Goal: Task Accomplishment & Management: Manage account settings

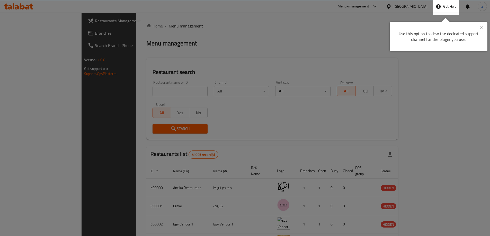
click at [480, 25] on button "Close" at bounding box center [481, 28] width 11 height 12
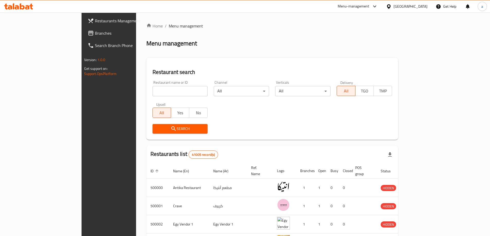
click at [393, 7] on div at bounding box center [389, 7] width 7 height 6
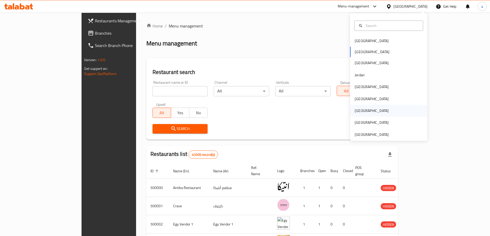
click at [360, 109] on div "[GEOGRAPHIC_DATA]" at bounding box center [371, 111] width 42 height 12
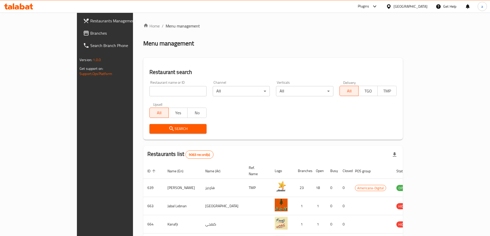
click at [90, 33] on span "Branches" at bounding box center [122, 33] width 64 height 6
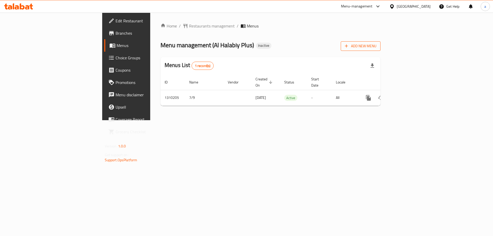
click at [377, 45] on span "Add New Menu" at bounding box center [361, 46] width 32 height 6
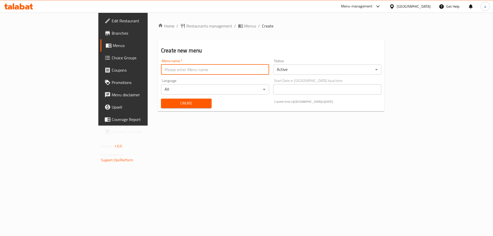
click at [161, 71] on input "text" at bounding box center [215, 70] width 108 height 10
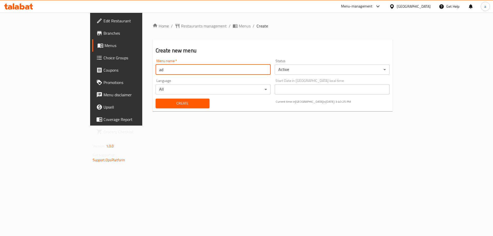
type input "a"
click at [156, 67] on input "a" at bounding box center [213, 70] width 115 height 10
click at [156, 68] on input "a" at bounding box center [213, 70] width 115 height 10
click at [156, 71] on input "a" at bounding box center [213, 70] width 115 height 10
drag, startPoint x: 124, startPoint y: 72, endPoint x: 154, endPoint y: 72, distance: 30.3
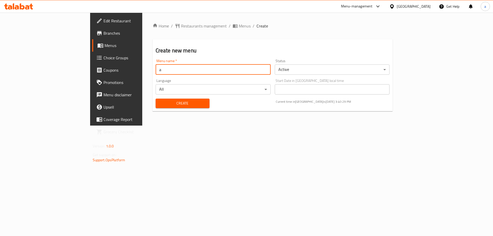
click at [156, 72] on input "a" at bounding box center [213, 70] width 115 height 10
click at [240, 100] on div "Create Current time in Qatar is 07 Sep 2025 3:40:30 PM" at bounding box center [273, 104] width 241 height 16
click at [169, 72] on input "a" at bounding box center [213, 70] width 115 height 10
click at [169, 73] on input "a" at bounding box center [213, 70] width 115 height 10
click at [156, 79] on div "Language All ​" at bounding box center [213, 87] width 115 height 16
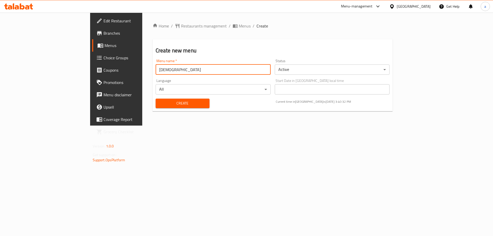
click at [156, 70] on input "[DEMOGRAPHIC_DATA]" at bounding box center [213, 70] width 115 height 10
click at [161, 74] on input "[DEMOGRAPHIC_DATA]" at bounding box center [213, 70] width 115 height 10
type input "[DEMOGRAPHIC_DATA]"
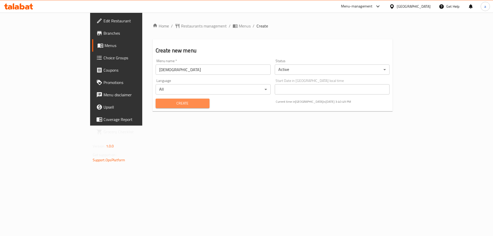
click at [173, 103] on span "Create" at bounding box center [183, 103] width 46 height 6
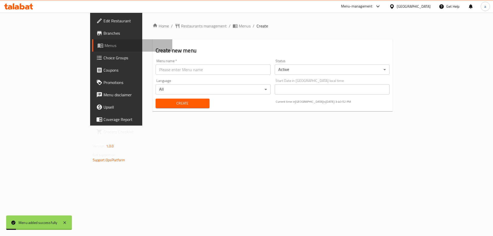
click at [105, 48] on span "Menus" at bounding box center [137, 45] width 64 height 6
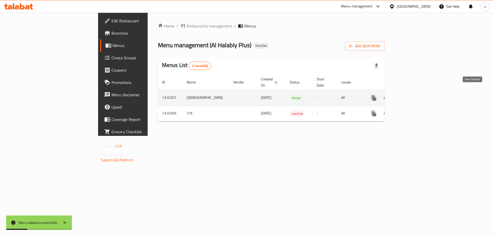
click at [414, 95] on icon "enhanced table" at bounding box center [411, 98] width 6 height 6
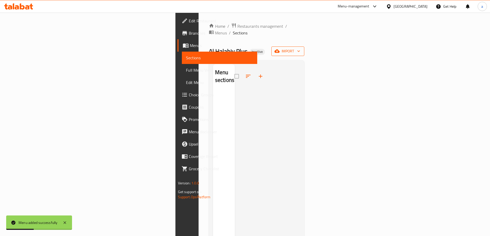
click at [300, 48] on span "import" at bounding box center [287, 51] width 25 height 6
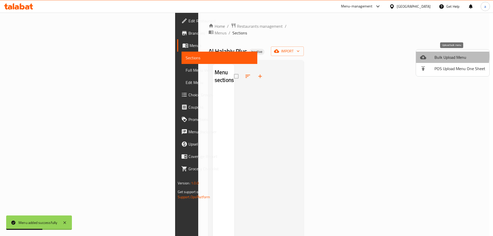
click at [442, 56] on span "Bulk Upload Menu" at bounding box center [460, 57] width 51 height 6
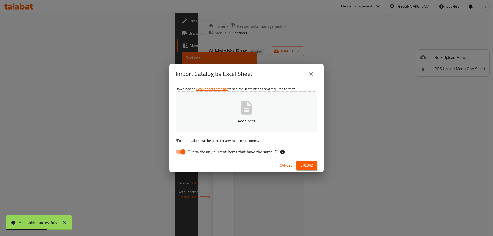
click at [184, 153] on input "Overwrite any current items that have the same ID." at bounding box center [182, 152] width 29 height 10
checkbox input "false"
click at [223, 116] on button "Add Sheet" at bounding box center [247, 111] width 142 height 41
click at [298, 162] on button "Upload" at bounding box center [307, 166] width 21 height 10
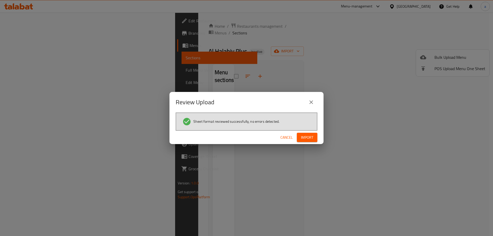
click at [298, 135] on button "Import" at bounding box center [307, 138] width 21 height 10
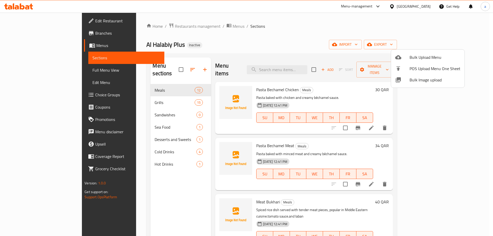
click at [326, 33] on div at bounding box center [246, 118] width 493 height 236
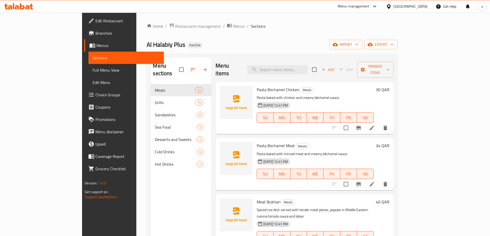
click at [93, 69] on span "Full Menu View" at bounding box center [126, 70] width 67 height 6
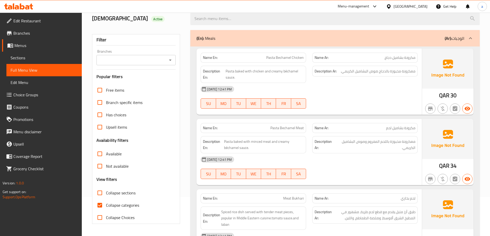
scroll to position [77, 0]
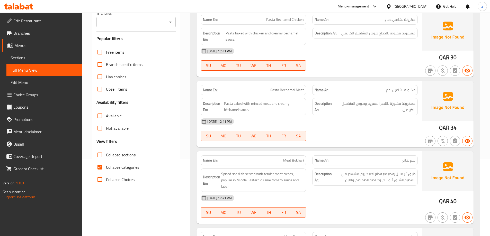
click at [99, 164] on input "Collapse categories" at bounding box center [100, 167] width 12 height 12
checkbox input "false"
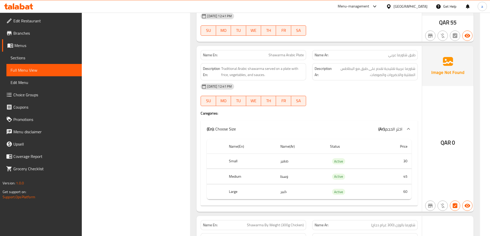
scroll to position [1028, 0]
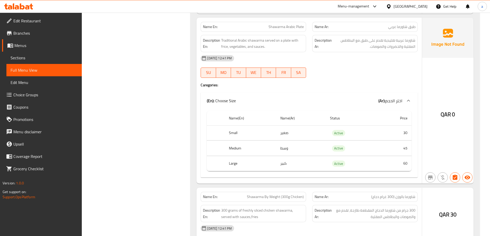
click at [226, 98] on p "(En): Choose Size" at bounding box center [221, 101] width 29 height 6
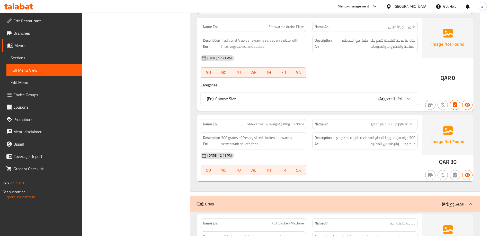
click at [218, 96] on p "(En): Choose Size" at bounding box center [221, 99] width 29 height 6
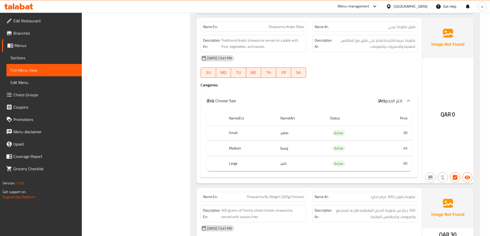
scroll to position [925, 0]
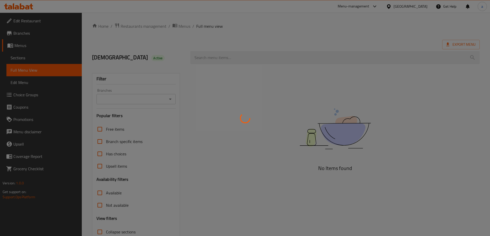
click at [41, 61] on div at bounding box center [245, 118] width 490 height 236
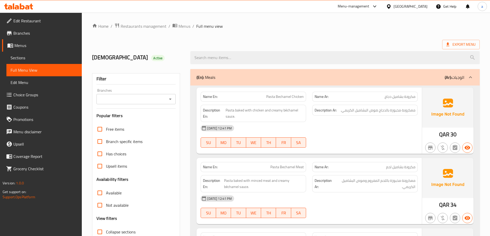
click at [16, 61] on span "Sections" at bounding box center [44, 58] width 67 height 6
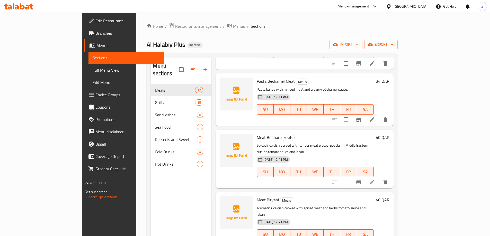
scroll to position [103, 0]
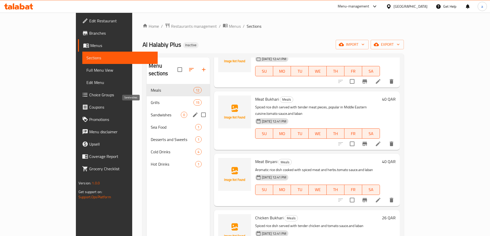
click at [151, 112] on span "Sandwishes" at bounding box center [166, 115] width 30 height 6
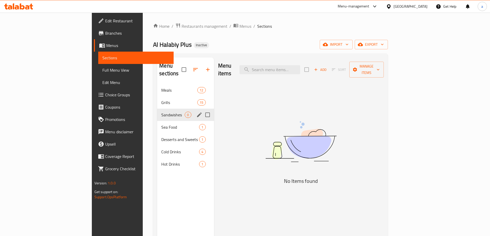
click at [202, 109] on input "Menu sections" at bounding box center [207, 114] width 11 height 11
checkbox input "true"
click at [189, 67] on icon "button" at bounding box center [192, 70] width 6 height 6
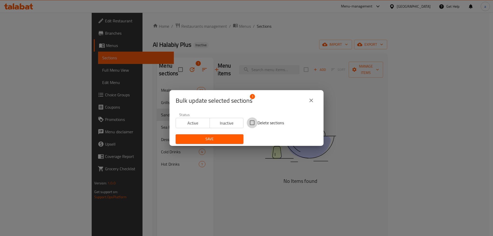
click at [247, 124] on input "Delete sections" at bounding box center [252, 122] width 11 height 11
checkbox input "true"
click at [225, 139] on span "Save" at bounding box center [210, 139] width 60 height 6
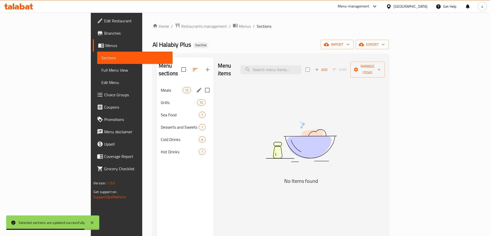
click at [157, 86] on div "Meals 12" at bounding box center [185, 90] width 57 height 12
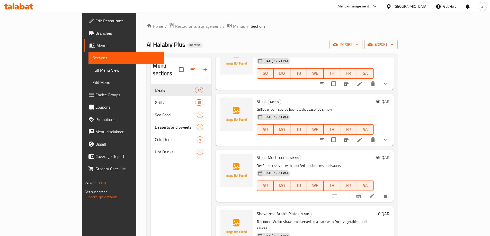
scroll to position [51, 0]
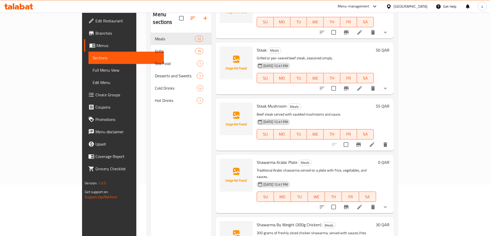
click at [362, 204] on icon at bounding box center [359, 207] width 6 height 6
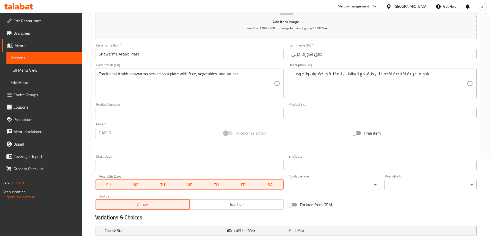
scroll to position [153, 0]
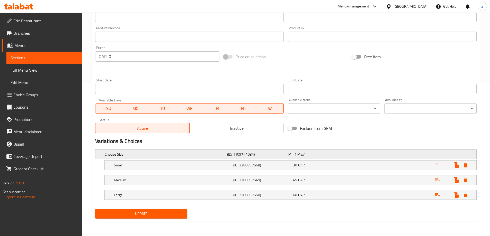
click at [293, 157] on span "Min" at bounding box center [291, 154] width 6 height 7
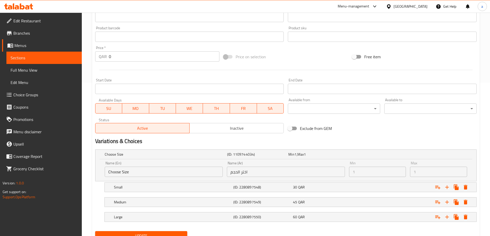
click at [120, 172] on input "Choose Size" at bounding box center [164, 172] width 118 height 10
drag, startPoint x: 121, startPoint y: 172, endPoint x: 113, endPoint y: 173, distance: 7.5
click at [113, 173] on input "Choose Size" at bounding box center [164, 172] width 118 height 10
click at [114, 173] on input "Choose Size" at bounding box center [164, 172] width 118 height 10
click at [118, 173] on input "Choose Size" at bounding box center [164, 172] width 118 height 10
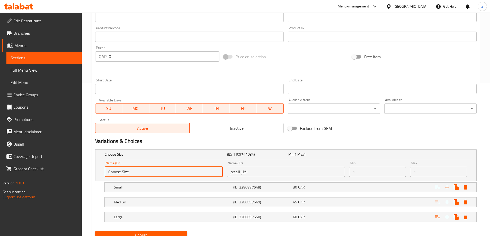
click at [137, 171] on input "Choose Size" at bounding box center [164, 172] width 118 height 10
click at [134, 171] on input "Choose Size" at bounding box center [164, 172] width 118 height 10
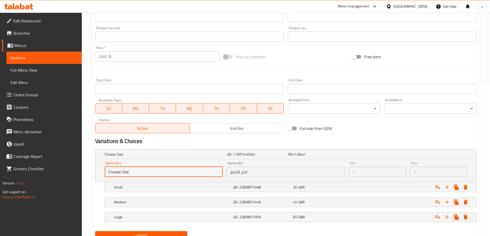
click at [117, 172] on input "Choose Size" at bounding box center [164, 172] width 118 height 10
drag, startPoint x: 186, startPoint y: 172, endPoint x: 212, endPoint y: 168, distance: 26.4
click at [186, 172] on input "Choose Size" at bounding box center [164, 172] width 118 height 10
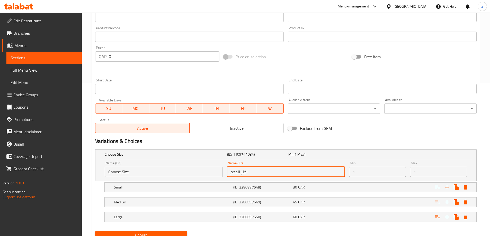
click at [241, 170] on input "اختر الحجم" at bounding box center [286, 172] width 118 height 10
click at [255, 173] on input "اختر الحجم" at bounding box center [286, 172] width 118 height 10
click at [416, 148] on div "Choose Size (ID: 1109744034) Min 1 , Max 1 Name (En) Choose Size Name (En) Name…" at bounding box center [285, 189] width 385 height 82
click at [414, 153] on div "Expand" at bounding box center [409, 154] width 122 height 2
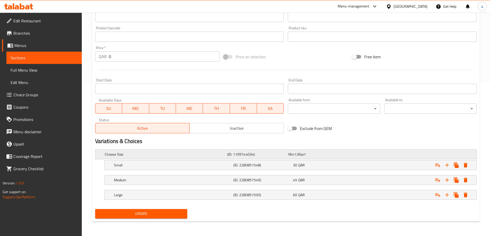
click at [163, 154] on h5 "Choose Size" at bounding box center [165, 154] width 120 height 5
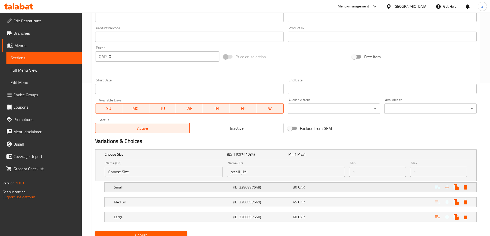
click at [347, 189] on div "30 QAR" at bounding box center [322, 187] width 58 height 5
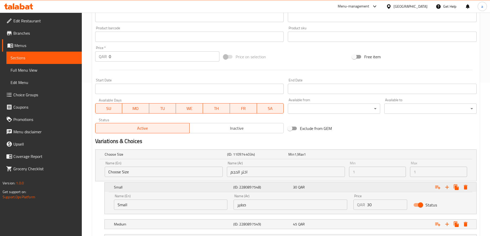
click at [325, 186] on div "30 QAR" at bounding box center [322, 187] width 58 height 5
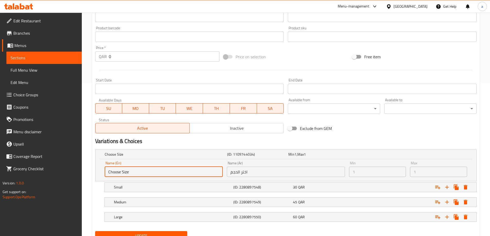
click at [118, 174] on input "Choose Size" at bounding box center [164, 172] width 118 height 10
click at [118, 173] on input "Choose Size" at bounding box center [164, 172] width 118 height 10
click at [117, 173] on input "Choose Size" at bounding box center [164, 172] width 118 height 10
drag, startPoint x: 116, startPoint y: 172, endPoint x: 120, endPoint y: 172, distance: 4.1
click at [120, 172] on input "Choose Size" at bounding box center [164, 172] width 118 height 10
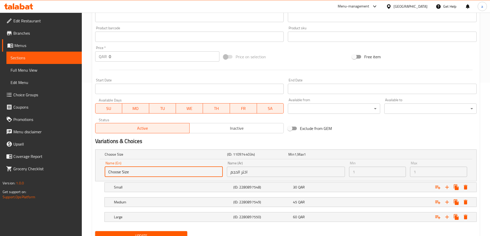
click at [157, 174] on input "Choose Size" at bounding box center [164, 172] width 118 height 10
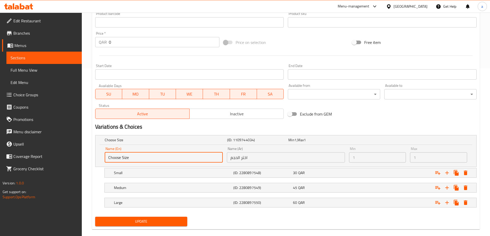
scroll to position [176, 0]
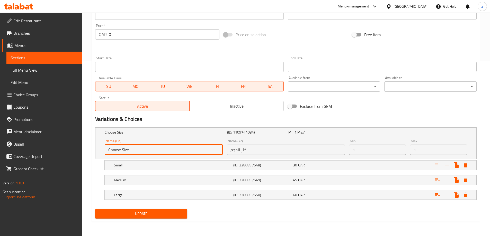
click at [31, 93] on span "Choice Groups" at bounding box center [45, 95] width 64 height 6
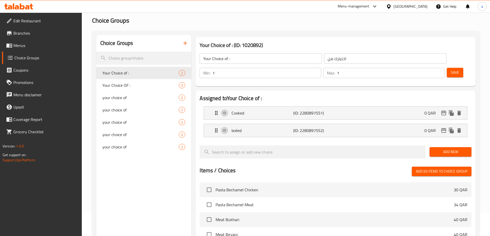
scroll to position [21, 0]
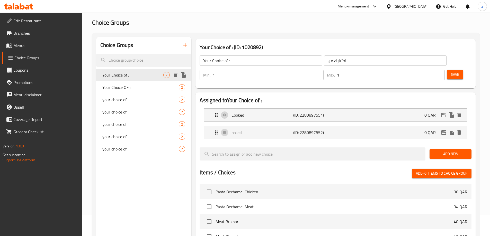
click at [130, 75] on span "Your Choice of :" at bounding box center [132, 75] width 61 height 6
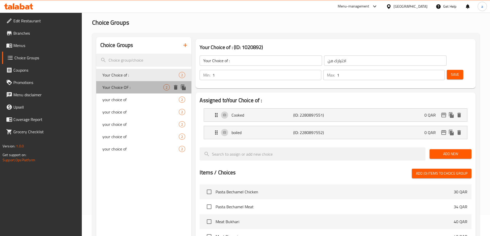
click at [123, 92] on div "Your Choice OF : 2" at bounding box center [143, 87] width 95 height 12
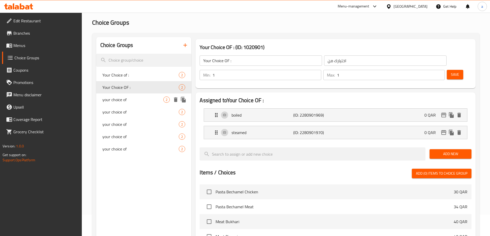
click at [123, 103] on span "your choice of" at bounding box center [132, 100] width 61 height 6
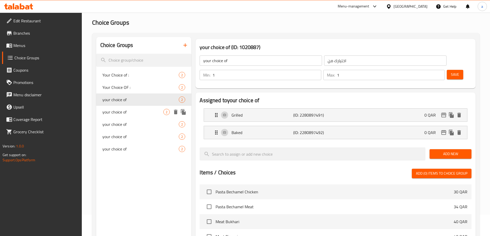
click at [123, 112] on span "your choice of" at bounding box center [132, 112] width 61 height 6
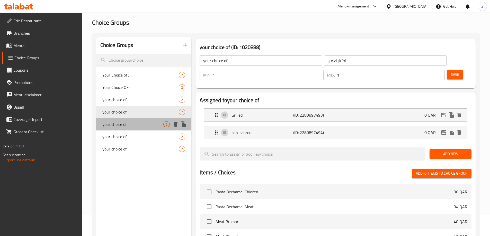
click at [123, 121] on span "your choice of" at bounding box center [132, 124] width 61 height 6
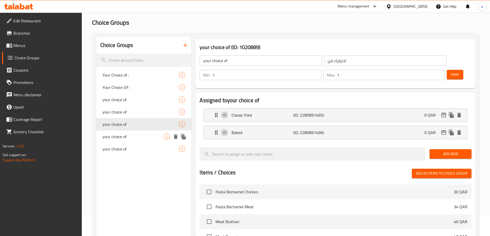
click at [123, 135] on span "your choice of" at bounding box center [132, 137] width 61 height 6
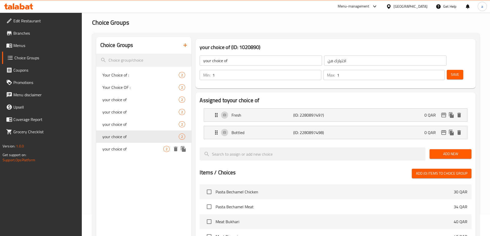
click at [124, 147] on span "your choice of" at bounding box center [132, 149] width 61 height 6
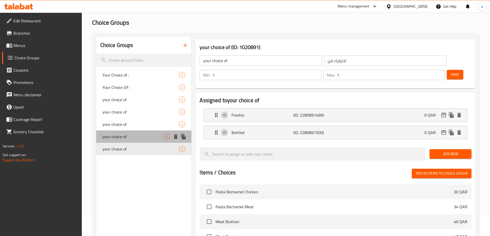
click at [125, 134] on span "your choice of" at bounding box center [132, 137] width 61 height 6
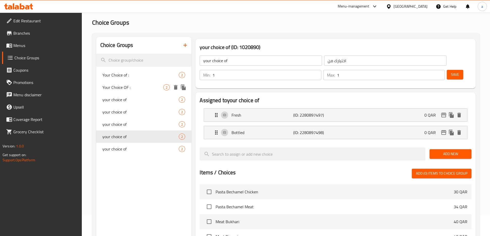
click at [122, 88] on span "Your Choice OF :" at bounding box center [132, 87] width 61 height 6
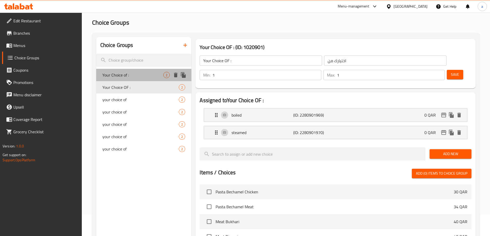
click at [123, 77] on span "Your Choice of :" at bounding box center [132, 75] width 61 height 6
type input "Your Choice of :"
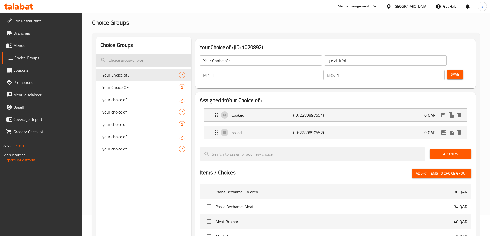
click at [134, 60] on input "search" at bounding box center [143, 60] width 95 height 13
type input "c"
type input "C"
click at [19, 45] on span "Menus" at bounding box center [45, 45] width 64 height 6
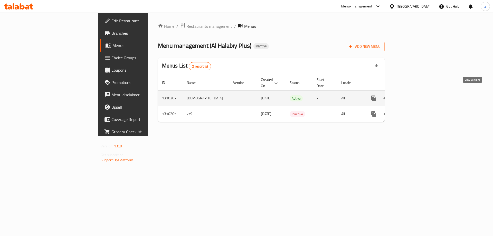
click at [417, 96] on link "enhanced table" at bounding box center [411, 98] width 12 height 12
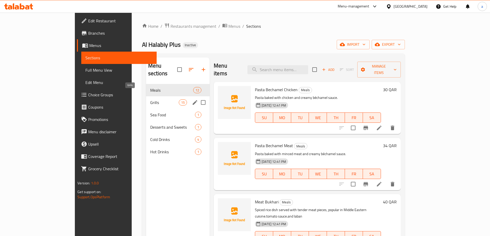
click at [150, 87] on span "Meals" at bounding box center [171, 90] width 43 height 6
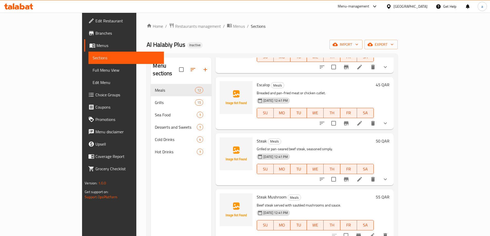
scroll to position [450, 0]
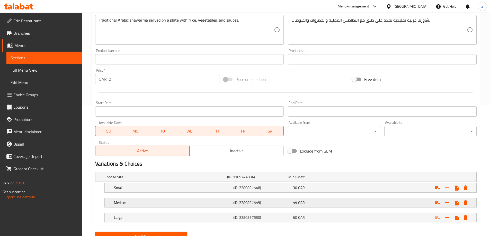
scroll to position [153, 0]
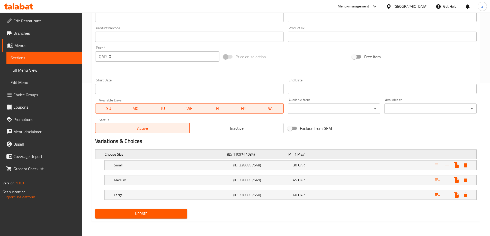
click at [302, 155] on span "Max" at bounding box center [300, 154] width 6 height 7
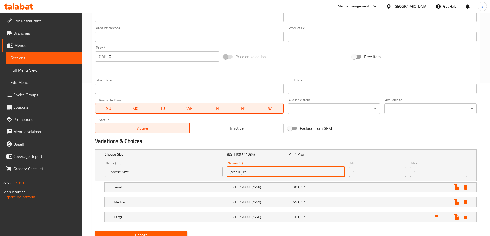
click at [236, 173] on input "اختر الحجم" at bounding box center [286, 172] width 118 height 10
click at [250, 173] on input "اختر الحجم" at bounding box center [286, 172] width 118 height 10
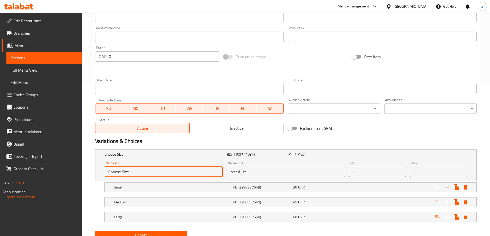
click at [140, 173] on input "Choose Size" at bounding box center [164, 172] width 118 height 10
click at [397, 117] on div "Add item image Image Size: 1200 x 800 px / Image formats: jpg, png / 5MB Max. I…" at bounding box center [285, 25] width 385 height 222
click at [440, 142] on h2 "Variations & Choices" at bounding box center [285, 142] width 381 height 8
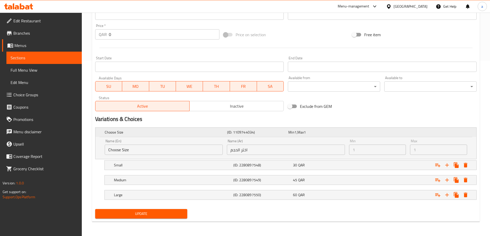
click at [133, 137] on div "Choose Size (ID: 1109744034) Min 1 , Max 1" at bounding box center [287, 132] width 367 height 11
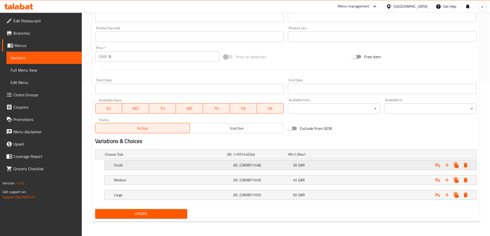
click at [151, 170] on div "Small (ID: 2280897548) 30 QAR" at bounding box center [292, 165] width 358 height 11
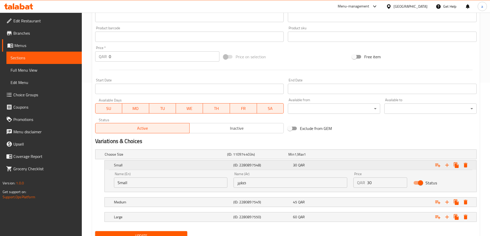
click at [152, 169] on div "Small (ID: 2280897548) 30 QAR" at bounding box center [292, 165] width 358 height 11
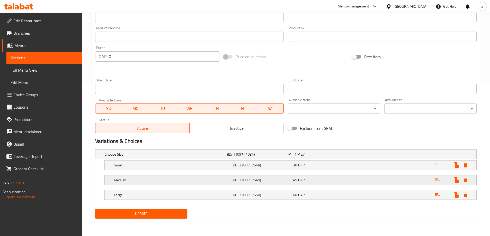
click at [190, 179] on h5 "Medium" at bounding box center [172, 180] width 117 height 5
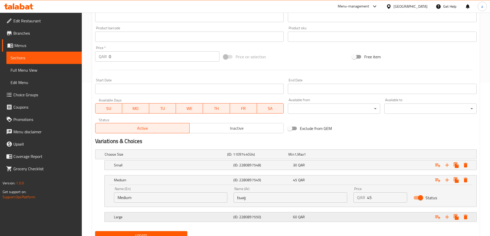
click at [218, 215] on h5 "Large" at bounding box center [172, 217] width 117 height 5
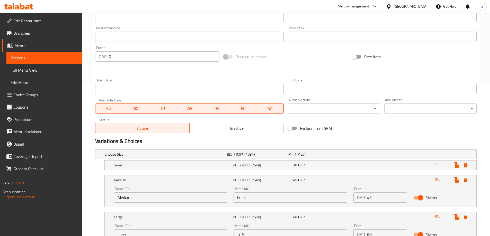
scroll to position [198, 0]
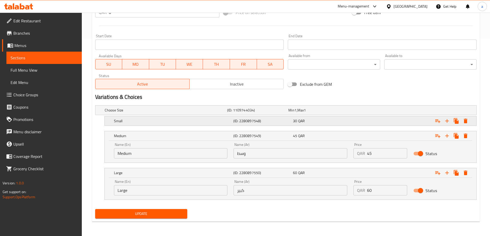
click at [243, 117] on div "Small (ID: 2280897548) 30 QAR" at bounding box center [292, 120] width 358 height 11
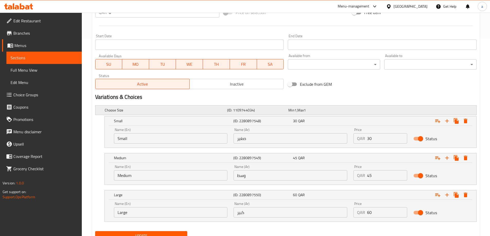
click at [250, 113] on h5 "(ID: 1109744034)" at bounding box center [256, 110] width 59 height 5
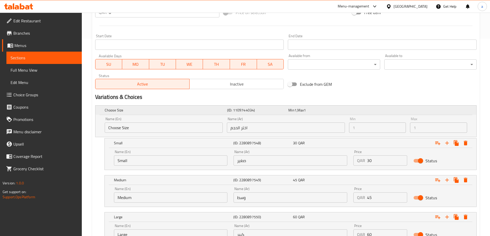
click at [119, 114] on div "Choose Size" at bounding box center [165, 110] width 122 height 7
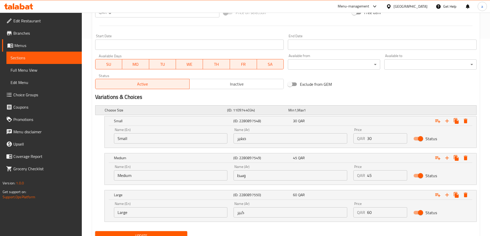
click at [123, 111] on h5 "Choose Size" at bounding box center [165, 110] width 120 height 5
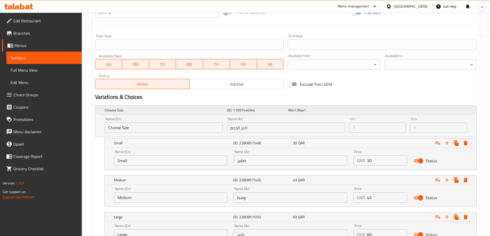
click at [126, 108] on h5 "Choose Size" at bounding box center [165, 110] width 120 height 5
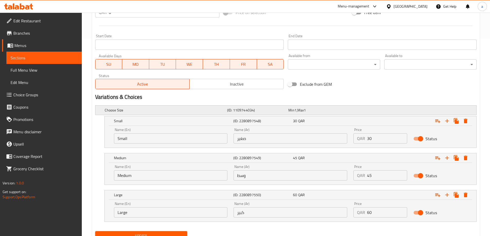
click at [122, 108] on h5 "Choose Size" at bounding box center [165, 110] width 120 height 5
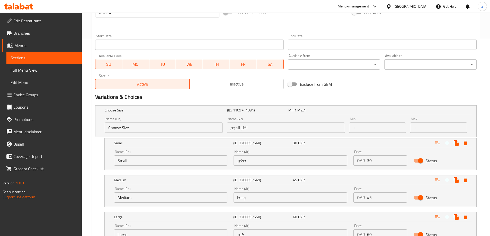
click at [132, 127] on input "Choose Size" at bounding box center [164, 128] width 118 height 10
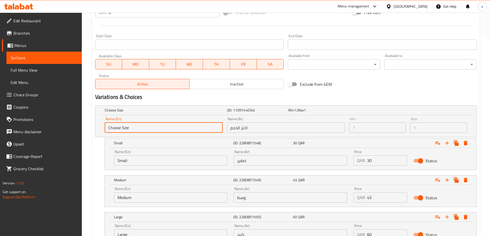
click at [132, 127] on input "Choose Size" at bounding box center [164, 128] width 118 height 10
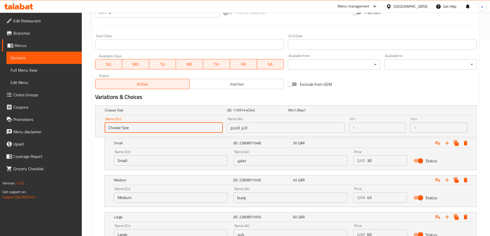
click at [132, 127] on input "Choose Size" at bounding box center [164, 128] width 118 height 10
click at [128, 126] on input "Choose Size" at bounding box center [164, 128] width 118 height 10
click at [126, 127] on input "Choose Size" at bounding box center [164, 128] width 118 height 10
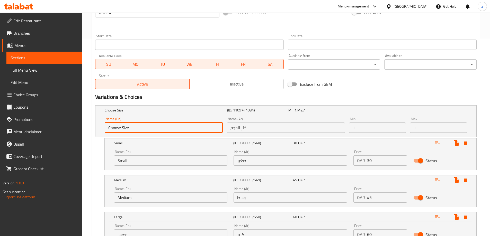
click at [126, 127] on input "Choose Size" at bounding box center [164, 128] width 118 height 10
click at [267, 130] on input "اختر الحجم" at bounding box center [286, 128] width 118 height 10
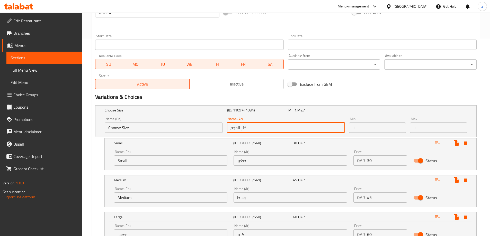
click at [267, 130] on input "اختر الحجم" at bounding box center [286, 128] width 118 height 10
click at [29, 92] on span "Choice Groups" at bounding box center [45, 95] width 64 height 6
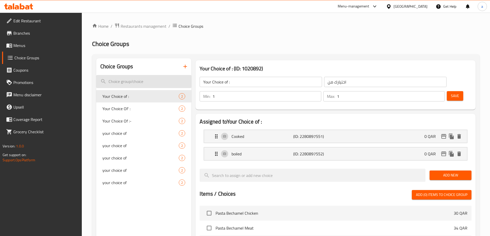
click at [136, 85] on input "search" at bounding box center [143, 81] width 95 height 13
click at [158, 79] on input "search" at bounding box center [143, 81] width 95 height 13
paste input "Choose Size"
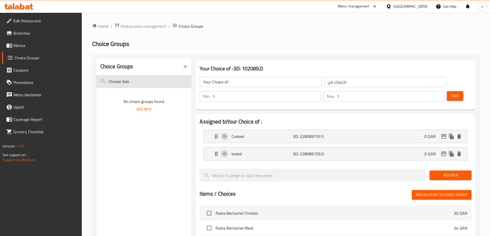
drag, startPoint x: 132, startPoint y: 82, endPoint x: 103, endPoint y: 79, distance: 29.2
click at [110, 81] on input "Choose Size" at bounding box center [143, 81] width 95 height 13
type input "Choose Size"
click at [33, 44] on span "Menus" at bounding box center [45, 45] width 64 height 6
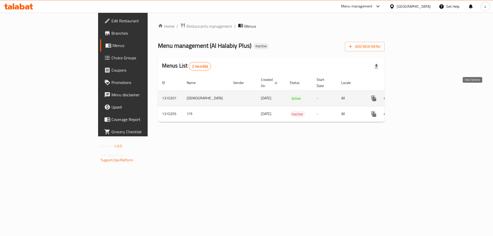
click at [414, 95] on icon "enhanced table" at bounding box center [411, 98] width 6 height 6
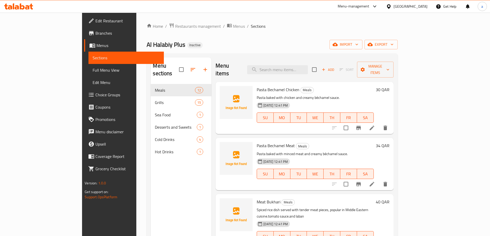
click at [93, 80] on span "Edit Menu" at bounding box center [126, 82] width 67 height 6
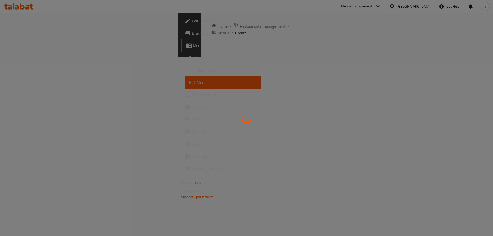
click at [29, 70] on div at bounding box center [246, 118] width 493 height 236
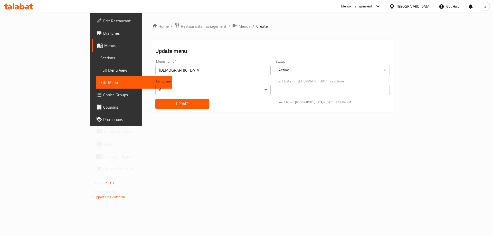
click at [100, 70] on span "Full Menu View" at bounding box center [134, 70] width 68 height 6
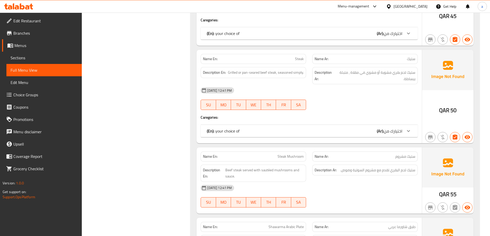
scroll to position [668, 0]
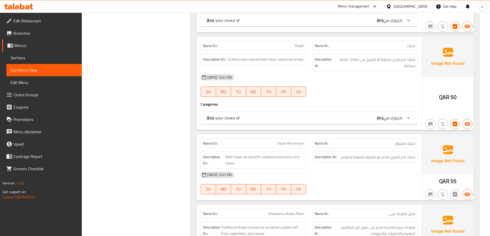
click at [24, 55] on span "Sections" at bounding box center [44, 58] width 67 height 6
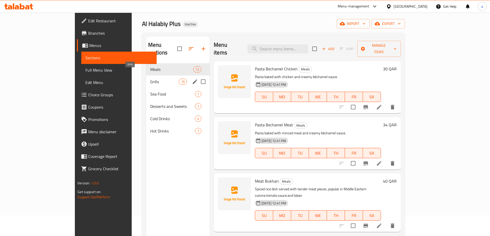
scroll to position [21, 0]
click at [150, 67] on span "Meals" at bounding box center [164, 70] width 29 height 6
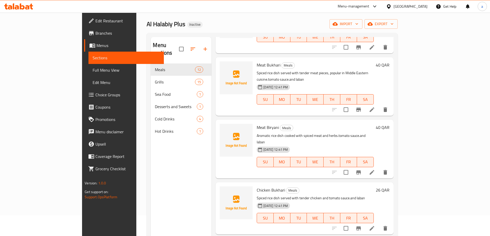
scroll to position [206, 0]
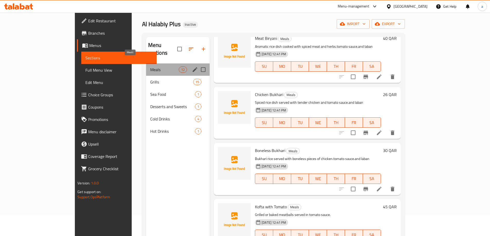
click at [150, 67] on span "Meals" at bounding box center [164, 70] width 29 height 6
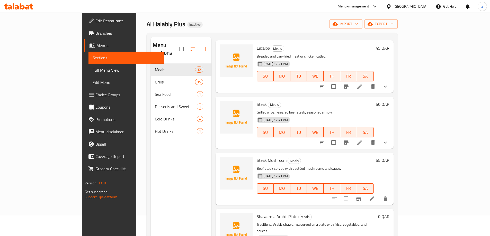
scroll to position [450, 0]
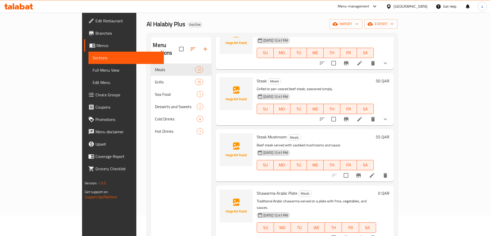
click at [366, 233] on li at bounding box center [359, 237] width 14 height 9
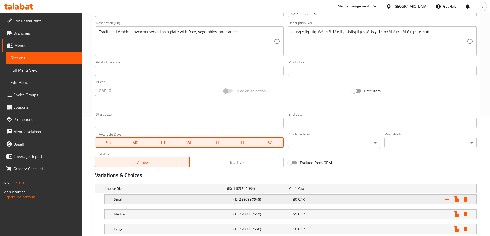
scroll to position [129, 0]
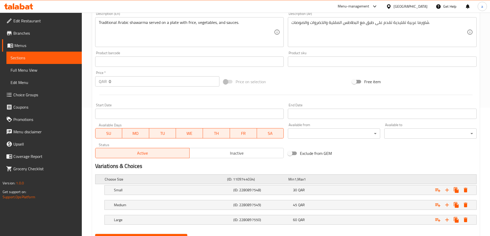
click at [150, 177] on h5 "Choose Size" at bounding box center [165, 179] width 120 height 5
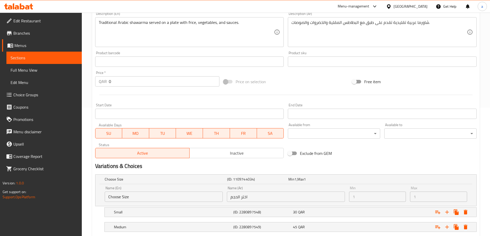
click at [175, 196] on input "Choose Size" at bounding box center [164, 197] width 118 height 10
click at [174, 196] on input "Choose Size" at bounding box center [164, 197] width 118 height 10
drag, startPoint x: 173, startPoint y: 195, endPoint x: 108, endPoint y: 195, distance: 64.5
click at [172, 195] on input "Choose Size" at bounding box center [164, 197] width 118 height 10
click at [120, 200] on input "Choose Size" at bounding box center [164, 197] width 118 height 10
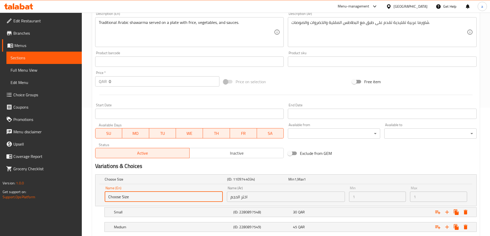
click at [120, 200] on input "Choose Size" at bounding box center [164, 197] width 118 height 10
click at [141, 198] on input "Choose Size" at bounding box center [164, 197] width 118 height 10
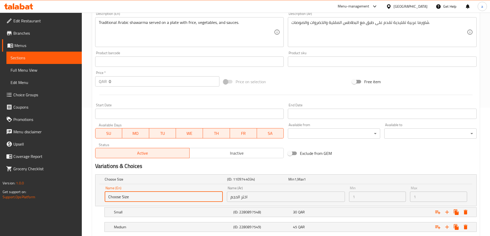
click at [275, 195] on input "اختر الحجم" at bounding box center [286, 197] width 118 height 10
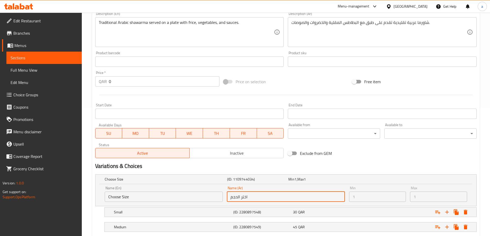
click at [275, 195] on input "اختر الحجم" at bounding box center [286, 197] width 118 height 10
click at [126, 200] on input "Choose Size" at bounding box center [164, 197] width 118 height 10
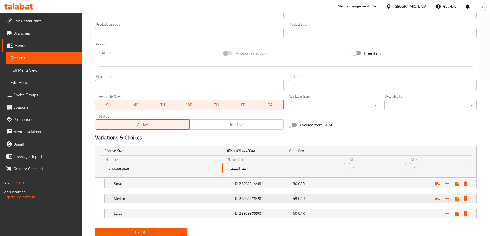
scroll to position [176, 0]
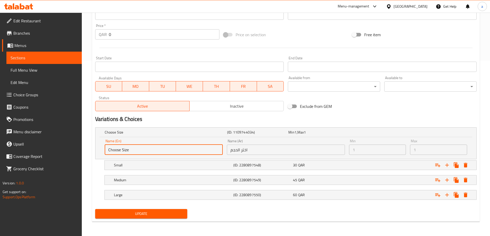
click at [39, 59] on span "Sections" at bounding box center [44, 58] width 67 height 6
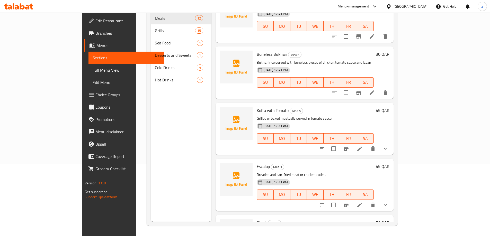
scroll to position [386, 0]
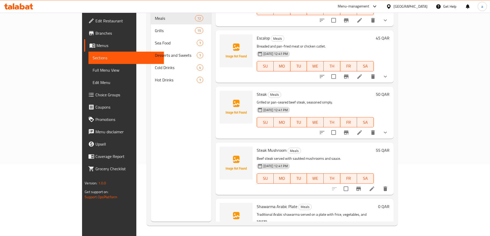
click at [95, 98] on span "Choice Groups" at bounding box center [127, 95] width 64 height 6
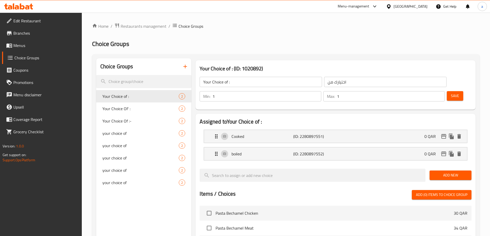
click at [27, 47] on span "Menus" at bounding box center [45, 45] width 64 height 6
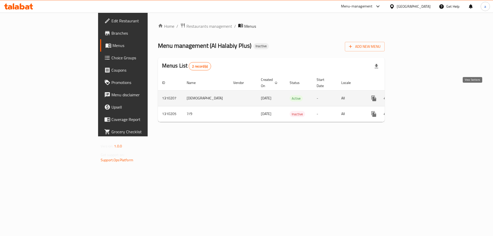
click at [414, 96] on icon "enhanced table" at bounding box center [411, 98] width 5 height 5
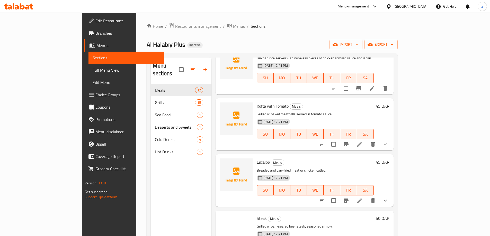
scroll to position [386, 0]
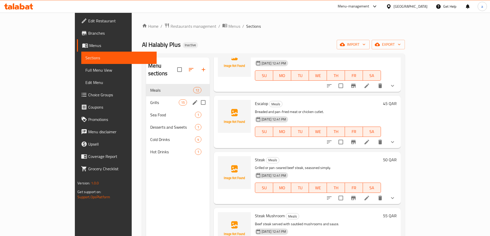
click at [150, 87] on span "Meals" at bounding box center [171, 90] width 43 height 6
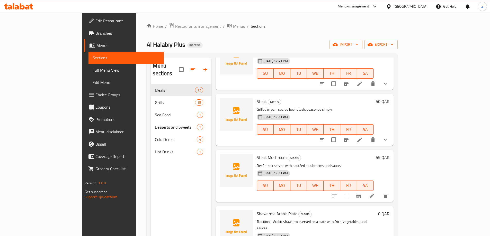
scroll to position [72, 0]
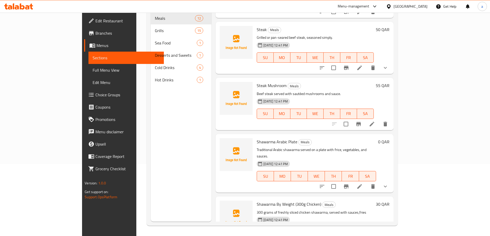
click at [366, 182] on li at bounding box center [359, 186] width 14 height 9
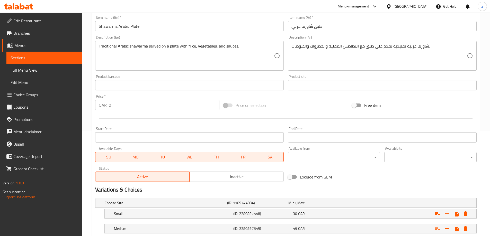
scroll to position [153, 0]
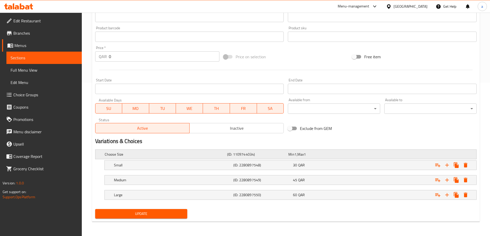
click at [306, 156] on span "1" at bounding box center [305, 154] width 2 height 7
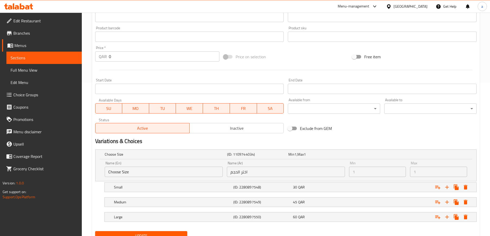
click at [240, 171] on input "اختر الحجم" at bounding box center [286, 172] width 118 height 10
click at [128, 169] on input "Choose Size" at bounding box center [164, 172] width 118 height 10
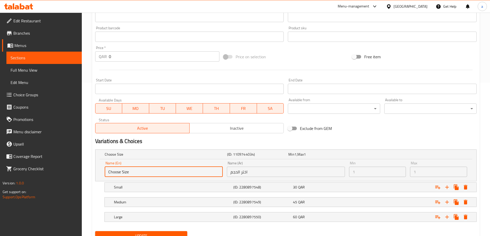
click at [128, 169] on input "Choose Size" at bounding box center [164, 172] width 118 height 10
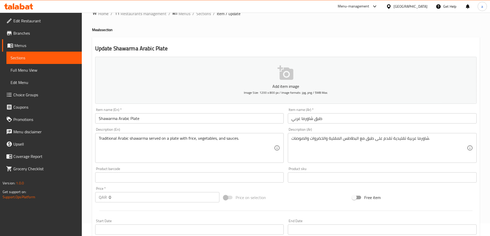
scroll to position [0, 0]
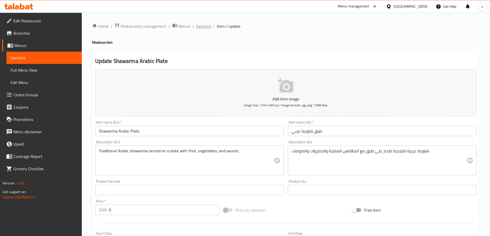
click at [202, 29] on span "Sections" at bounding box center [203, 26] width 15 height 6
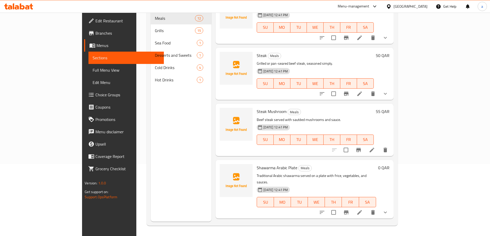
scroll to position [450, 0]
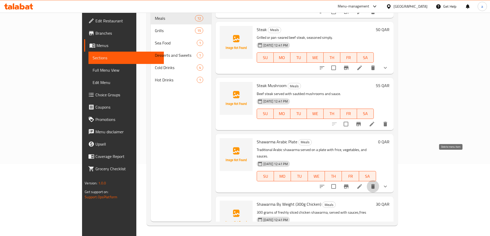
click at [379, 180] on button "delete" at bounding box center [372, 186] width 12 height 12
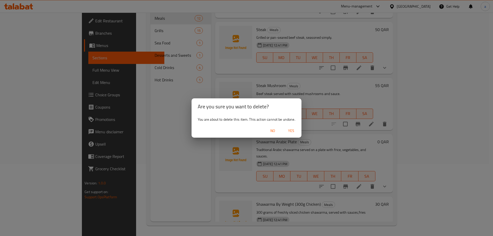
click at [291, 130] on span "Yes" at bounding box center [291, 131] width 12 height 6
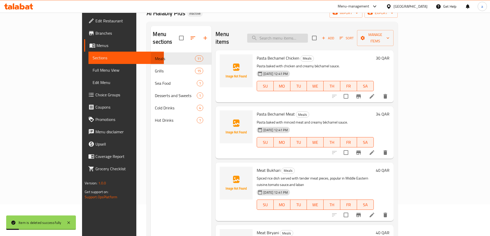
scroll to position [0, 0]
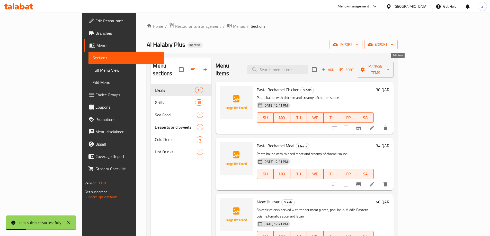
click at [335, 68] on span "Add" at bounding box center [328, 70] width 14 height 6
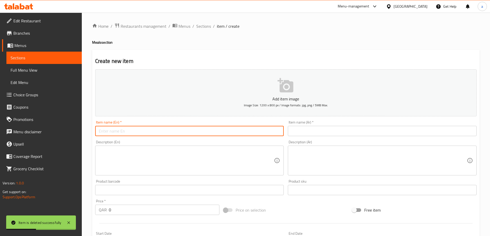
click at [155, 126] on input "text" at bounding box center [189, 131] width 189 height 10
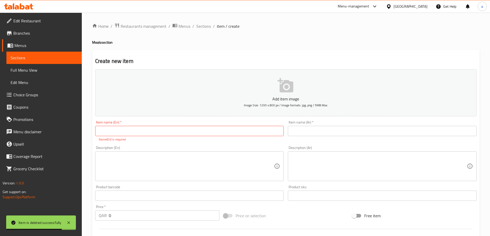
click at [172, 136] on div "Item name (En)   * Item name (En) * Name(En) is required" at bounding box center [189, 131] width 189 height 21
click at [172, 134] on input "text" at bounding box center [189, 131] width 189 height 10
paste input "Shawarma Arabic Plate"
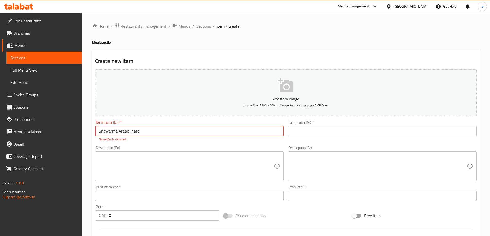
type input "Shawarma Arabic Plate"
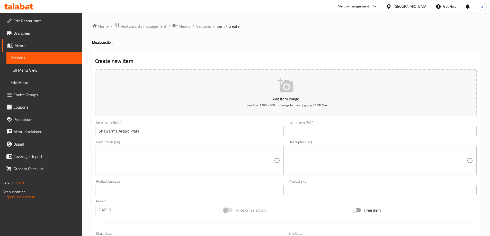
click at [313, 134] on input "text" at bounding box center [382, 131] width 189 height 10
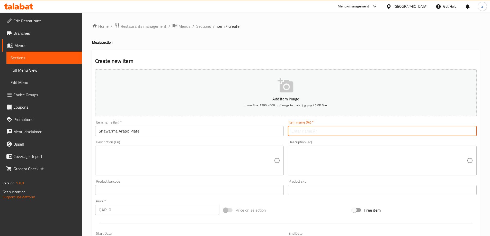
paste input "طبق شاورما عربي"
type input "طبق شاورما عربي"
click at [219, 156] on textarea at bounding box center [186, 161] width 175 height 24
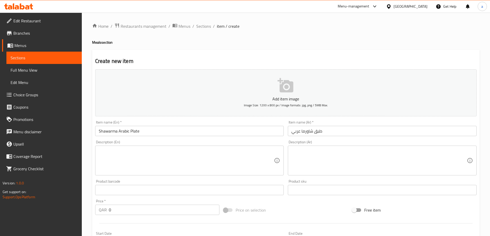
click at [189, 154] on textarea at bounding box center [186, 161] width 175 height 24
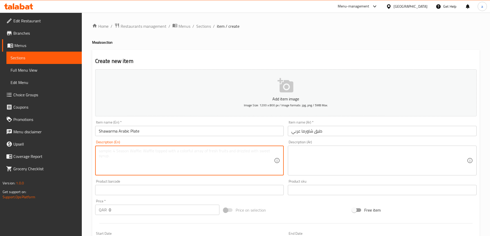
paste textarea "Traditional Arabic shawarma served on a plate with frice, vegetables, and sauce…"
type textarea "Traditional Arabic shawarma served on a plate with frice, vegetables, and sauce…"
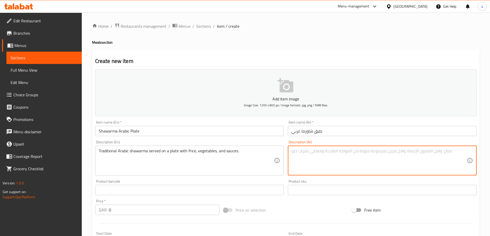
click at [373, 168] on textarea at bounding box center [378, 161] width 175 height 24
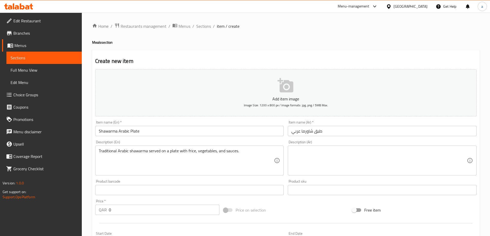
click at [353, 164] on textarea at bounding box center [378, 161] width 175 height 24
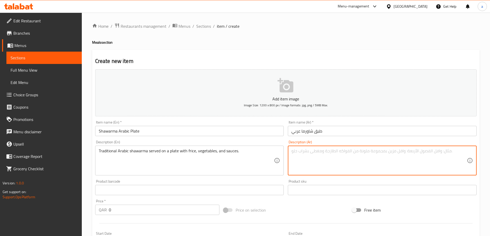
paste textarea "شاورما عربية تقليدية تقدم على طبق مع البطاطس المقلية والخضروات والصوصات."
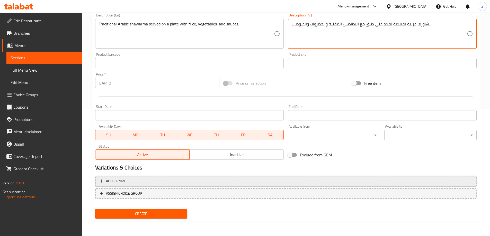
type textarea "شاورما عربية تقليدية تقدم على طبق مع البطاطس المقلية والخضروات والصوصات."
click at [161, 179] on span "Add variant" at bounding box center [286, 181] width 372 height 6
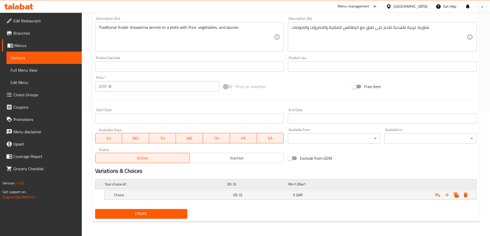
scroll to position [124, 0]
click at [241, 195] on h5 "(ID: 0)" at bounding box center [262, 195] width 58 height 5
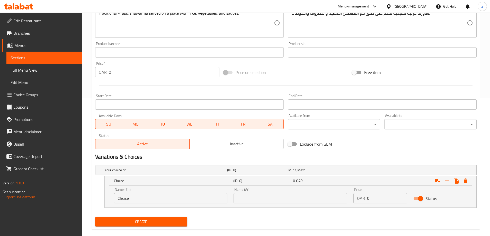
scroll to position [146, 0]
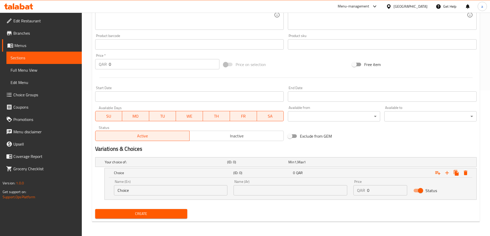
click at [164, 192] on input "Choice" at bounding box center [171, 190] width 114 height 10
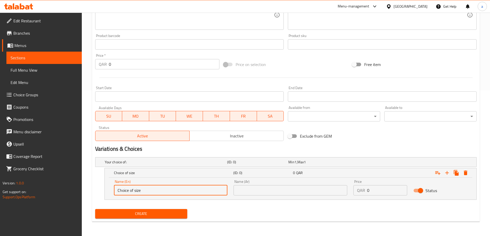
type input "Choice of size"
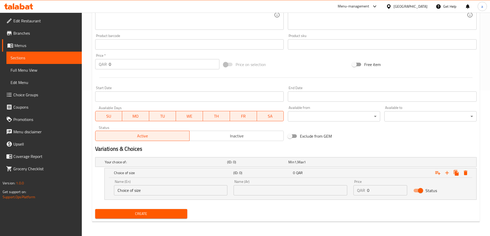
click at [309, 191] on input "text" at bounding box center [290, 190] width 114 height 10
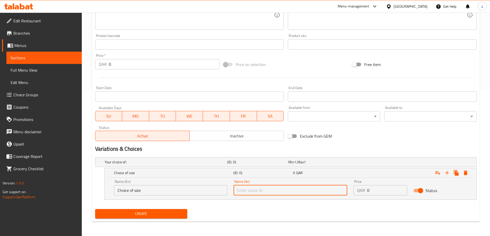
click at [309, 191] on input "text" at bounding box center [290, 190] width 114 height 10
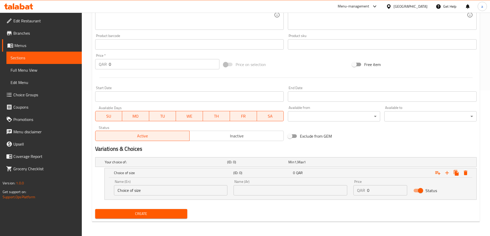
click at [248, 193] on input "text" at bounding box center [290, 190] width 114 height 10
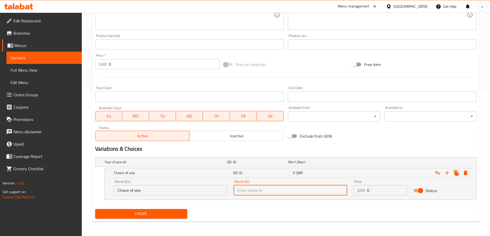
paste input "اختر الحجم"
click at [247, 193] on input "اختر الحجم" at bounding box center [290, 190] width 114 height 10
type input "اختر من الحجم"
click at [385, 192] on input "0" at bounding box center [387, 190] width 40 height 10
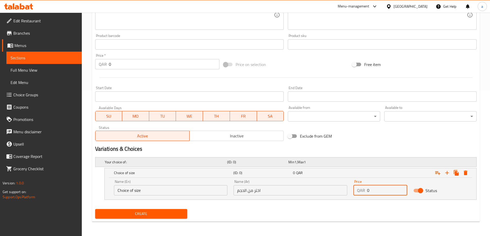
click at [241, 162] on h5 "(ID: 0)" at bounding box center [256, 162] width 59 height 5
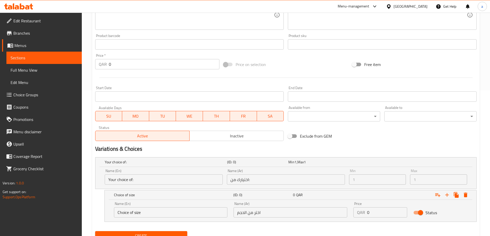
click at [231, 180] on input "اختيارك من:" at bounding box center [286, 180] width 118 height 10
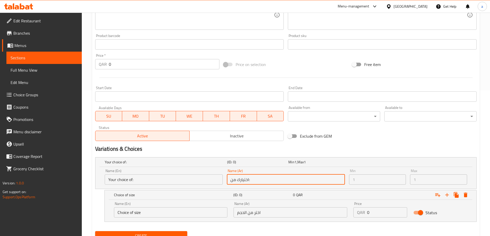
click at [231, 180] on input "اختيارك من:" at bounding box center [286, 180] width 118 height 10
click at [246, 212] on input "اختر من الحجم" at bounding box center [290, 212] width 114 height 10
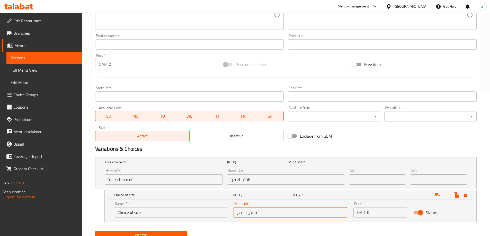
click at [246, 212] on input "اختر من الحجم" at bounding box center [290, 212] width 114 height 10
click at [242, 182] on input "اختيارك من:" at bounding box center [286, 180] width 118 height 10
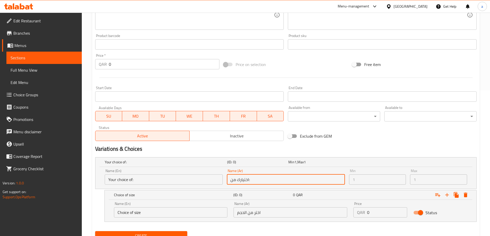
click at [242, 182] on input "اختيارك من:" at bounding box center [286, 180] width 118 height 10
click at [253, 213] on input "اختر من الحجم" at bounding box center [290, 212] width 114 height 10
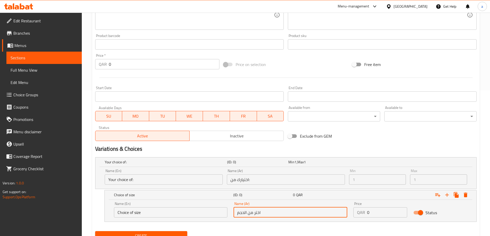
click at [253, 213] on input "اختر من الحجم" at bounding box center [290, 212] width 114 height 10
click at [239, 181] on input "اختيارك من:" at bounding box center [286, 180] width 118 height 10
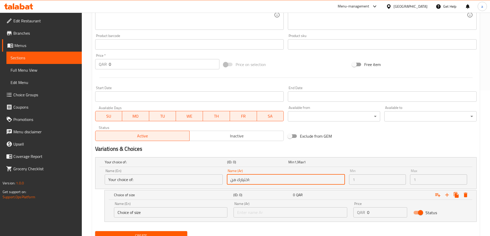
click at [239, 181] on input "اختيارك من:" at bounding box center [286, 180] width 118 height 10
click at [245, 178] on input "اختيارك من:" at bounding box center [286, 180] width 118 height 10
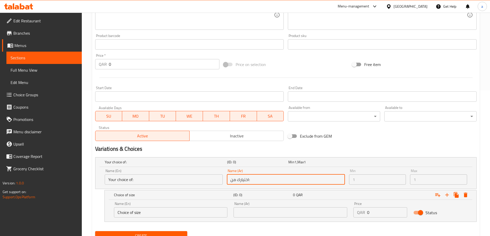
click at [245, 178] on input "اختيارك من:" at bounding box center [286, 180] width 118 height 10
click at [265, 180] on input "اختيارك من:" at bounding box center [286, 180] width 118 height 10
click at [138, 180] on input "Your choice of:" at bounding box center [164, 180] width 118 height 10
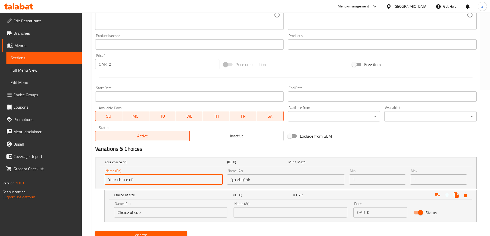
click at [138, 180] on input "Your choice of:" at bounding box center [164, 180] width 118 height 10
click at [154, 212] on input "Choice of size" at bounding box center [171, 212] width 114 height 10
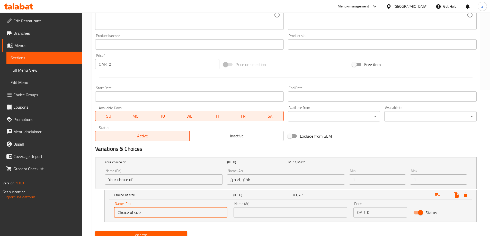
click at [154, 212] on input "Choice of size" at bounding box center [171, 212] width 114 height 10
click at [167, 206] on div "Name (En) Name (En)" at bounding box center [171, 210] width 114 height 16
click at [168, 210] on input "text" at bounding box center [171, 212] width 114 height 10
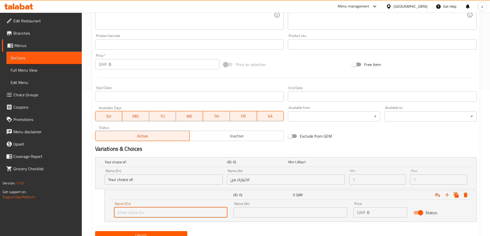
type input "small"
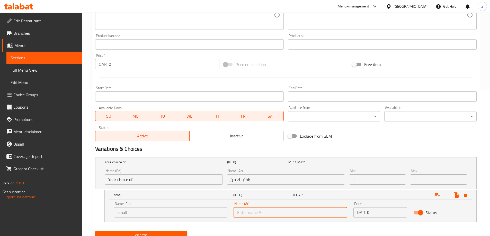
click at [276, 214] on input "text" at bounding box center [290, 212] width 114 height 10
type input "صغير"
click at [390, 210] on input "0" at bounding box center [387, 212] width 40 height 10
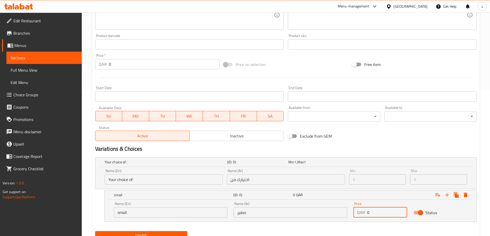
click at [390, 210] on input "0" at bounding box center [387, 212] width 40 height 10
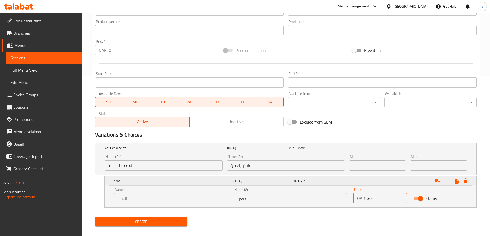
scroll to position [168, 0]
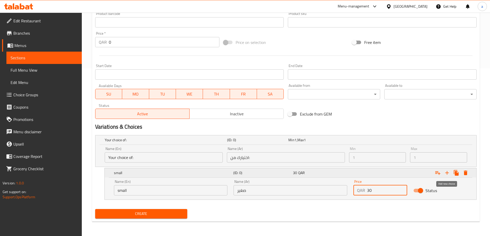
type input "30"
click at [446, 173] on icon "Expand" at bounding box center [447, 173] width 6 height 6
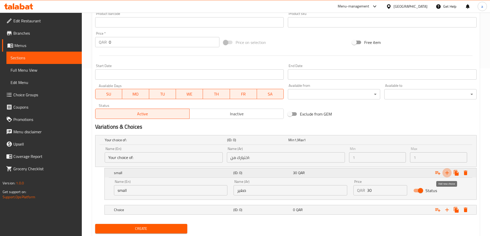
click at [446, 173] on icon "Expand" at bounding box center [447, 173] width 6 height 6
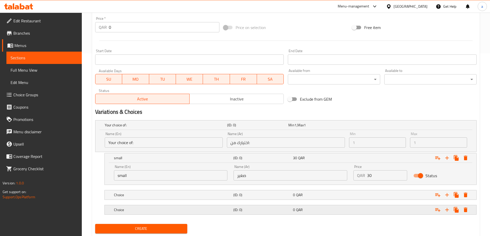
scroll to position [198, 0]
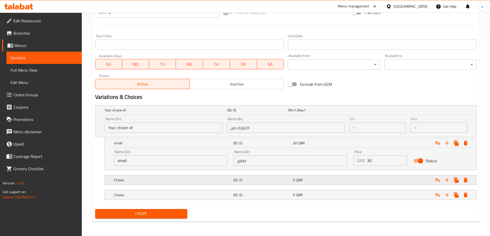
click at [235, 181] on h5 "(ID: 0)" at bounding box center [262, 180] width 58 height 5
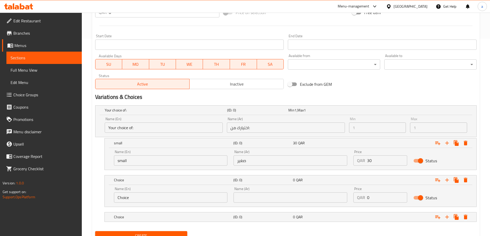
click at [177, 199] on input "Choice" at bounding box center [171, 198] width 114 height 10
click at [176, 187] on div "Name (En) Name (En)" at bounding box center [171, 195] width 120 height 22
drag, startPoint x: 176, startPoint y: 192, endPoint x: 176, endPoint y: 197, distance: 5.4
click at [176, 192] on div "Name (En) Name (En)" at bounding box center [171, 195] width 114 height 16
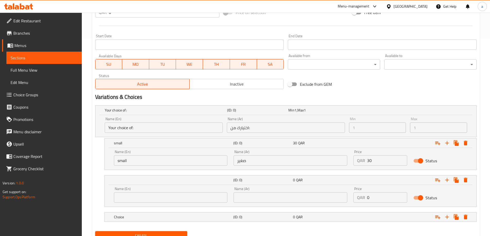
click at [176, 198] on input "text" at bounding box center [171, 198] width 114 height 10
paste input "Medium"
type input "Medium"
click at [249, 195] on input "text" at bounding box center [290, 198] width 114 height 10
click at [280, 196] on input "text" at bounding box center [290, 198] width 114 height 10
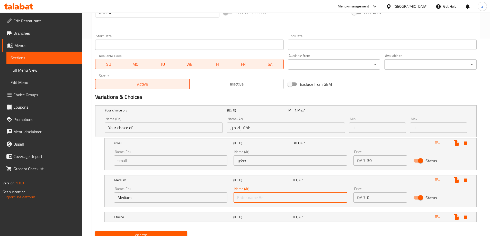
paste input "وسط"
type input "وسط"
click at [180, 216] on h5 "Choice" at bounding box center [172, 217] width 117 height 5
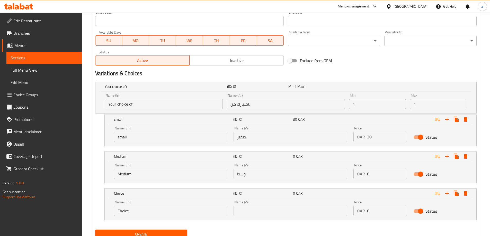
scroll to position [242, 0]
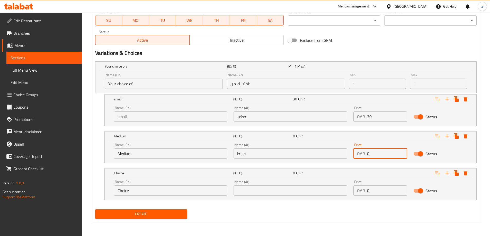
click at [374, 157] on input "0" at bounding box center [387, 154] width 40 height 10
type input "45"
click at [175, 193] on input "Choice" at bounding box center [171, 191] width 114 height 10
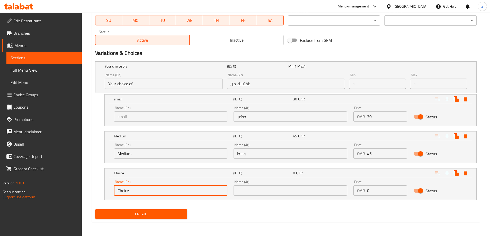
click at [175, 193] on input "Choice" at bounding box center [171, 191] width 114 height 10
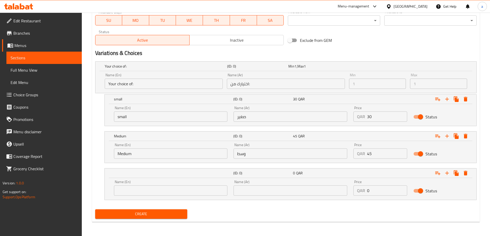
click at [146, 191] on input "text" at bounding box center [171, 191] width 114 height 10
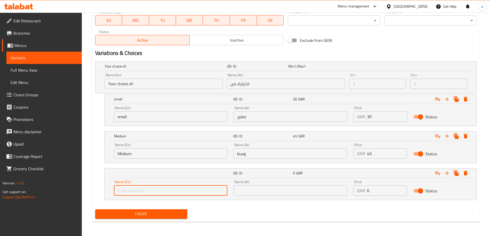
paste input "Large"
type input "Large"
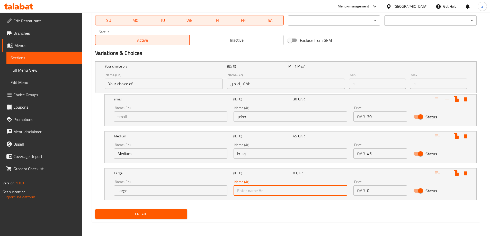
click at [269, 188] on input "text" at bounding box center [290, 191] width 114 height 10
type input "كبير"
click at [376, 193] on input "0" at bounding box center [387, 191] width 40 height 10
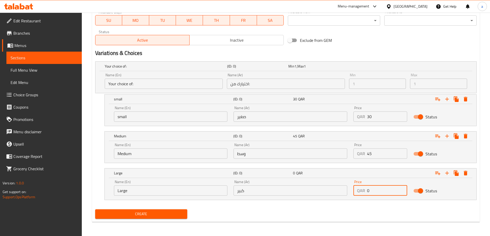
click at [376, 193] on input "0" at bounding box center [387, 191] width 40 height 10
type input "60"
click at [166, 213] on span "Create" at bounding box center [141, 214] width 84 height 6
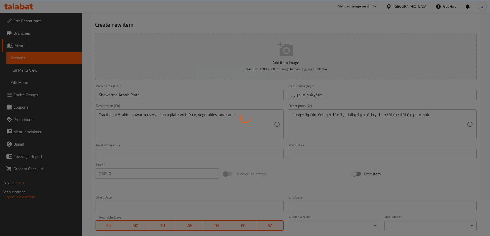
scroll to position [36, 0]
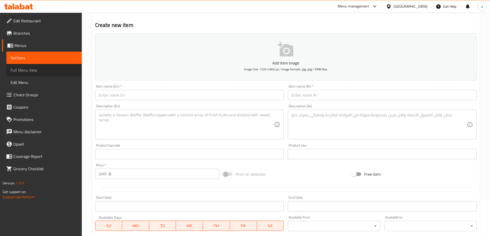
click at [29, 73] on span "Full Menu View" at bounding box center [44, 70] width 67 height 6
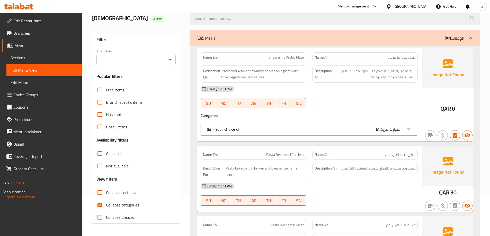
scroll to position [113, 0]
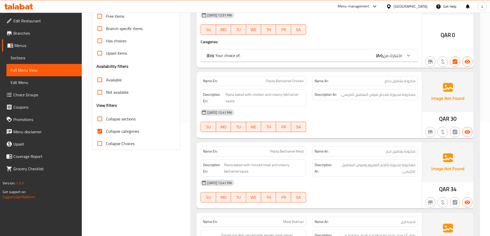
click at [395, 51] on div "(En): Your choice of: (Ar): اختيارك من:" at bounding box center [308, 55] width 217 height 12
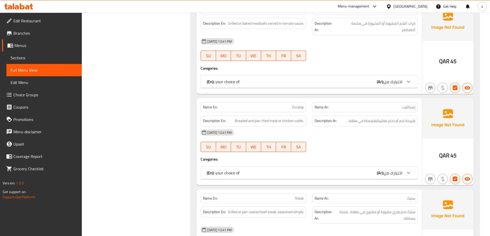
scroll to position [704, 0]
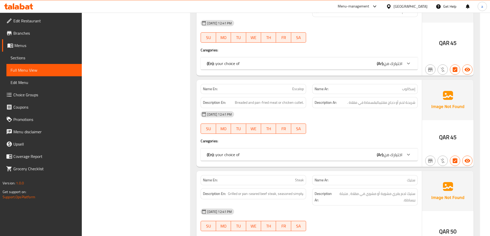
click at [393, 151] on span "اختيارك من" at bounding box center [392, 155] width 19 height 8
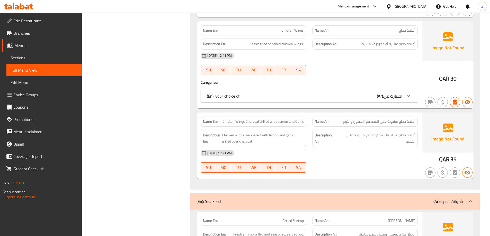
scroll to position [2092, 0]
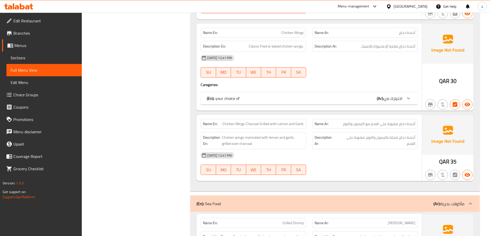
click at [392, 95] on span "اختيارك من" at bounding box center [392, 99] width 19 height 8
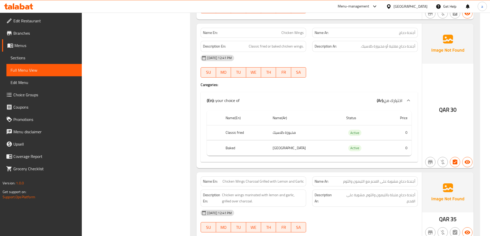
click at [21, 93] on span "Choice Groups" at bounding box center [45, 95] width 64 height 6
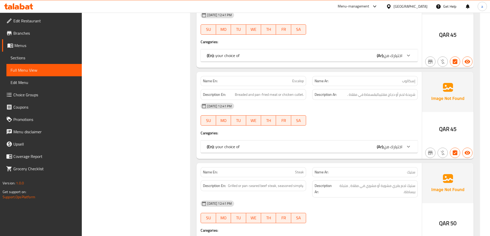
scroll to position [694, 0]
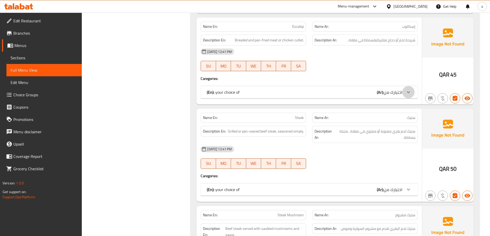
click at [408, 89] on icon at bounding box center [408, 92] width 6 height 6
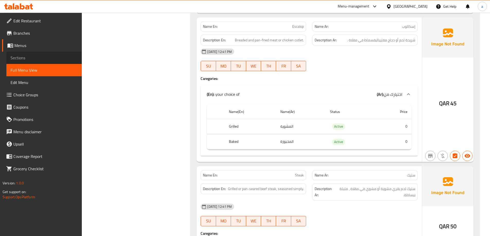
click at [15, 62] on link "Sections" at bounding box center [43, 58] width 75 height 12
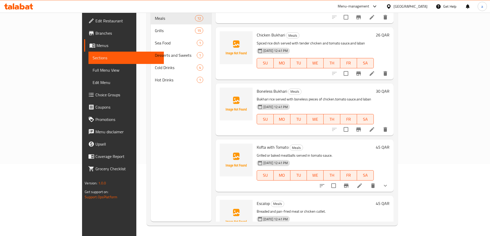
scroll to position [360, 0]
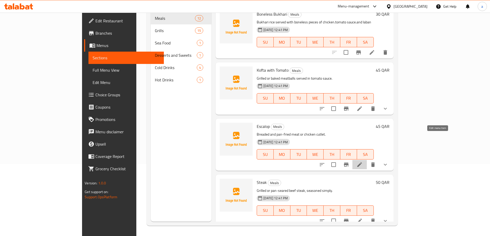
click at [362, 162] on icon at bounding box center [359, 165] width 6 height 6
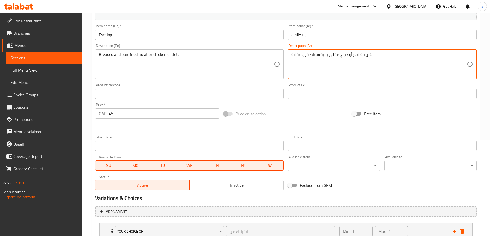
scroll to position [129, 0]
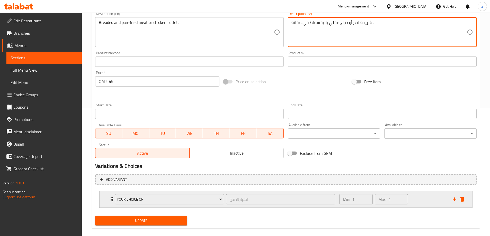
type textarea "شريحة لحم أو دجاج مقلي بالبقسماط في مقلاة ."
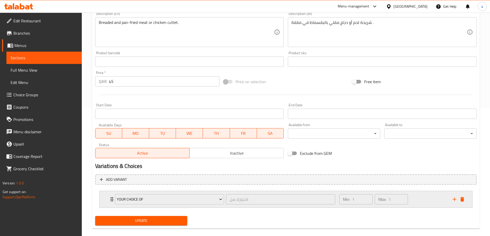
click at [324, 205] on div "اختيارك من ​" at bounding box center [280, 199] width 111 height 12
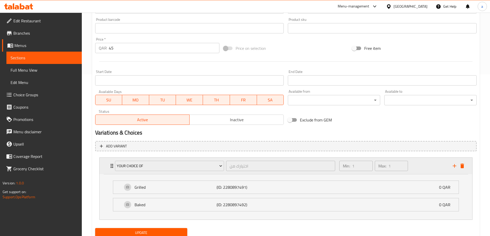
scroll to position [181, 0]
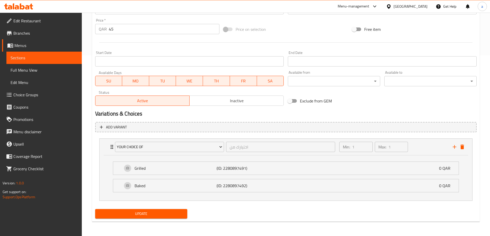
click at [37, 93] on span "Choice Groups" at bounding box center [45, 95] width 64 height 6
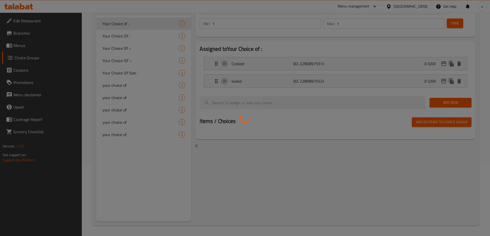
scroll to position [73, 0]
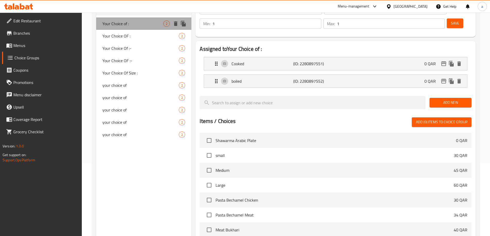
click at [132, 26] on span "Your Choice of :" at bounding box center [132, 24] width 61 height 6
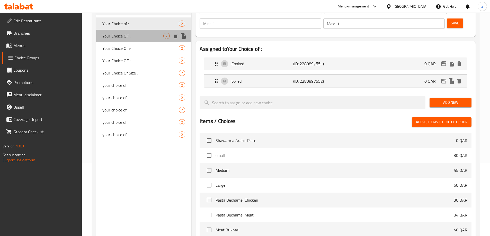
click at [131, 38] on span "Your Choice OF :" at bounding box center [132, 36] width 61 height 6
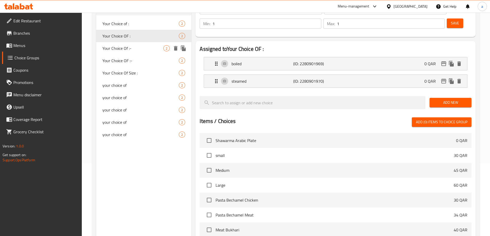
click at [131, 47] on span "Your Choice Of :-" at bounding box center [132, 48] width 61 height 6
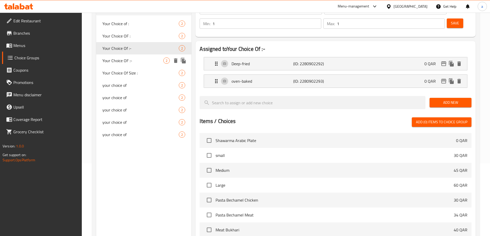
click at [123, 60] on span "Your Choice OF :-" at bounding box center [132, 61] width 61 height 6
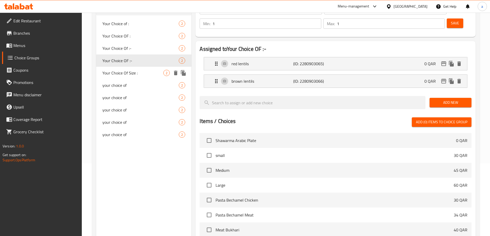
click at [124, 70] on span "Your Choice Of Size :" at bounding box center [132, 73] width 61 height 6
type input "Your Choice Of Size :"
type input "اختيارك من الحجم"
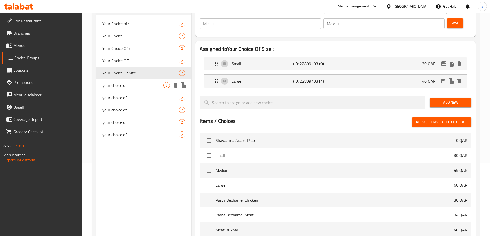
click at [123, 82] on span "your choice of" at bounding box center [132, 85] width 61 height 6
type input "your choice of"
type input "اختيارك من"
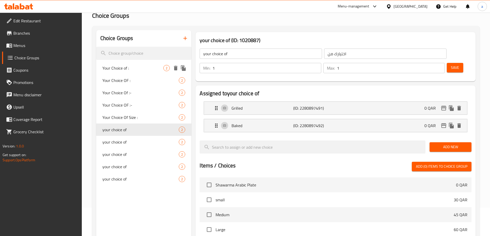
scroll to position [0, 0]
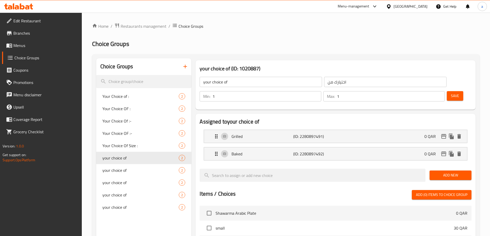
click at [34, 45] on span "Menus" at bounding box center [45, 45] width 64 height 6
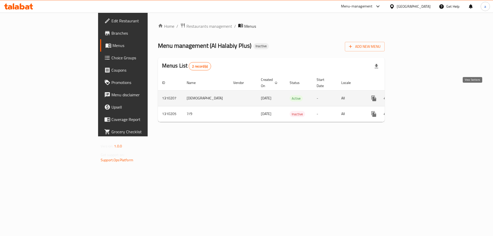
click at [417, 92] on link "enhanced table" at bounding box center [411, 98] width 12 height 12
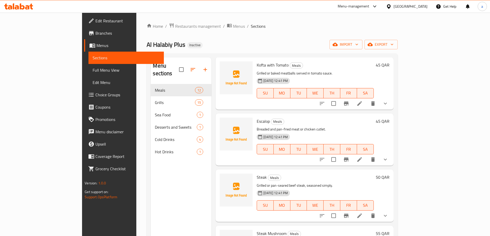
scroll to position [450, 0]
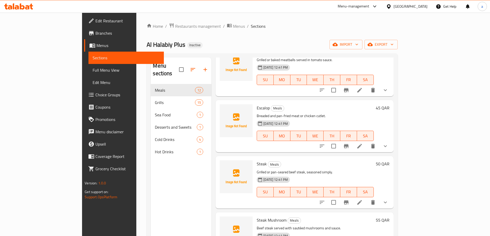
click at [366, 142] on li at bounding box center [359, 146] width 14 height 9
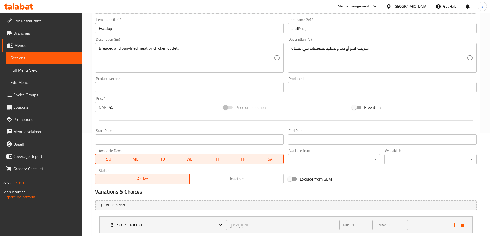
scroll to position [129, 0]
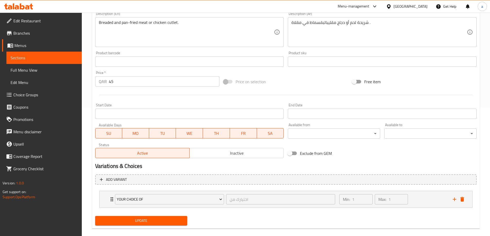
click at [291, 172] on div "Add variant your choice of اختيارك من ​ Min: 1 ​ Max: 1 ​ Grilled (ID: 22808974…" at bounding box center [285, 193] width 385 height 42
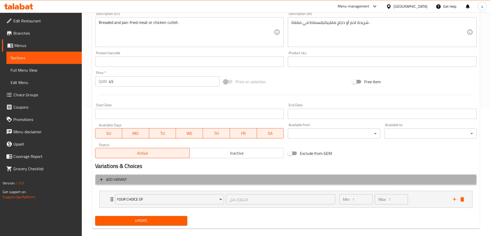
click at [292, 179] on span "Add variant" at bounding box center [286, 180] width 372 height 6
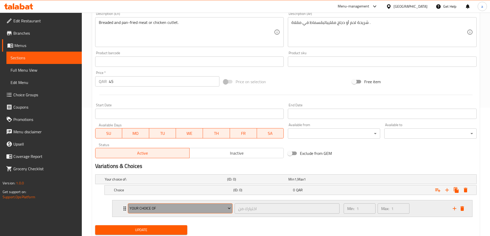
click at [230, 213] on button "your choice of" at bounding box center [180, 209] width 105 height 10
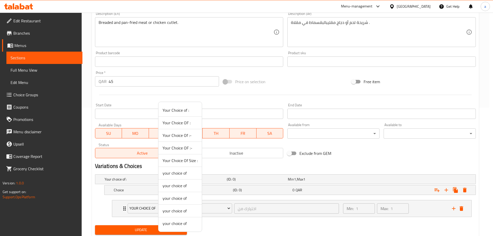
click at [283, 214] on div at bounding box center [246, 118] width 493 height 236
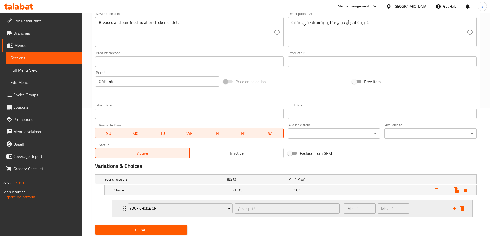
click at [383, 209] on p "Max:" at bounding box center [385, 209] width 8 height 6
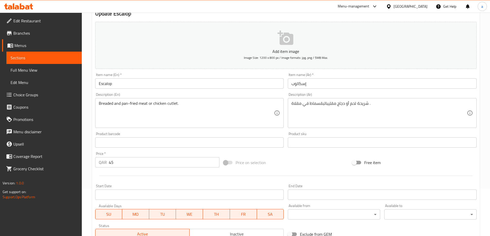
scroll to position [0, 0]
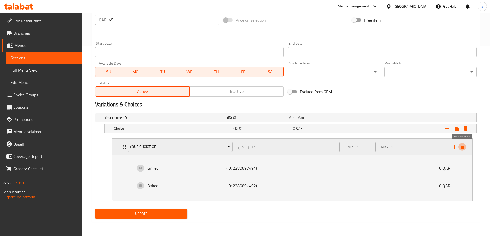
click at [462, 145] on icon "delete" at bounding box center [462, 147] width 6 height 6
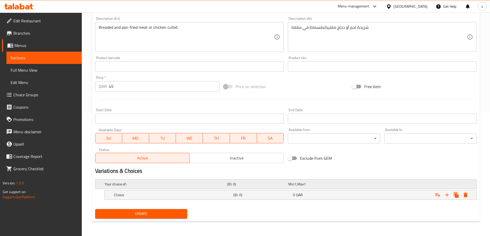
click at [257, 185] on h5 "(ID: 0)" at bounding box center [256, 184] width 59 height 5
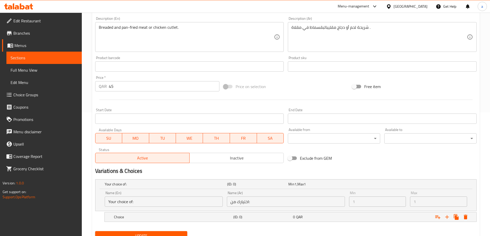
click at [189, 198] on input "Your choice of:" at bounding box center [164, 202] width 118 height 10
click at [249, 200] on input "اختيارك من:" at bounding box center [286, 202] width 118 height 10
click at [256, 217] on h5 "(ID: 0)" at bounding box center [262, 217] width 58 height 5
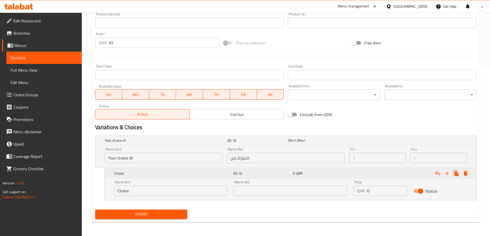
scroll to position [168, 0]
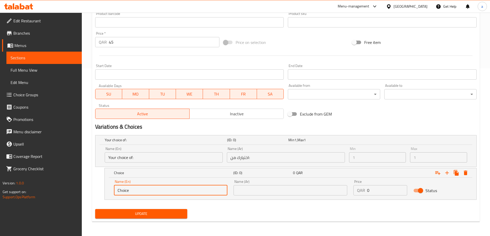
click at [153, 190] on input "Choice" at bounding box center [171, 190] width 114 height 10
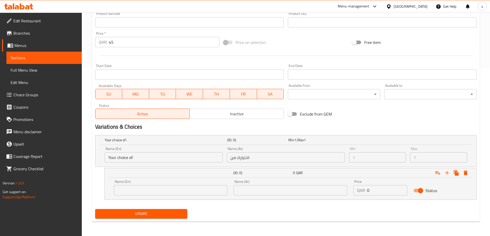
click at [174, 157] on input "Your choice of:" at bounding box center [164, 157] width 118 height 10
click at [159, 187] on input "text" at bounding box center [171, 190] width 114 height 10
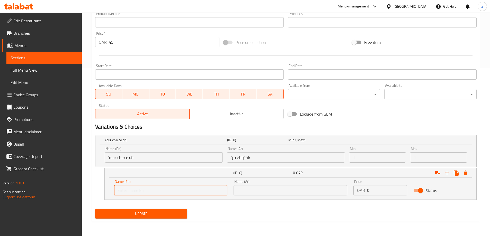
click at [159, 187] on input "text" at bounding box center [171, 190] width 114 height 10
paste input "Breaded"
type input "Breaded"
drag, startPoint x: 277, startPoint y: 189, endPoint x: 280, endPoint y: 189, distance: 3.1
click at [277, 189] on input "text" at bounding box center [290, 190] width 114 height 10
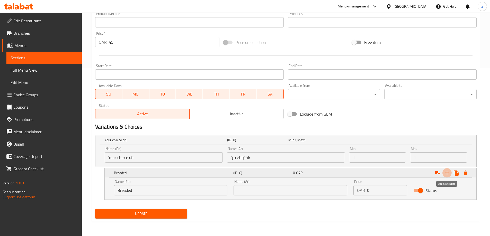
click at [445, 174] on icon "Expand" at bounding box center [447, 173] width 6 height 6
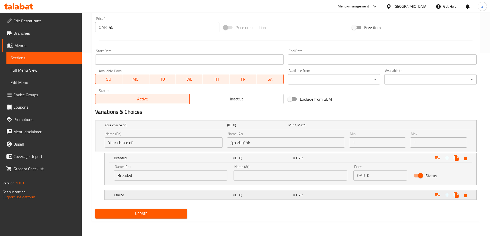
click at [203, 197] on h5 "Choice" at bounding box center [172, 195] width 117 height 5
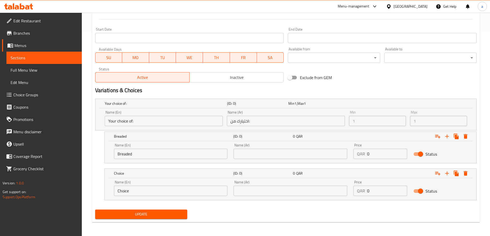
scroll to position [205, 0]
click at [175, 195] on input "Choice" at bounding box center [171, 190] width 114 height 10
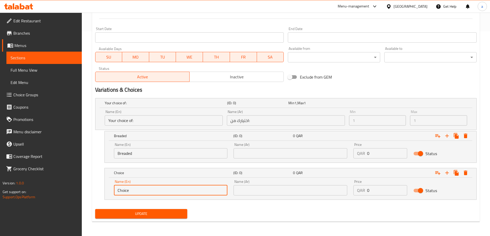
paste input "pan-fried"
type input "pan-fried"
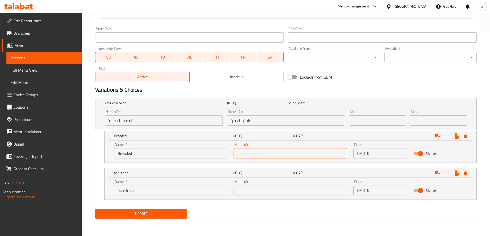
click at [317, 156] on input "text" at bounding box center [290, 153] width 114 height 10
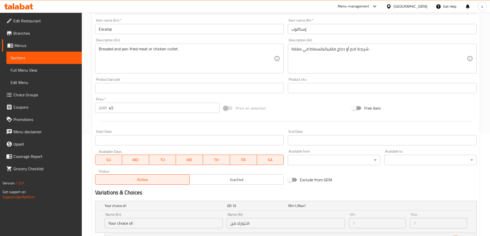
scroll to position [51, 0]
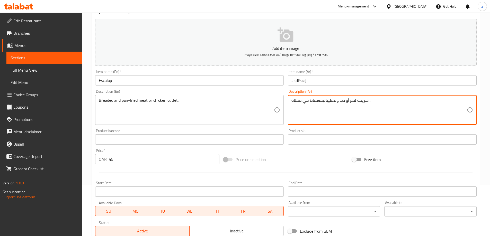
click at [327, 102] on textarea "شريحة لحم أو دجاج مقليبالبقسماط في مقلاة ." at bounding box center [378, 110] width 175 height 24
click at [338, 100] on textarea "شريحة لحم أو دجاج مقلي بالبقسماط في مقلاة ." at bounding box center [378, 110] width 175 height 24
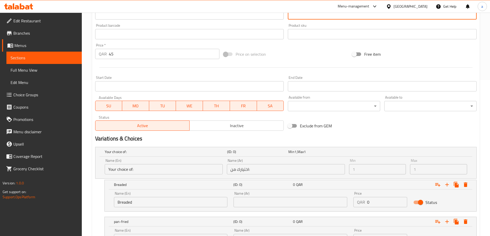
scroll to position [128, 0]
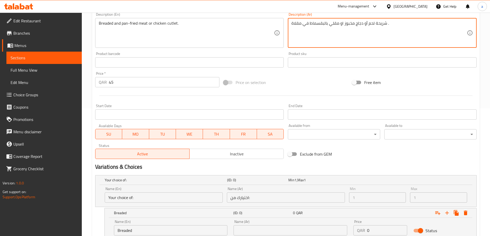
click at [346, 24] on textarea "شريحة لحم أو دجاج مخبوز او مقلي بالبقسماط في مقلاة ." at bounding box center [378, 33] width 175 height 24
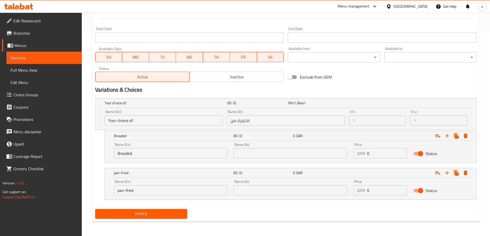
type textarea "شريحة لحم أو دجاج مخبوز او مقلي بالبقسماط في مقلاة ."
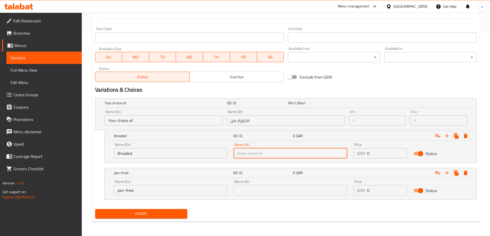
click at [311, 158] on input "text" at bounding box center [290, 153] width 114 height 10
paste input "مخبوز"
type input "مخبوز"
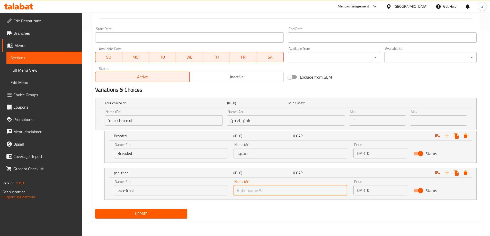
click at [273, 190] on input "text" at bounding box center [290, 190] width 114 height 10
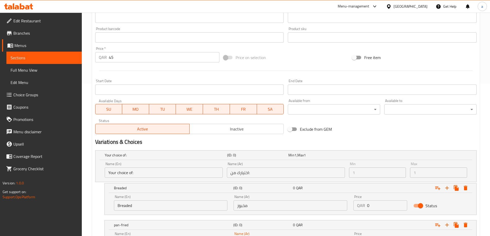
scroll to position [128, 0]
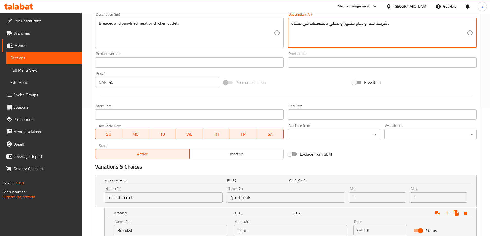
click at [334, 24] on textarea "شريحة لحم أو دجاج مخبوز او مقلي بالبقسماط في مقلاة ." at bounding box center [378, 33] width 175 height 24
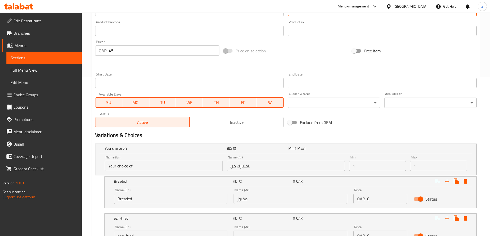
scroll to position [205, 0]
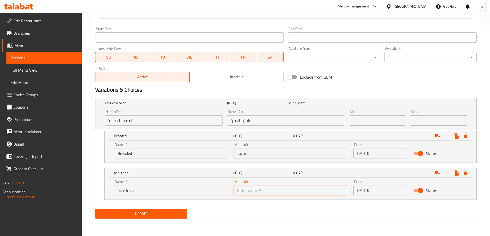
click at [293, 189] on input "text" at bounding box center [290, 190] width 114 height 10
paste input "مقلي"
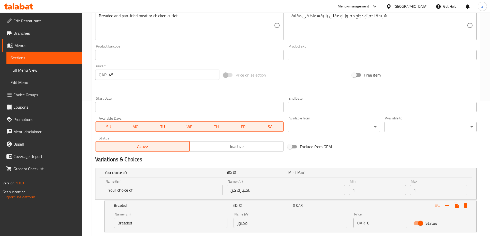
scroll to position [102, 0]
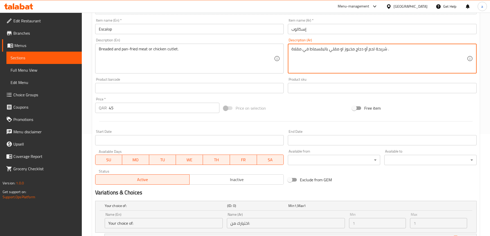
drag, startPoint x: 309, startPoint y: 49, endPoint x: 288, endPoint y: 50, distance: 20.6
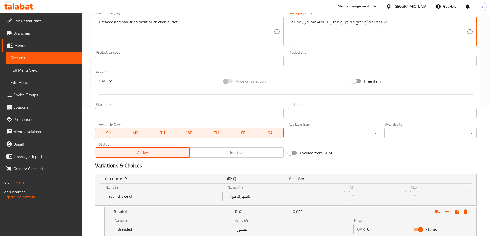
scroll to position [179, 0]
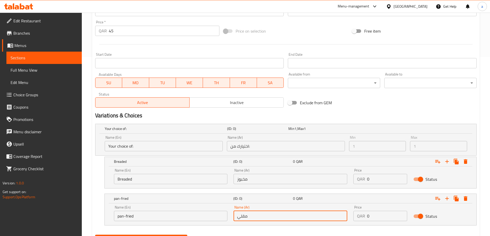
click at [272, 213] on input "مقلي" at bounding box center [290, 216] width 114 height 10
paste input "في مقلاة"
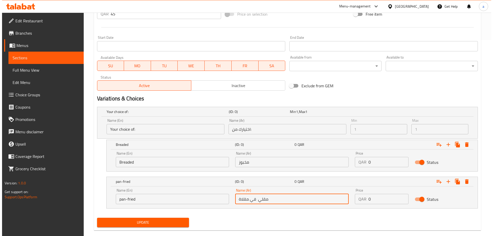
scroll to position [205, 0]
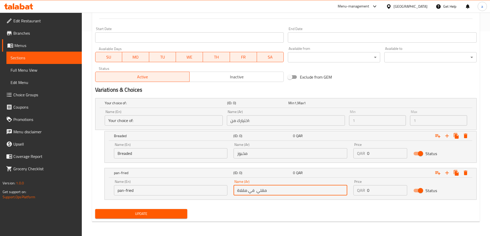
type input "مقلي في مقلاة"
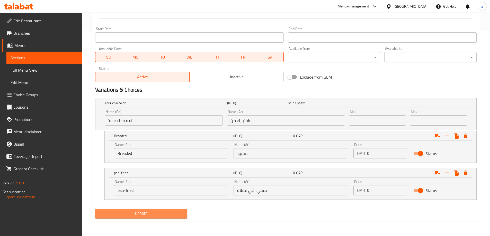
click at [176, 215] on span "Update" at bounding box center [141, 214] width 84 height 6
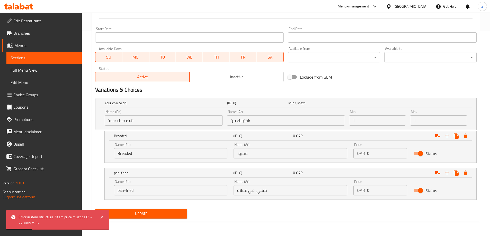
click at [139, 154] on input "Breaded" at bounding box center [171, 153] width 114 height 10
click at [126, 154] on input "Breaded" at bounding box center [171, 153] width 114 height 10
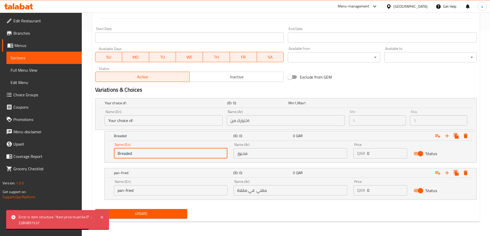
click at [126, 154] on input "Breaded" at bounding box center [171, 153] width 114 height 10
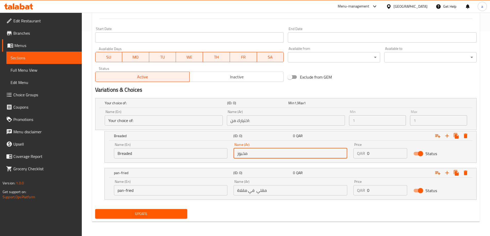
click at [244, 155] on input "مخبوز" at bounding box center [290, 153] width 114 height 10
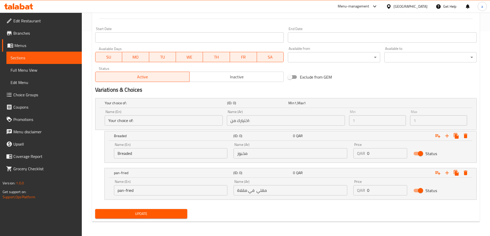
click at [133, 192] on input "pan-fried" at bounding box center [171, 190] width 114 height 10
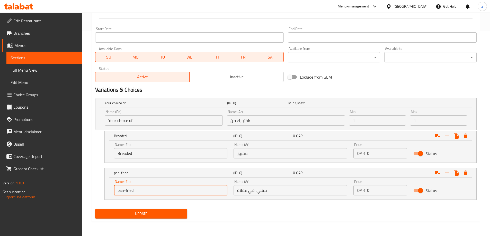
click at [133, 192] on input "pan-fried" at bounding box center [171, 190] width 114 height 10
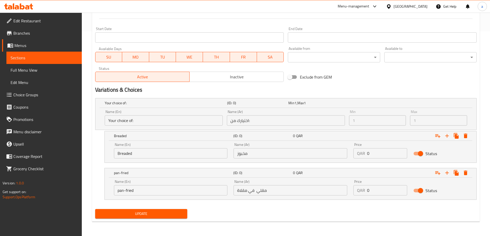
click at [254, 194] on input "مقلي في مقلاة" at bounding box center [290, 190] width 114 height 10
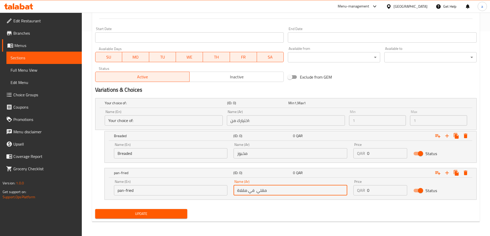
click at [254, 194] on input "مقلي في مقلاة" at bounding box center [290, 190] width 114 height 10
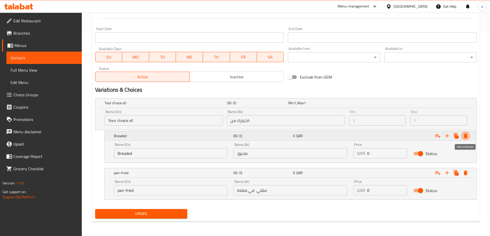
click at [468, 135] on button "Expand" at bounding box center [465, 135] width 9 height 9
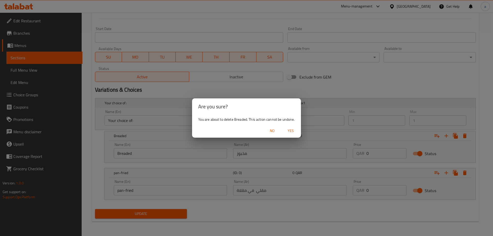
click at [291, 135] on button "Yes" at bounding box center [291, 131] width 16 height 10
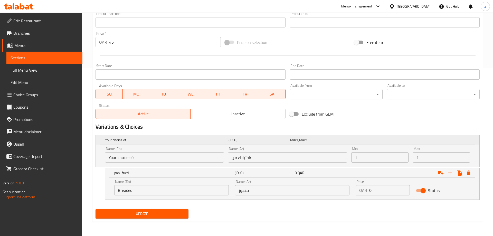
scroll to position [168, 0]
click at [465, 171] on icon "Expand" at bounding box center [465, 173] width 4 height 5
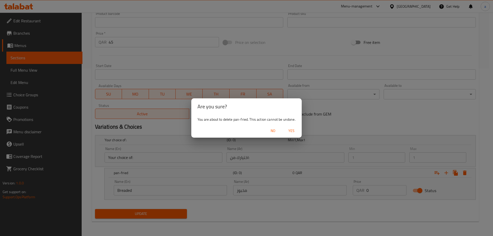
click at [291, 133] on span "Yes" at bounding box center [292, 131] width 12 height 6
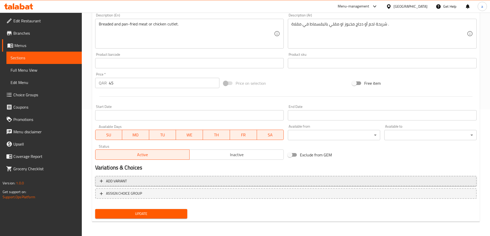
click at [443, 177] on button "Add variant" at bounding box center [285, 181] width 381 height 11
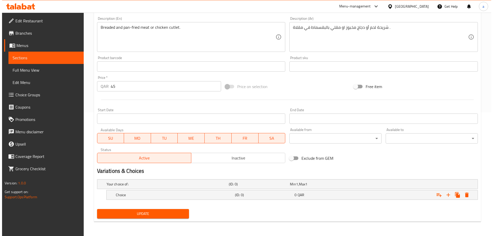
scroll to position [124, 0]
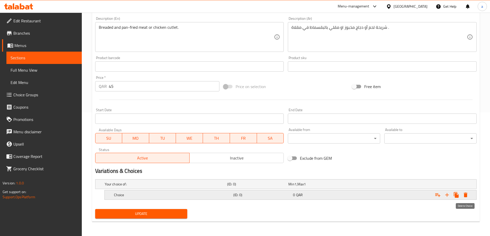
click at [464, 195] on icon "Expand" at bounding box center [465, 195] width 4 height 5
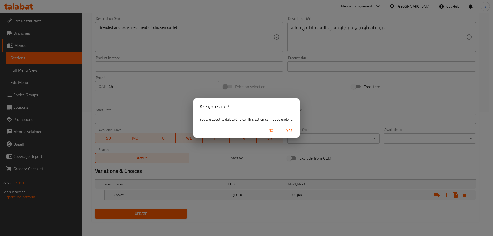
click at [286, 128] on span "Yes" at bounding box center [289, 131] width 12 height 6
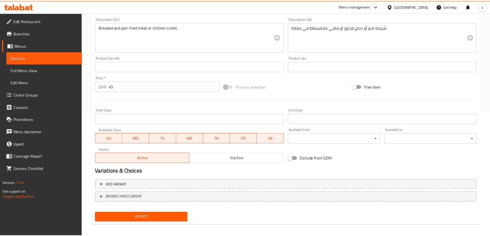
scroll to position [122, 0]
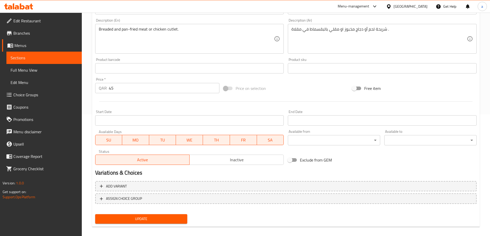
click at [162, 218] on span "Update" at bounding box center [141, 219] width 84 height 6
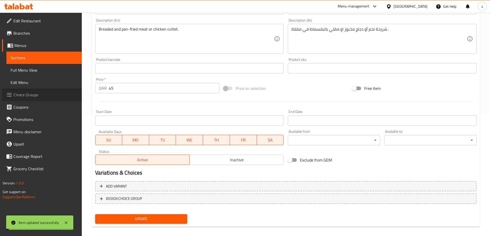
click at [31, 94] on span "Choice Groups" at bounding box center [45, 95] width 64 height 6
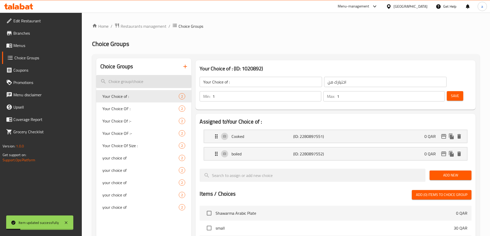
click at [134, 85] on input "search" at bounding box center [143, 81] width 95 height 13
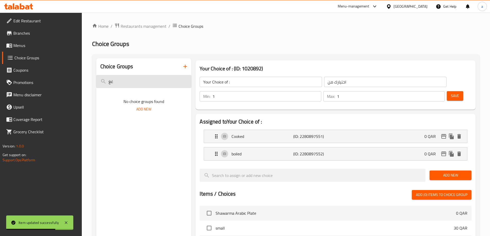
type input "غ"
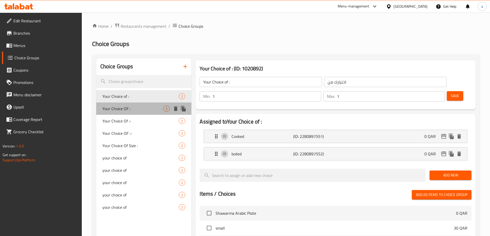
click at [144, 112] on span "Your Choice OF :" at bounding box center [132, 109] width 61 height 6
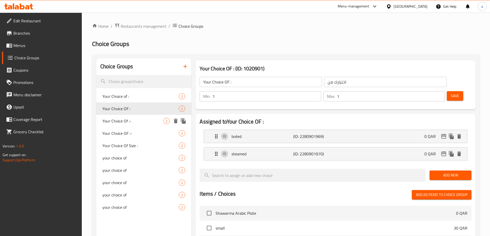
click at [144, 117] on div "Your Choice Of :- 2" at bounding box center [143, 121] width 95 height 12
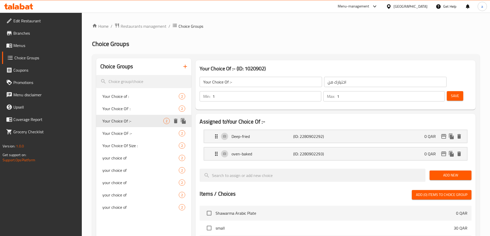
click at [140, 119] on span "Your Choice Of :-" at bounding box center [132, 121] width 61 height 6
click at [136, 120] on span "Your Choice Of :-" at bounding box center [132, 121] width 61 height 6
click at [137, 136] on span "Your Choice OF :-" at bounding box center [132, 133] width 61 height 6
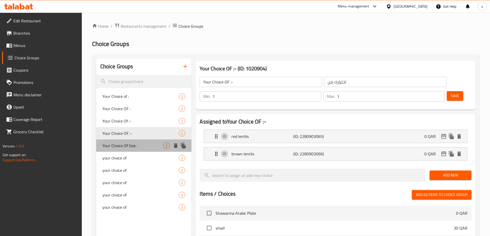
click at [133, 140] on div "Your Choice Of Size : 2" at bounding box center [143, 146] width 95 height 12
type input "Your Choice Of Size :"
type input "اختيارك من الحجم"
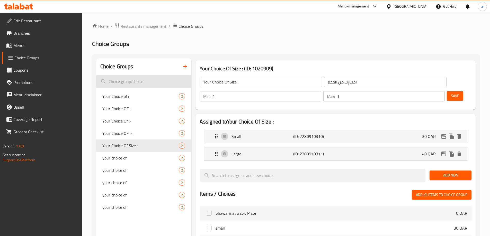
click at [133, 80] on input "search" at bounding box center [143, 81] width 95 height 13
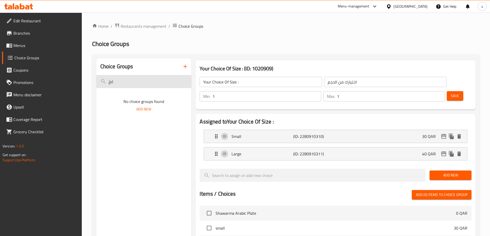
type input "غ"
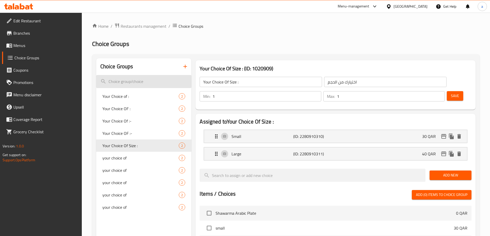
type input "u"
type input "your choice OF"
click at [184, 67] on icon "button" at bounding box center [185, 67] width 4 height 4
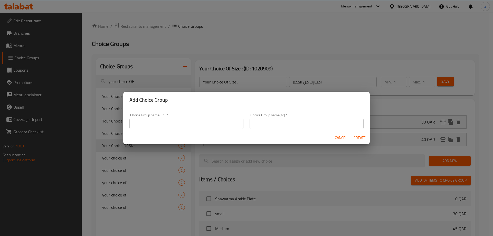
click at [163, 119] on input "text" at bounding box center [187, 124] width 114 height 10
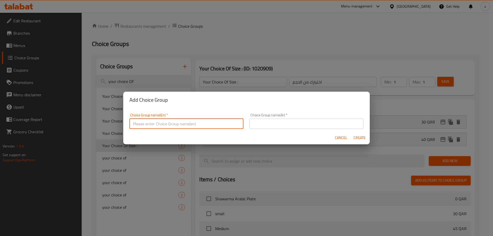
drag, startPoint x: 344, startPoint y: 140, endPoint x: 336, endPoint y: 137, distance: 8.1
click at [344, 140] on span "Cancel" at bounding box center [341, 138] width 12 height 6
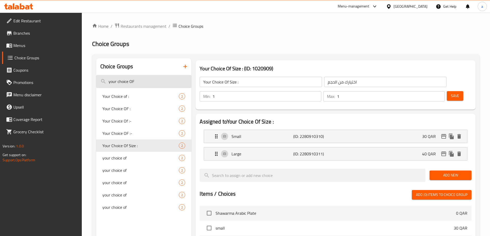
click at [115, 78] on input "your choice OF" at bounding box center [143, 81] width 95 height 13
click at [117, 80] on input "your choice OF" at bounding box center [143, 81] width 95 height 13
click at [185, 68] on icon "button" at bounding box center [185, 66] width 6 height 6
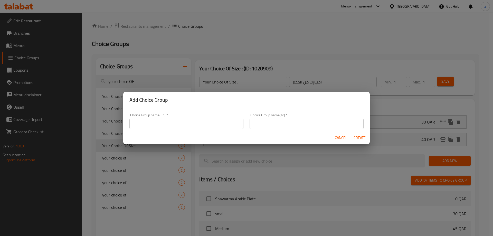
click at [159, 119] on input "text" at bounding box center [187, 124] width 114 height 10
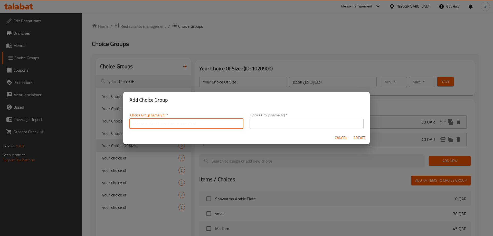
paste input "your choice OF"
type input "your choice OF"
click at [260, 127] on input "text" at bounding box center [307, 124] width 114 height 10
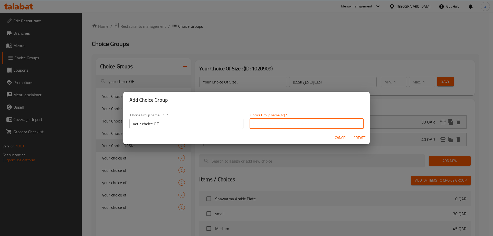
type input "اختيارك من"
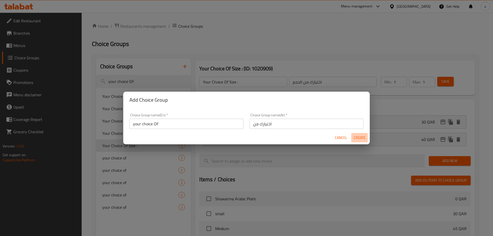
click at [356, 136] on span "Create" at bounding box center [360, 138] width 12 height 6
type input "your choice OF"
type input "اختيارك من"
type input "0"
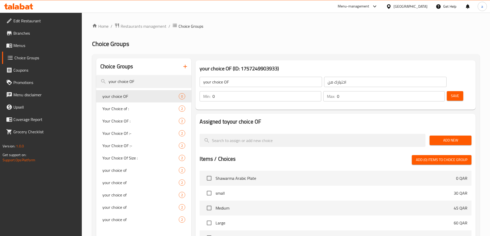
click at [321, 91] on input "0" at bounding box center [266, 96] width 108 height 10
type input "1"
click at [321, 91] on input "1" at bounding box center [266, 96] width 108 height 10
click at [335, 93] on p "Max:" at bounding box center [331, 96] width 8 height 6
type input "1"
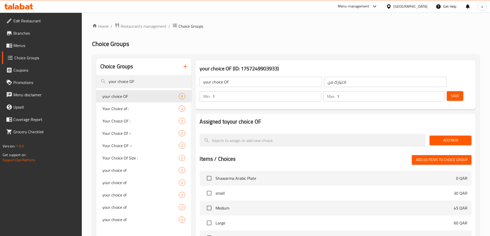
click at [430, 91] on input "1" at bounding box center [391, 96] width 108 height 10
click at [447, 137] on span "Add New" at bounding box center [450, 140] width 34 height 6
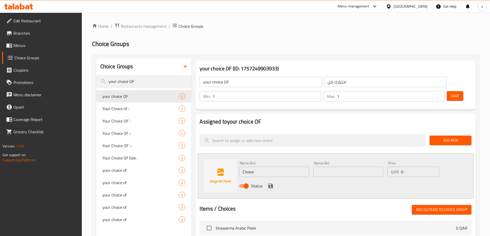
click at [261, 167] on input "Choice" at bounding box center [274, 172] width 70 height 10
click at [249, 167] on input "Choice" at bounding box center [274, 172] width 70 height 10
paste input "Breaded"
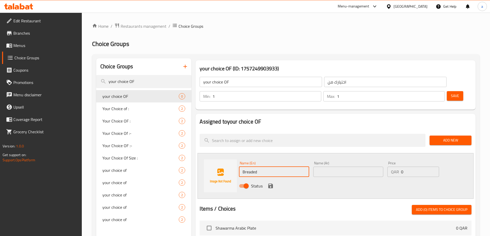
type input "Breaded"
click at [353, 167] on input "text" at bounding box center [348, 172] width 70 height 10
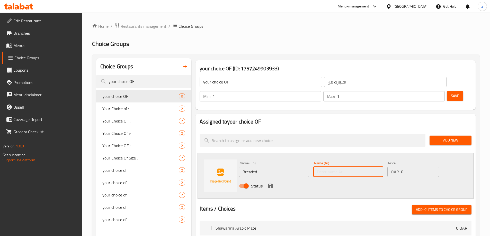
paste input "مخبوز"
type input "مخبوز"
click at [416, 167] on input "0" at bounding box center [420, 172] width 38 height 10
click at [447, 136] on button "Add New" at bounding box center [450, 141] width 42 height 10
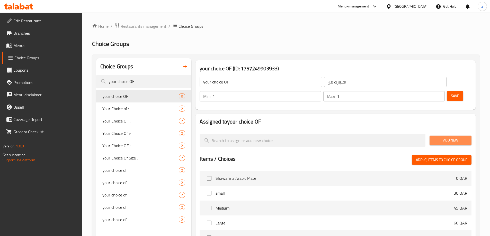
click at [445, 137] on span "Add New" at bounding box center [450, 140] width 34 height 6
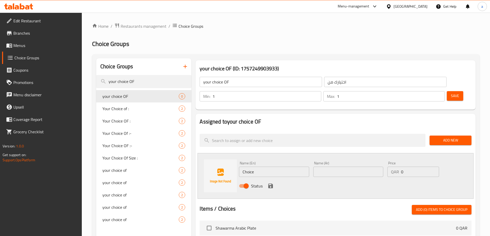
click at [451, 93] on span "Save" at bounding box center [455, 96] width 8 height 6
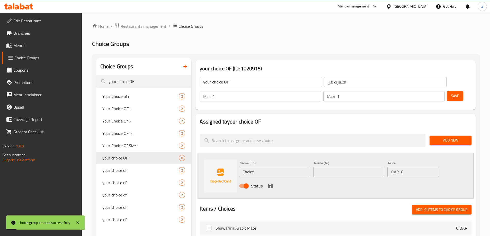
click at [441, 207] on span "Add (0) items to choice group" at bounding box center [441, 210] width 51 height 6
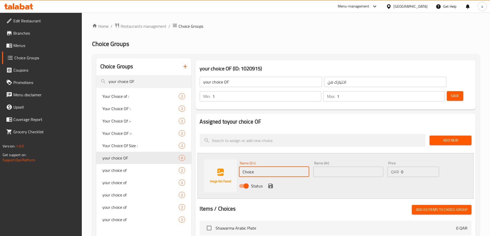
click at [267, 167] on input "Choice" at bounding box center [274, 172] width 70 height 10
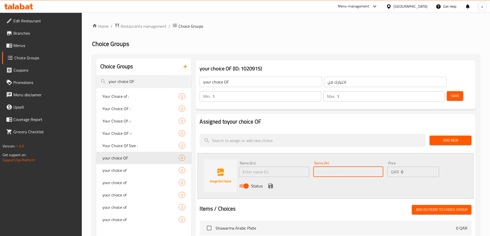
click at [350, 167] on input "text" at bounding box center [348, 172] width 70 height 10
click at [324, 83] on input "اختيارك من" at bounding box center [385, 82] width 122 height 10
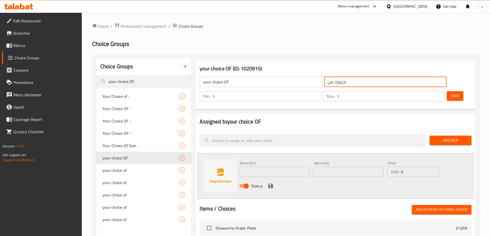
click at [286, 167] on input "text" at bounding box center [274, 172] width 70 height 10
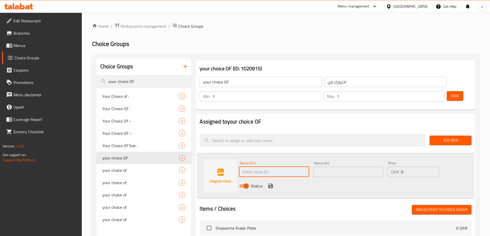
click at [360, 167] on input "text" at bounding box center [348, 172] width 70 height 10
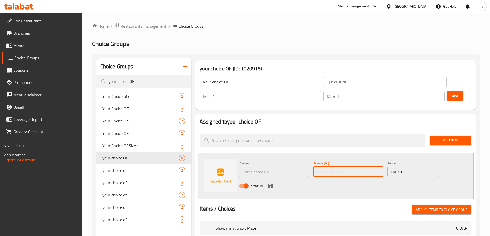
paste input "مخبوز"
type input "مخبوز"
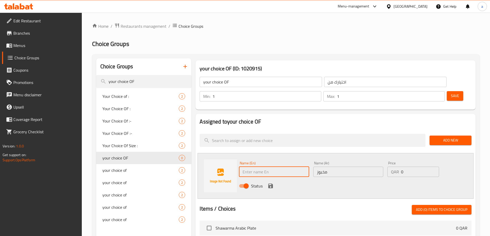
click at [286, 167] on input "text" at bounding box center [274, 172] width 70 height 10
paste input "Breaded"
type input "Breaded"
click at [267, 183] on icon "save" at bounding box center [270, 186] width 6 height 6
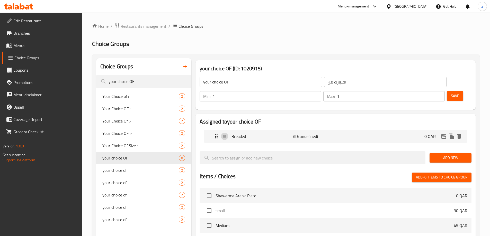
click at [449, 155] on span "Add New" at bounding box center [450, 158] width 34 height 6
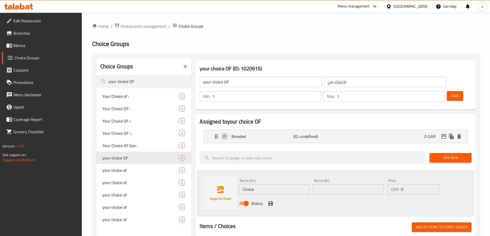
click at [259, 184] on input "Choice" at bounding box center [274, 189] width 70 height 10
click at [263, 184] on input "Choice" at bounding box center [274, 189] width 70 height 10
paste input "pan-fried"
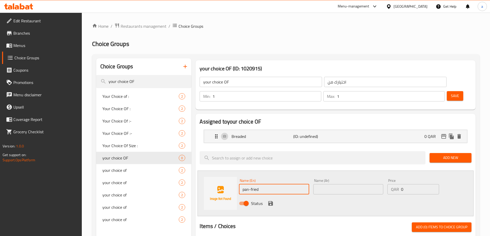
type input "pan-fried"
drag, startPoint x: 337, startPoint y: 173, endPoint x: 347, endPoint y: 173, distance: 10.0
click at [337, 184] on input "text" at bounding box center [348, 189] width 70 height 10
click at [325, 184] on input "text" at bounding box center [348, 189] width 70 height 10
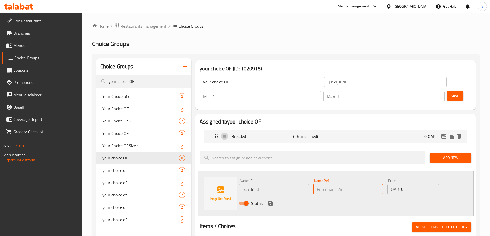
paste input "مقلي في مقلاة"
type input "مقلي في مقلاة"
click at [272, 201] on icon "save" at bounding box center [270, 203] width 5 height 5
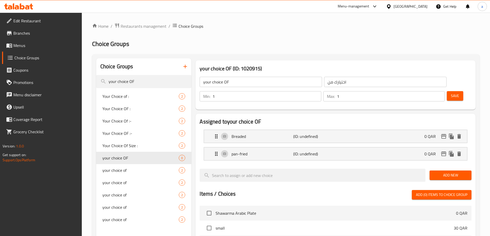
click at [451, 93] on span "Save" at bounding box center [455, 96] width 8 height 6
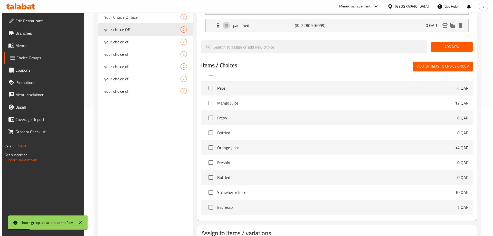
scroll to position [151, 0]
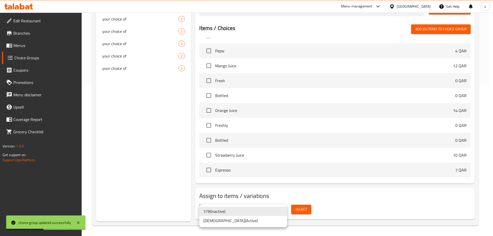
click at [256, 220] on li "Adham ( Active )" at bounding box center [243, 220] width 88 height 9
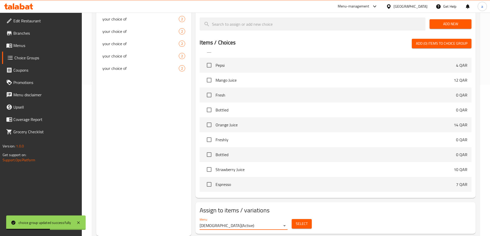
click at [299, 221] on span "Select" at bounding box center [302, 224] width 12 height 6
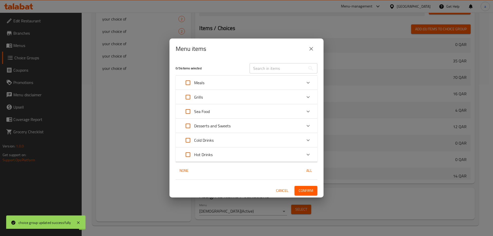
click at [309, 81] on icon "Expand" at bounding box center [308, 83] width 6 height 6
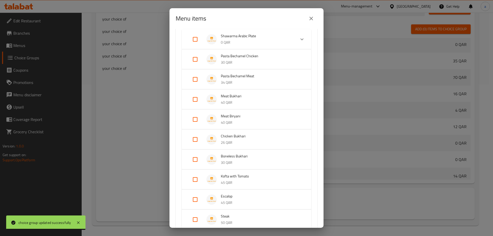
scroll to position [77, 0]
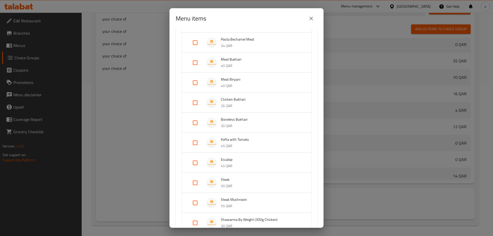
click at [196, 163] on input "Expand" at bounding box center [195, 163] width 12 height 12
checkbox input "true"
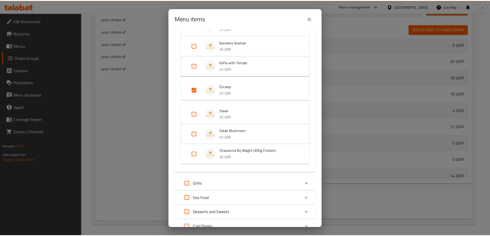
scroll to position [210, 0]
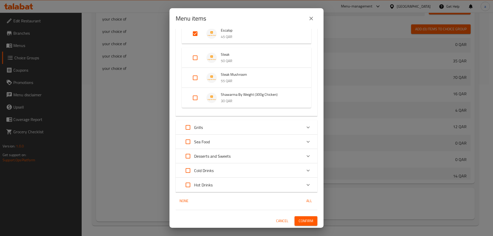
click at [302, 220] on span "Confirm" at bounding box center [306, 221] width 15 height 6
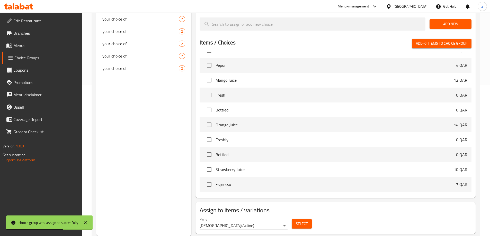
click at [25, 48] on span "Menus" at bounding box center [45, 45] width 64 height 6
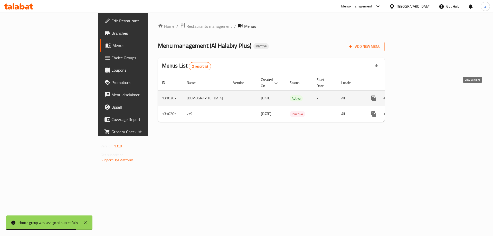
click at [414, 95] on icon "enhanced table" at bounding box center [411, 98] width 6 height 6
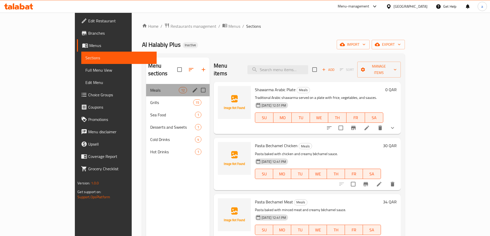
click at [146, 84] on div "Meals 12" at bounding box center [177, 90] width 63 height 12
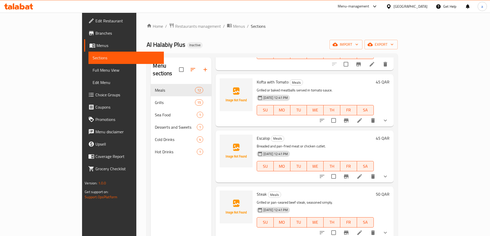
scroll to position [450, 0]
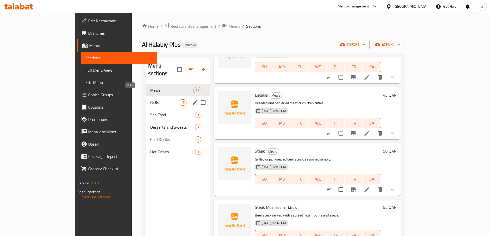
click at [150, 99] on span "Grills" at bounding box center [164, 102] width 29 height 6
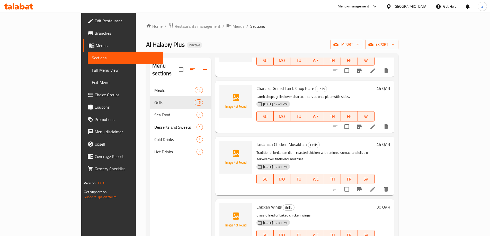
scroll to position [72, 0]
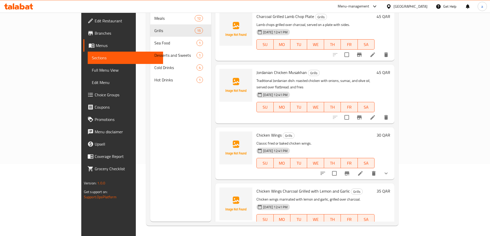
click at [363, 170] on icon at bounding box center [360, 173] width 6 height 6
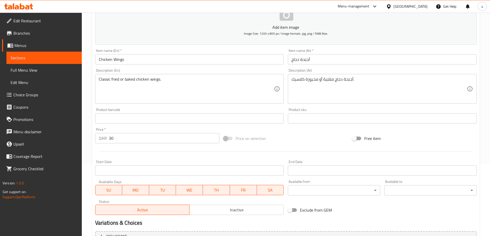
scroll to position [103, 0]
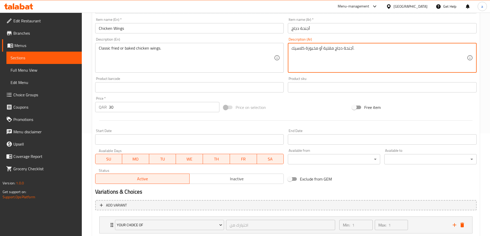
click at [294, 48] on textarea "أجنحة دجاج مقلية أو مخبوزة كلاسيك." at bounding box center [378, 58] width 175 height 24
click at [324, 49] on textarea "أجنحة دجاج مقلية أو مخبوزة كلاسيك." at bounding box center [378, 58] width 175 height 24
paste textarea "كلاسيك"
click at [304, 49] on textarea "أجنحة دجاج مقلية كلاسيك أو مخبوزة كلاسيك." at bounding box center [378, 58] width 175 height 24
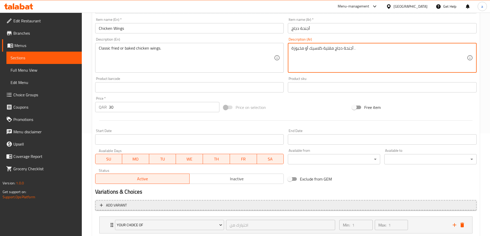
scroll to position [135, 0]
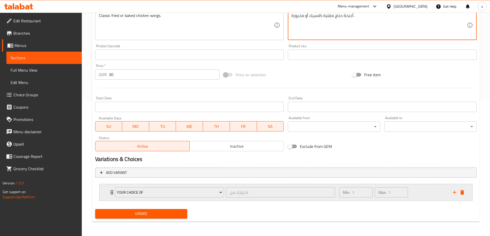
type textarea "أجنحة دجاج مقلية كلاسيك أو مخبوزة ."
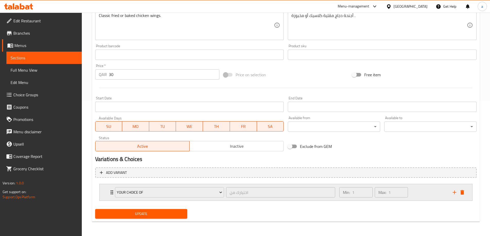
click at [437, 195] on div "Min: 1 ​ Max: 1 ​" at bounding box center [392, 192] width 113 height 16
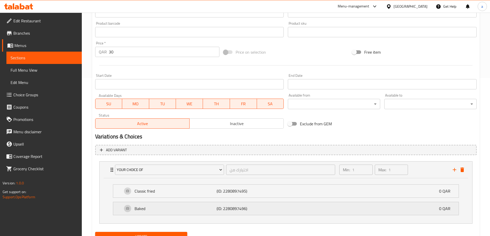
scroll to position [181, 0]
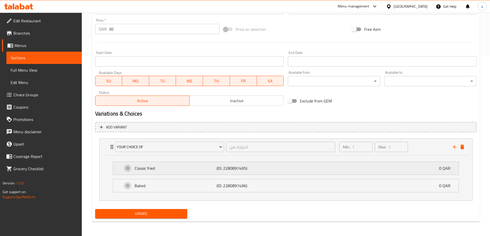
click at [159, 170] on p "Classic fried" at bounding box center [175, 168] width 82 height 6
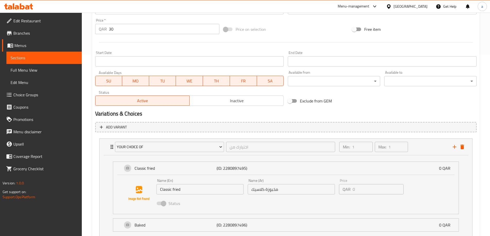
click at [257, 190] on input "مخبوزة كلاسيك" at bounding box center [291, 189] width 87 height 10
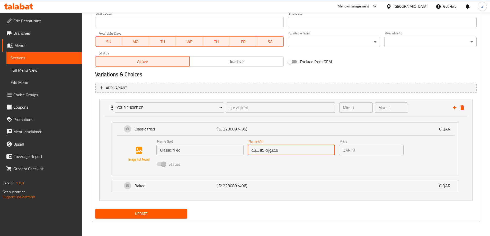
click at [256, 152] on input "مخبوزة كلاسيك" at bounding box center [291, 150] width 87 height 10
click at [464, 107] on icon "delete" at bounding box center [462, 108] width 6 height 6
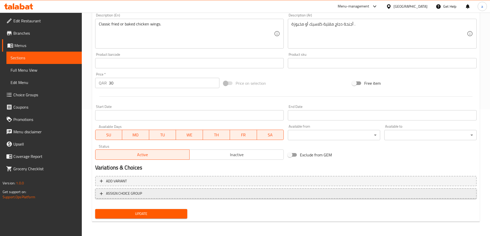
click at [303, 192] on span "ASSIGN CHOICE GROUP" at bounding box center [286, 193] width 372 height 6
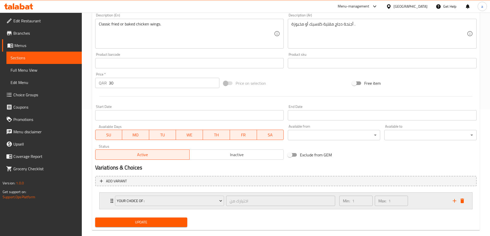
click at [467, 203] on div "Your Choice of : اختيارك من ​ Min: 1 ​ Max: 1 ​" at bounding box center [285, 201] width 372 height 16
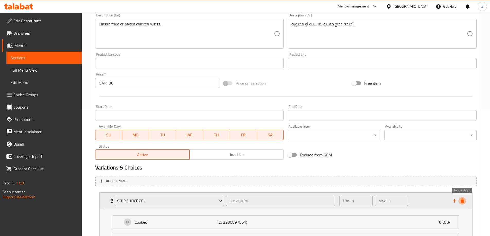
click at [460, 200] on icon "delete" at bounding box center [462, 201] width 6 height 6
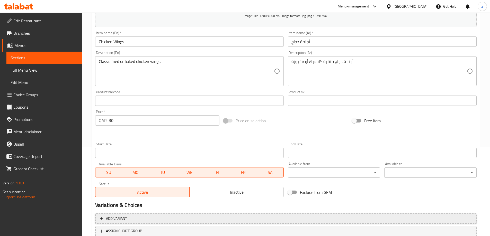
scroll to position [50, 0]
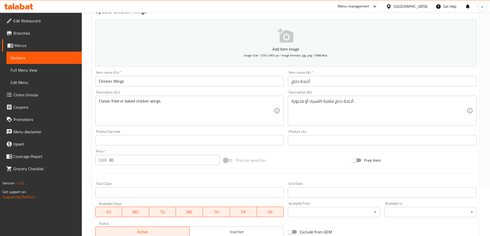
drag, startPoint x: 96, startPoint y: 101, endPoint x: 114, endPoint y: 105, distance: 18.1
click at [114, 105] on div "Classic fried or baked chicken wings. Description (En)" at bounding box center [189, 111] width 189 height 30
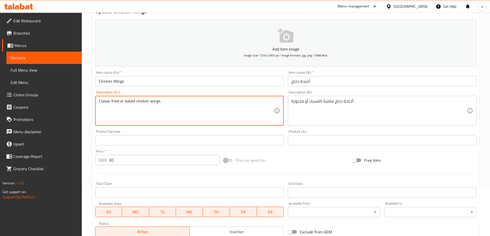
drag, startPoint x: 119, startPoint y: 101, endPoint x: 89, endPoint y: 101, distance: 30.1
click at [89, 101] on div "Home / Restaurants management / Menus / Sections / item / update Grills section…" at bounding box center [286, 138] width 408 height 351
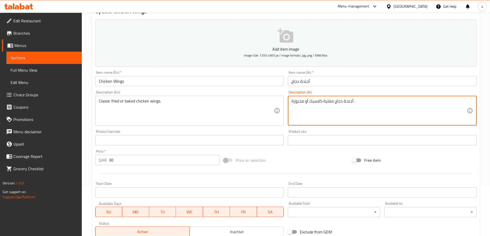
drag, startPoint x: 334, startPoint y: 102, endPoint x: 309, endPoint y: 103, distance: 24.2
drag, startPoint x: 304, startPoint y: 102, endPoint x: 284, endPoint y: 103, distance: 19.5
click at [284, 103] on div "Add item image Image Size: 1200 x 800 px / Image formats: jpg, png / 5MB Max. I…" at bounding box center [285, 128] width 385 height 222
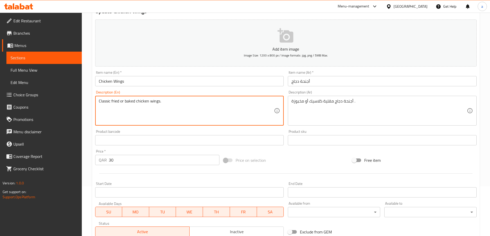
drag, startPoint x: 124, startPoint y: 101, endPoint x: 136, endPoint y: 103, distance: 11.9
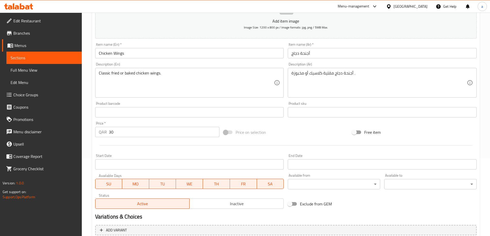
scroll to position [127, 0]
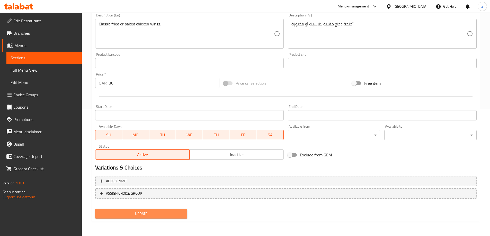
click at [138, 215] on span "Update" at bounding box center [141, 214] width 84 height 6
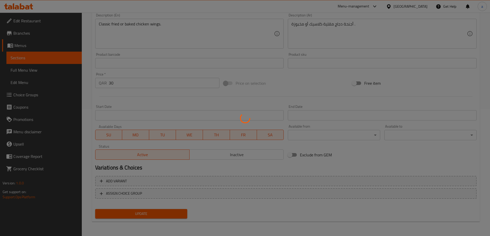
scroll to position [24, 0]
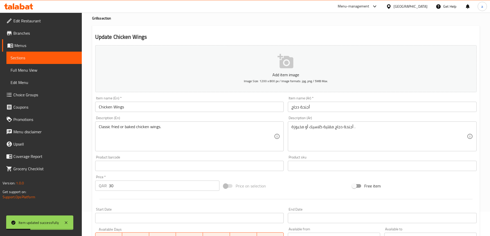
click at [26, 79] on span "Edit Menu" at bounding box center [44, 82] width 67 height 6
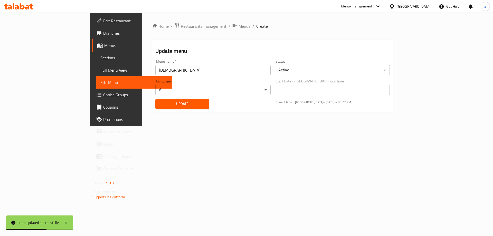
click at [100, 70] on span "Full Menu View" at bounding box center [134, 70] width 68 height 6
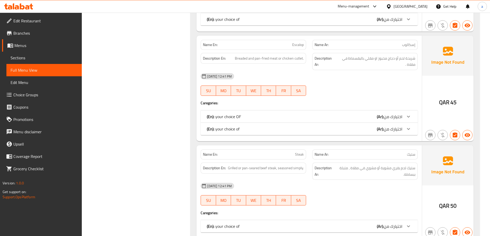
scroll to position [720, 0]
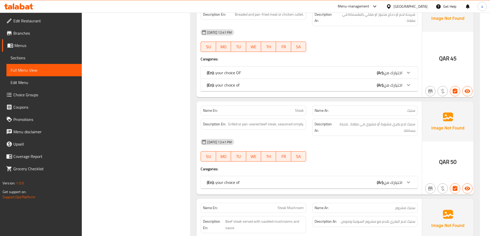
click at [401, 179] on span "اختيارك من" at bounding box center [392, 183] width 19 height 8
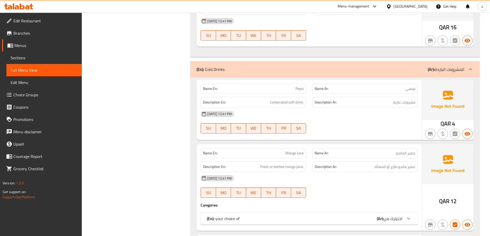
scroll to position [2467, 0]
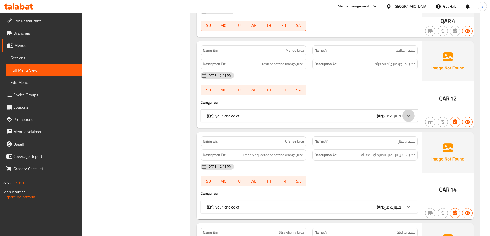
click at [406, 113] on icon at bounding box center [408, 116] width 6 height 6
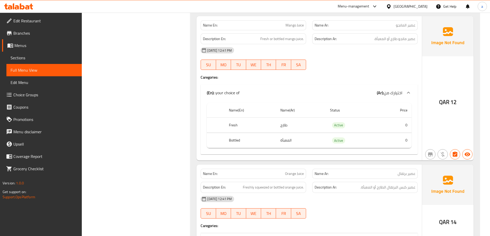
scroll to position [2544, 0]
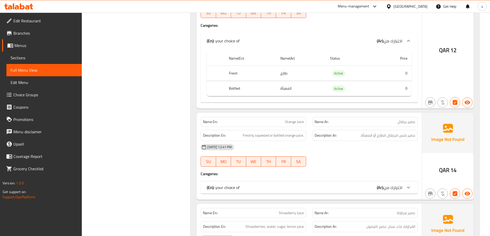
click at [390, 181] on div "(En): your choice of (Ar): اختيارك من" at bounding box center [308, 187] width 217 height 12
click at [395, 184] on span "اختيارك من" at bounding box center [392, 188] width 19 height 8
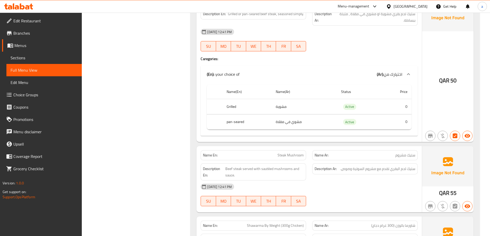
scroll to position [797, 0]
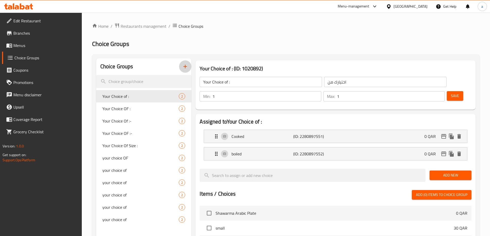
click at [183, 67] on icon "button" at bounding box center [185, 66] width 6 height 6
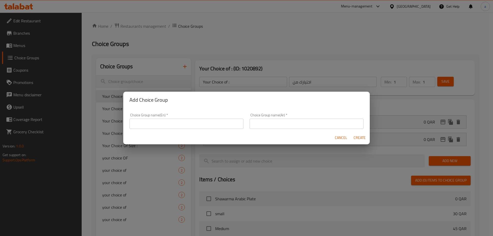
click at [160, 115] on div "Choice Group name(En)   * Choice Group name(En) *" at bounding box center [187, 121] width 114 height 16
click at [147, 122] on input "text" at bounding box center [187, 124] width 114 height 10
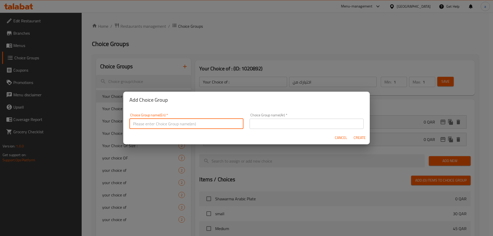
type input "your choice OF"
click at [273, 124] on input "text" at bounding box center [307, 124] width 114 height 10
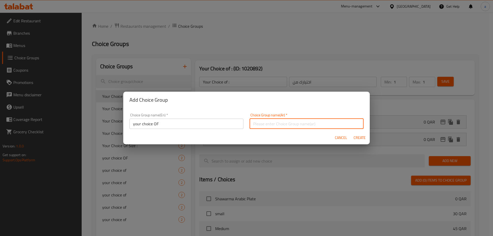
type input "اختيارك من"
click at [359, 135] on span "Create" at bounding box center [360, 138] width 12 height 6
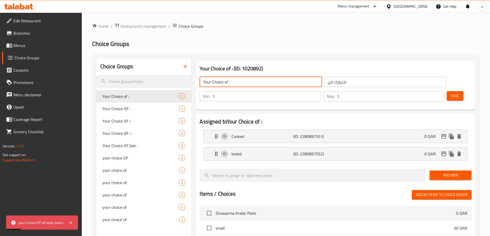
click at [239, 85] on input "Your Choice of :" at bounding box center [260, 82] width 122 height 10
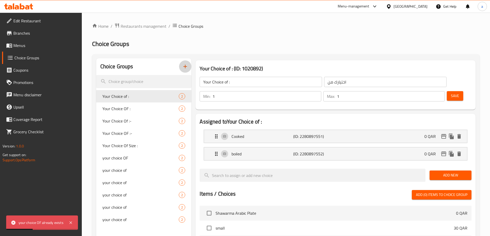
click at [185, 68] on icon "button" at bounding box center [185, 67] width 4 height 4
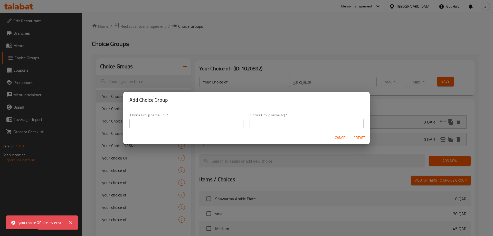
click at [168, 115] on div "Choice Group name(En)   * Choice Group name(En) *" at bounding box center [187, 121] width 114 height 16
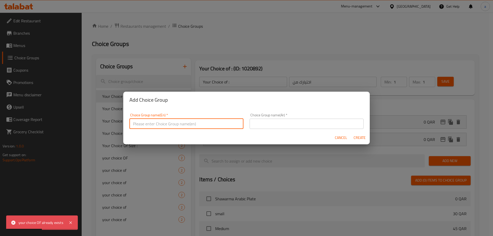
click at [155, 126] on input "text" at bounding box center [187, 124] width 114 height 10
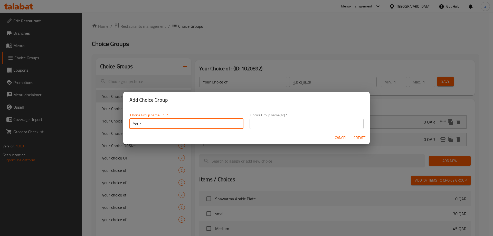
click at [178, 126] on input "Your" at bounding box center [187, 124] width 114 height 10
click at [159, 125] on input "Your" at bounding box center [187, 124] width 114 height 10
drag, startPoint x: 171, startPoint y: 124, endPoint x: 159, endPoint y: 126, distance: 12.2
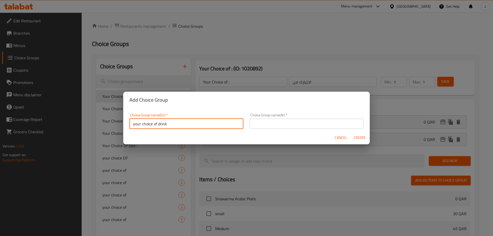
click at [159, 126] on input "your choice of drink" at bounding box center [187, 124] width 114 height 10
click at [135, 124] on input "your choice of" at bounding box center [187, 124] width 114 height 10
type input "Your choice of"
click at [254, 120] on input "text" at bounding box center [307, 124] width 114 height 10
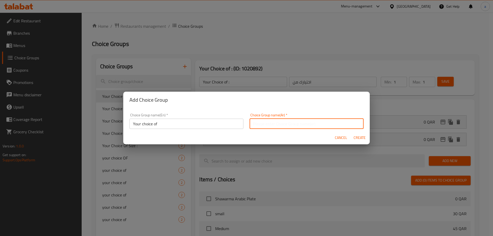
type input "اختيارك من"
click at [357, 137] on span "Create" at bounding box center [360, 138] width 12 height 6
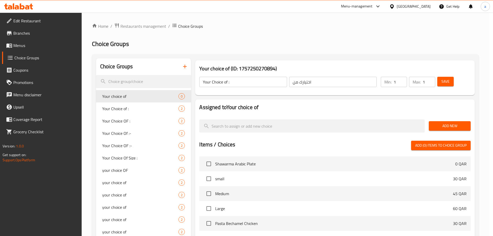
type input "Your choice of"
type input "0"
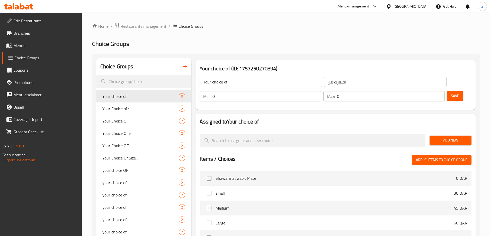
click at [451, 137] on span "Add New" at bounding box center [450, 140] width 34 height 6
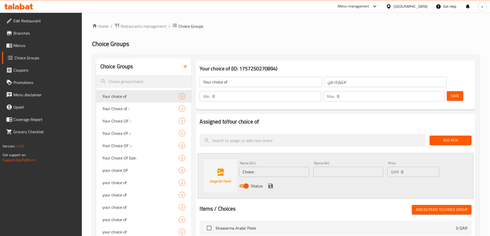
click at [272, 167] on input "Choice" at bounding box center [274, 172] width 70 height 10
click at [262, 167] on input "Choice" at bounding box center [274, 172] width 70 height 10
paste input "lassic fried"
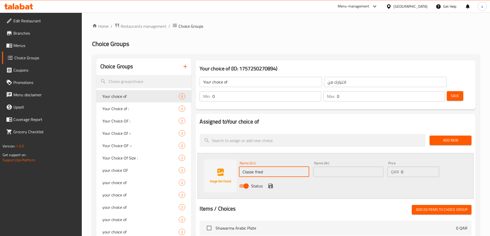
type input "Classic fried"
click at [345, 167] on input "text" at bounding box center [348, 172] width 70 height 10
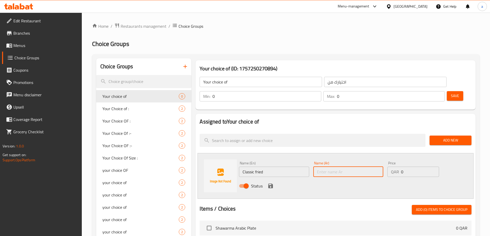
paste input "مقلية كلاسيك"
click at [317, 167] on input "مقلية كلاسيك" at bounding box center [348, 172] width 70 height 10
click at [347, 167] on input "مقلية كلاسيك" at bounding box center [348, 172] width 70 height 10
type input "مقلية كلاسيك"
click at [271, 183] on icon "save" at bounding box center [270, 186] width 6 height 6
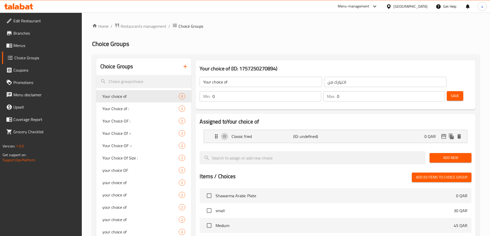
click at [446, 155] on span "Add New" at bounding box center [450, 158] width 34 height 6
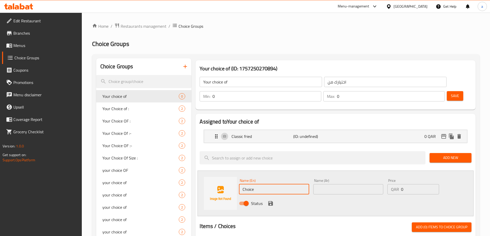
click at [268, 184] on input "Choice" at bounding box center [274, 189] width 70 height 10
paste input "baked"
type input "baked"
click at [324, 184] on input "text" at bounding box center [348, 189] width 70 height 10
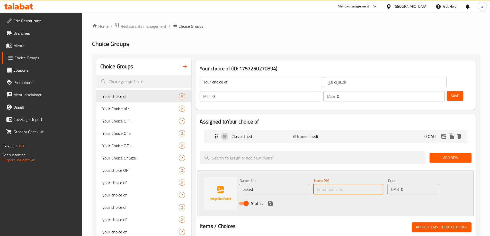
click at [352, 184] on input "text" at bounding box center [348, 189] width 70 height 10
paste input "مخبوزة"
type input "مخبوزة"
click at [268, 201] on icon "save" at bounding box center [270, 203] width 5 height 5
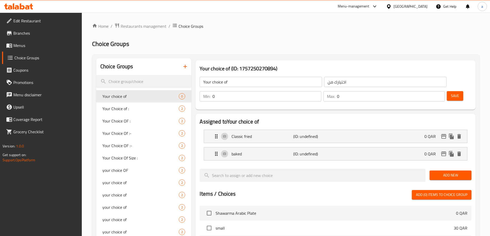
click at [446, 91] on button "Save" at bounding box center [454, 96] width 16 height 10
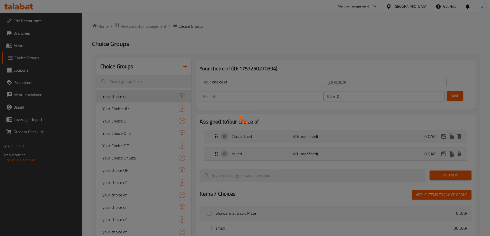
click at [395, 84] on div at bounding box center [245, 118] width 490 height 236
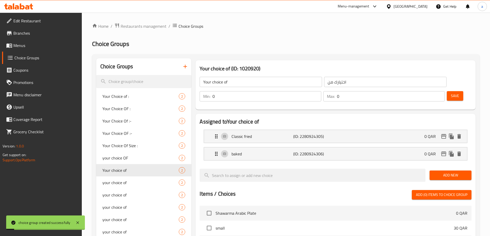
click at [321, 91] on input "0" at bounding box center [266, 96] width 108 height 10
type input "1"
click at [321, 91] on input "1" at bounding box center [266, 96] width 108 height 10
click at [427, 91] on input "0" at bounding box center [391, 96] width 108 height 10
type input "1"
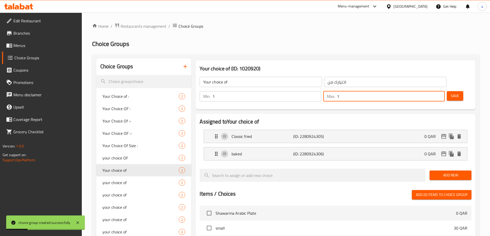
click at [431, 91] on input "1" at bounding box center [391, 96] width 108 height 10
click at [451, 93] on span "Save" at bounding box center [455, 96] width 8 height 6
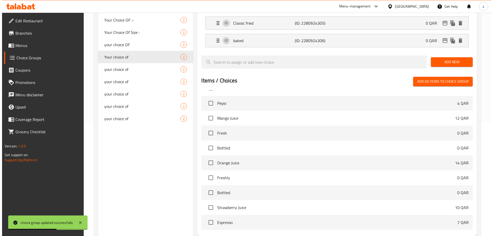
scroll to position [151, 0]
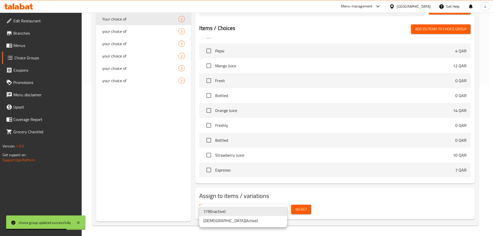
click at [246, 222] on li "Adham ( Active )" at bounding box center [243, 220] width 88 height 9
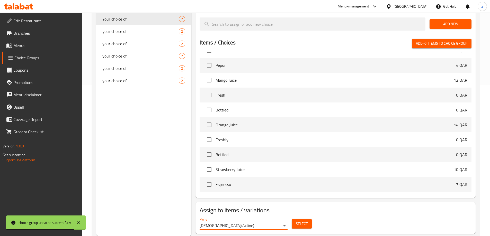
click at [306, 221] on span "Select" at bounding box center [302, 224] width 12 height 6
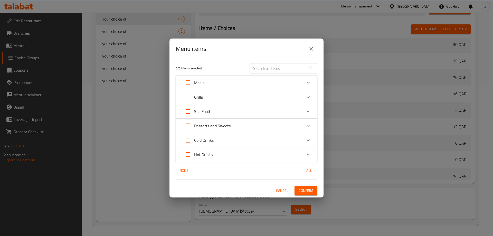
click at [308, 83] on icon "Expand" at bounding box center [308, 83] width 3 height 2
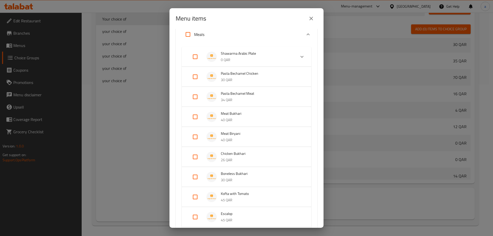
scroll to position [77, 0]
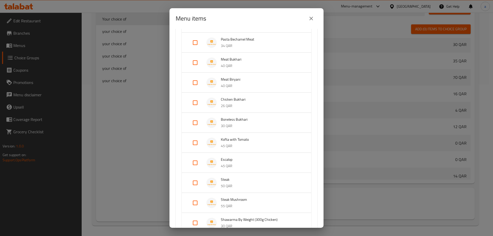
click at [196, 185] on input "Expand" at bounding box center [195, 183] width 12 height 12
checkbox input "true"
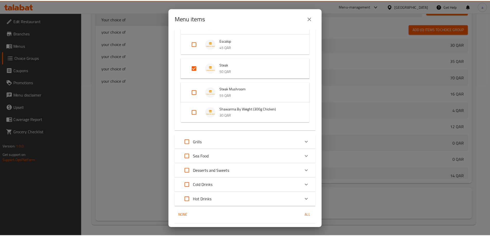
scroll to position [210, 0]
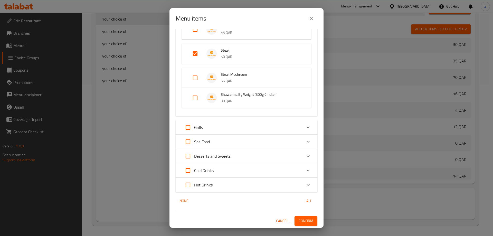
click at [299, 221] on span "Confirm" at bounding box center [306, 221] width 15 height 6
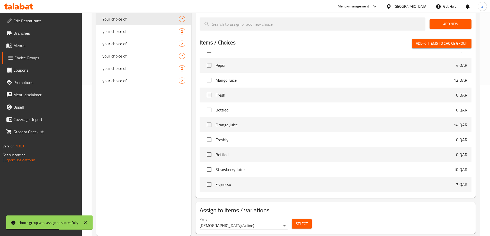
click at [34, 44] on span "Menus" at bounding box center [45, 45] width 64 height 6
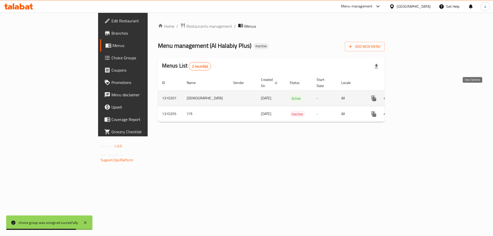
click at [417, 93] on link "enhanced table" at bounding box center [411, 98] width 12 height 12
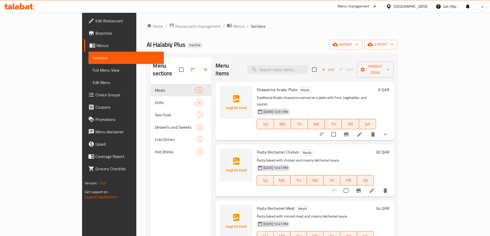
click at [362, 132] on icon at bounding box center [359, 134] width 5 height 5
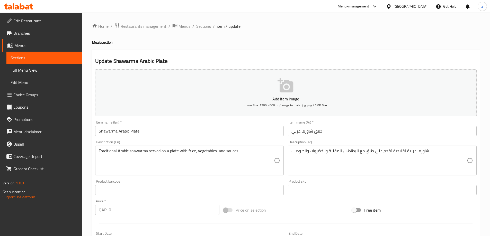
click at [202, 26] on span "Sections" at bounding box center [203, 26] width 15 height 6
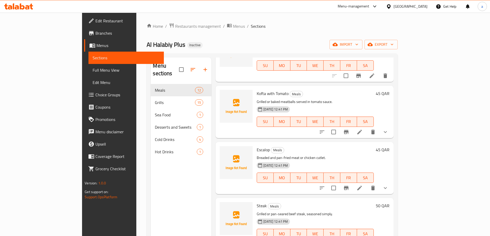
scroll to position [386, 0]
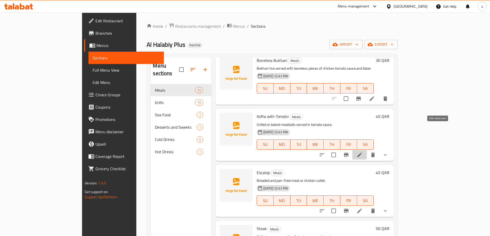
click at [362, 152] on icon at bounding box center [359, 155] width 6 height 6
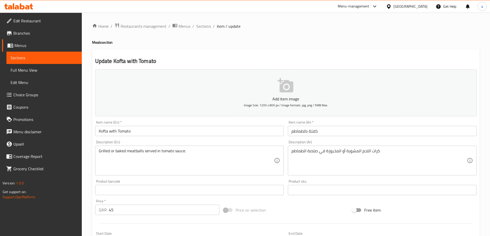
click at [194, 28] on ol "Home / Restaurants management / Menus / Sections / item / update" at bounding box center [285, 26] width 387 height 7
click at [200, 26] on span "Sections" at bounding box center [203, 26] width 15 height 6
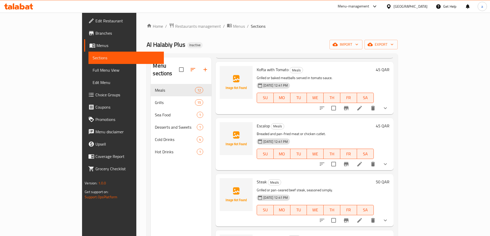
scroll to position [450, 0]
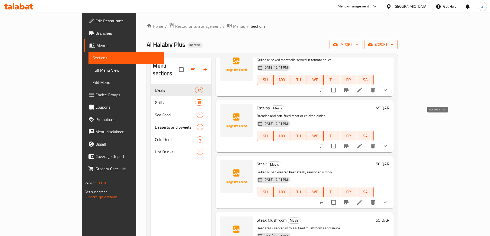
click at [362, 144] on icon at bounding box center [359, 146] width 5 height 5
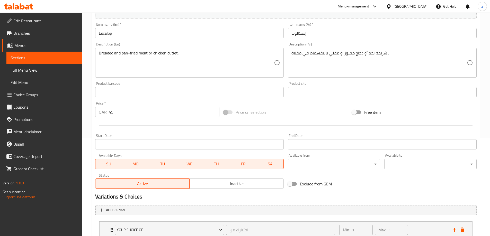
scroll to position [157, 0]
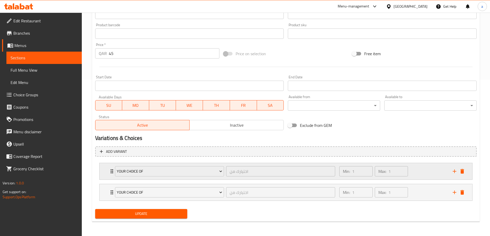
click at [416, 173] on div "Min: 1 ​ Max: 1 ​" at bounding box center [392, 171] width 113 height 16
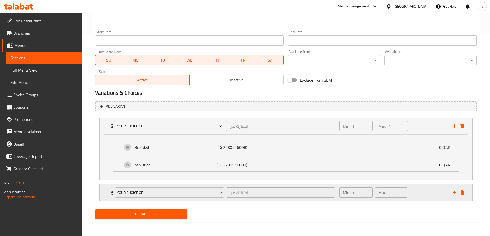
scroll to position [202, 0]
click at [413, 191] on div "Min: 1 ​ Max: 1 ​" at bounding box center [392, 192] width 113 height 16
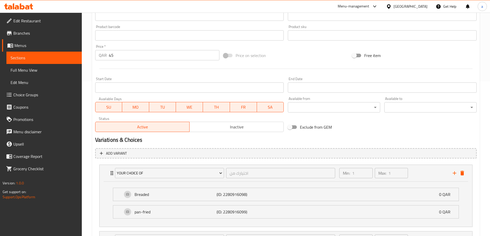
scroll to position [119, 0]
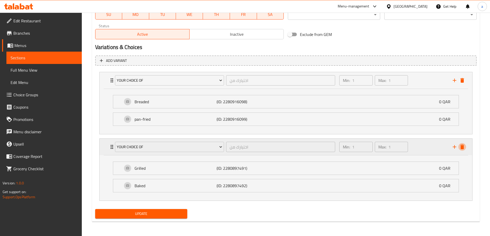
click at [463, 149] on icon "delete" at bounding box center [462, 147] width 4 height 5
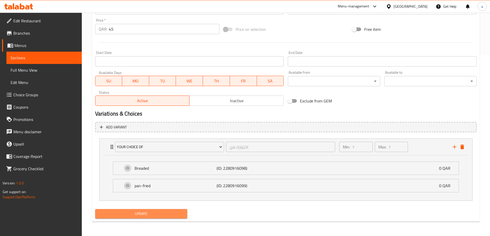
click at [174, 214] on span "Update" at bounding box center [141, 214] width 84 height 6
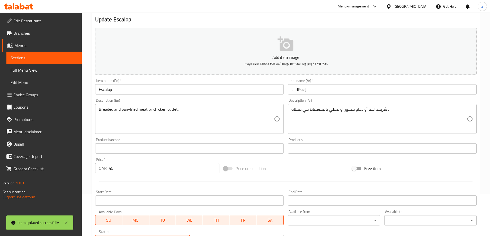
scroll to position [0, 0]
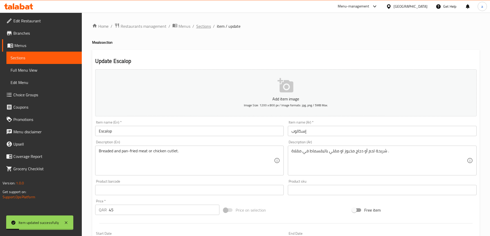
click at [198, 26] on span "Sections" at bounding box center [203, 26] width 15 height 6
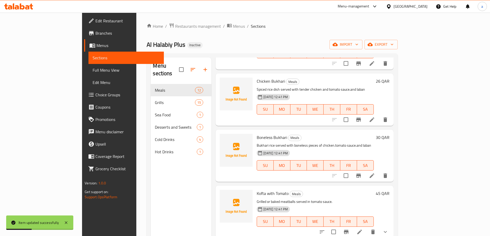
scroll to position [437, 0]
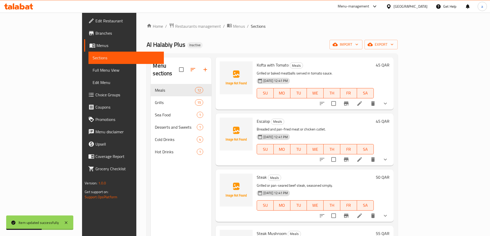
click at [362, 213] on icon at bounding box center [359, 216] width 6 height 6
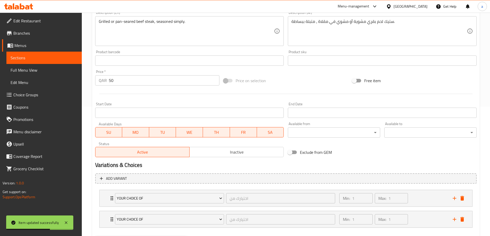
scroll to position [157, 0]
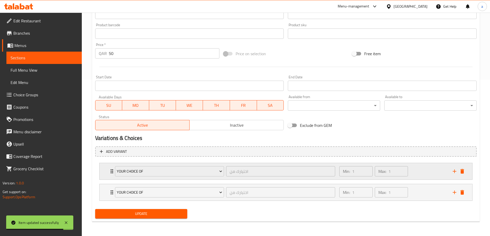
click at [417, 170] on div "Min: 1 ​ Max: 1 ​" at bounding box center [392, 171] width 113 height 16
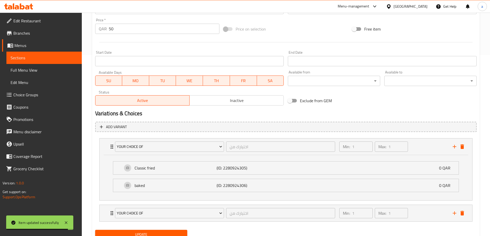
scroll to position [202, 0]
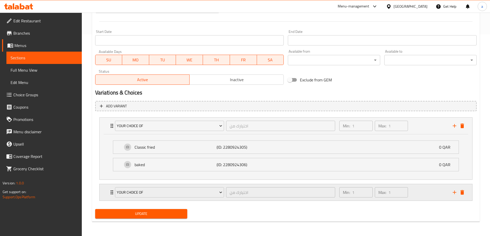
click at [423, 192] on div "Min: 1 ​ Max: 1 ​" at bounding box center [392, 192] width 113 height 16
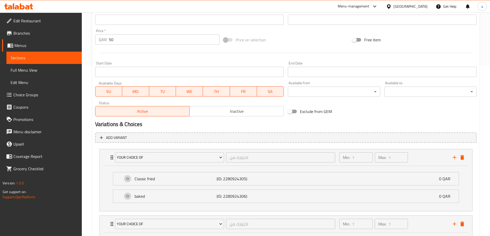
scroll to position [248, 0]
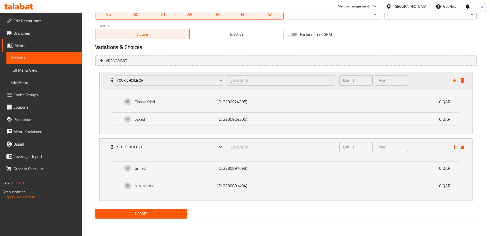
click at [464, 79] on icon "delete" at bounding box center [462, 80] width 6 height 6
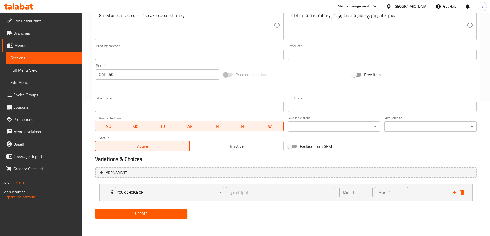
scroll to position [135, 0]
click at [133, 214] on span "Update" at bounding box center [141, 214] width 84 height 6
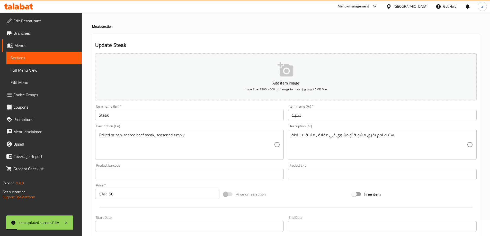
scroll to position [0, 0]
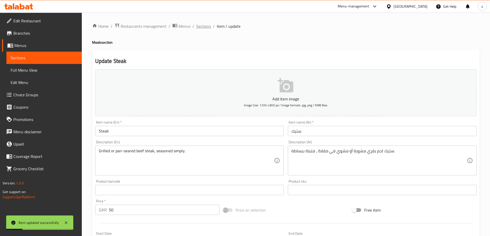
click at [202, 24] on span "Sections" at bounding box center [203, 26] width 15 height 6
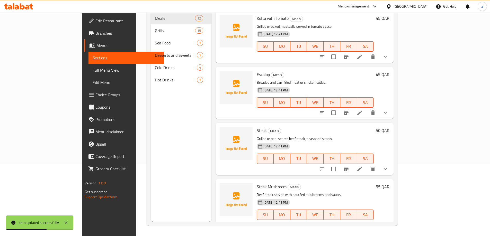
scroll to position [347, 0]
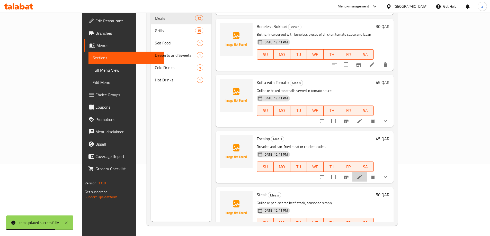
click at [366, 172] on li at bounding box center [359, 176] width 14 height 9
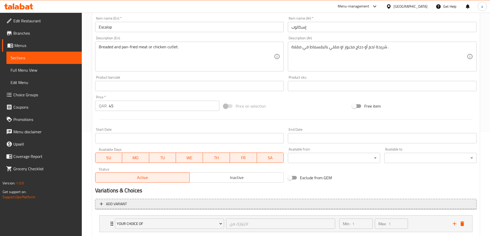
scroll to position [135, 0]
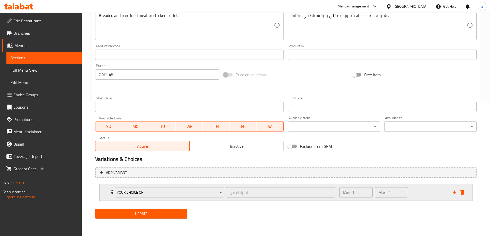
click at [420, 194] on div "Min: 1 ​ Max: 1 ​" at bounding box center [392, 192] width 113 height 16
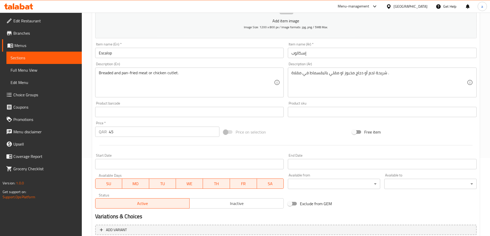
scroll to position [1, 0]
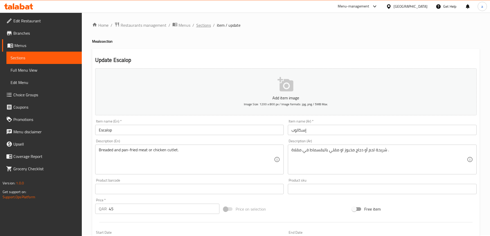
click at [199, 22] on span "Sections" at bounding box center [203, 25] width 15 height 6
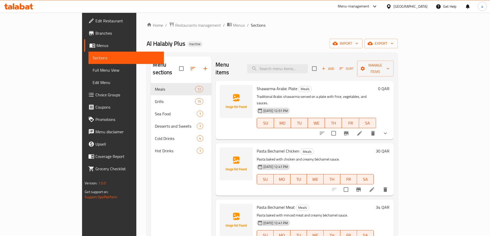
click at [96, 45] on span "Menus" at bounding box center [127, 45] width 63 height 6
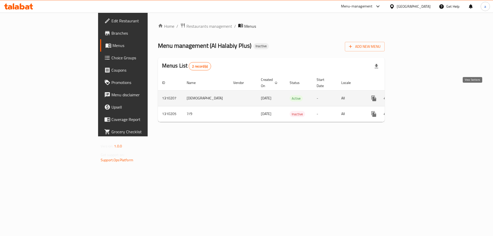
click at [414, 95] on icon "enhanced table" at bounding box center [411, 98] width 6 height 6
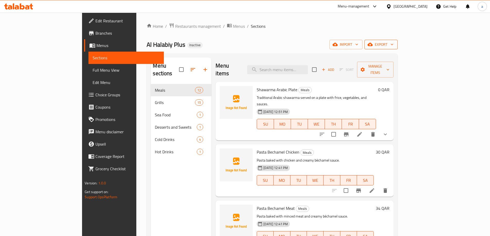
click at [393, 44] on span "export" at bounding box center [380, 44] width 25 height 6
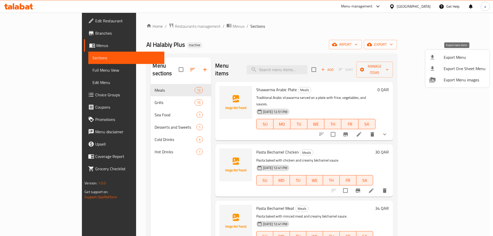
click at [452, 56] on span "Export Menu" at bounding box center [465, 57] width 42 height 6
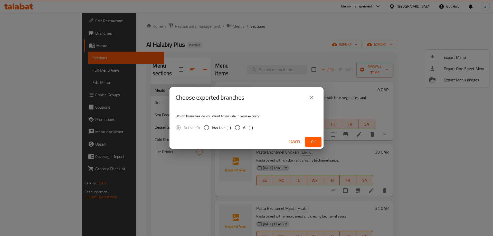
click at [227, 125] on span "Inactive (1)" at bounding box center [221, 128] width 19 height 6
click at [212, 124] on input "Inactive (1)" at bounding box center [206, 127] width 11 height 11
radio input "true"
click at [236, 126] on input "All (1)" at bounding box center [237, 127] width 11 height 11
radio input "true"
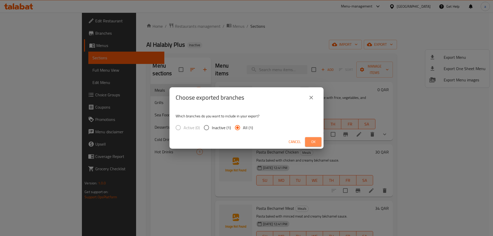
click at [317, 142] on span "Ok" at bounding box center [313, 142] width 8 height 6
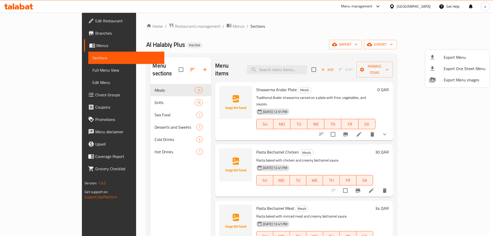
click at [38, 44] on div at bounding box center [246, 118] width 493 height 236
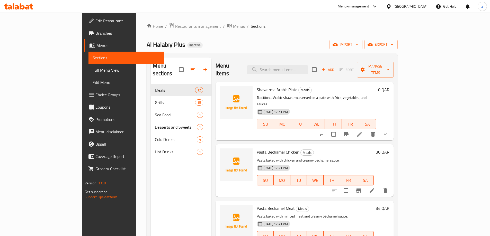
click at [96, 47] on span "Menus" at bounding box center [127, 45] width 63 height 6
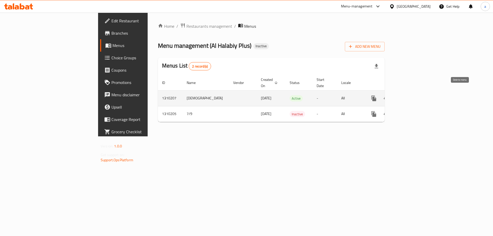
click at [402, 95] on icon "enhanced table" at bounding box center [399, 98] width 6 height 6
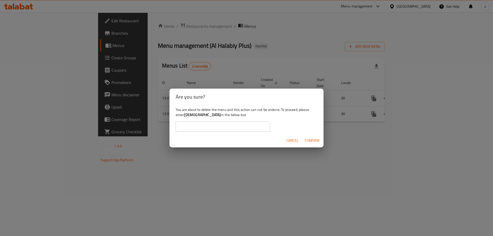
click at [209, 126] on input "text" at bounding box center [223, 127] width 95 height 10
click at [314, 140] on span "Confirm" at bounding box center [312, 141] width 15 height 6
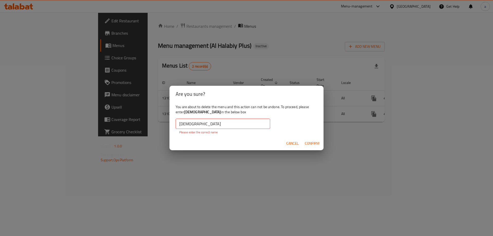
click at [313, 143] on span "Confirm" at bounding box center [312, 143] width 15 height 6
click at [194, 122] on input "Adham" at bounding box center [223, 124] width 95 height 10
click at [189, 112] on b "Adham" at bounding box center [202, 112] width 37 height 7
copy b "Adham"
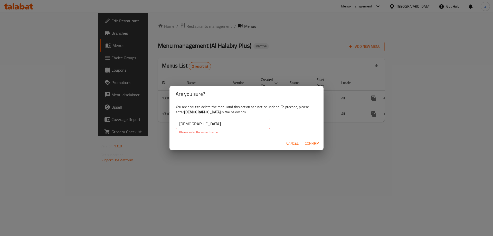
click at [189, 123] on input "Adham" at bounding box center [223, 124] width 95 height 10
paste input "text"
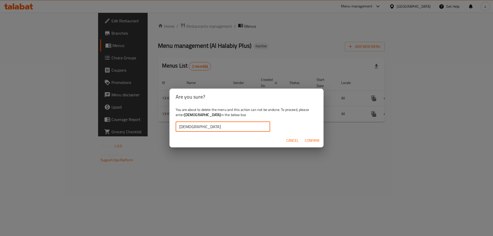
type input "Adham"
click at [315, 143] on span "Confirm" at bounding box center [312, 141] width 15 height 6
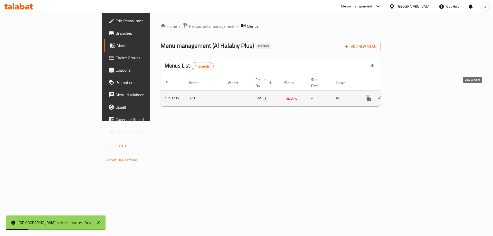
click at [409, 95] on icon "enhanced table" at bounding box center [406, 98] width 6 height 6
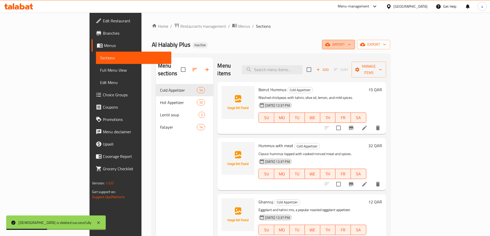
click at [351, 47] on span "import" at bounding box center [338, 44] width 25 height 6
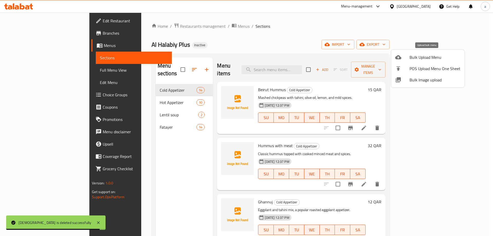
click at [423, 59] on span "Bulk Upload Menu" at bounding box center [435, 57] width 51 height 6
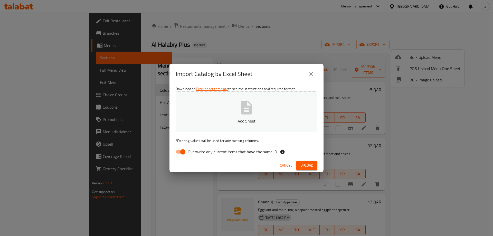
click at [183, 150] on input "Overwrite any current items that have the same ID." at bounding box center [182, 152] width 29 height 10
checkbox input "false"
click at [227, 117] on button "Add Sheet" at bounding box center [247, 111] width 142 height 41
click at [304, 164] on span "Upload" at bounding box center [307, 165] width 13 height 6
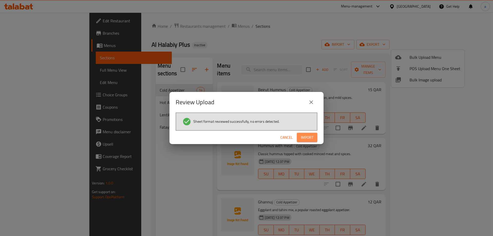
click at [313, 140] on span "Import" at bounding box center [307, 137] width 12 height 6
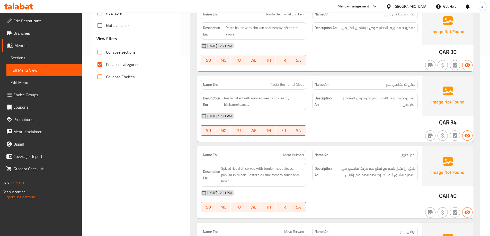
scroll to position [51, 0]
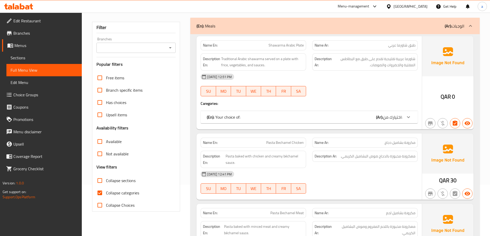
click at [104, 192] on input "Collapse categories" at bounding box center [100, 193] width 12 height 12
checkbox input "false"
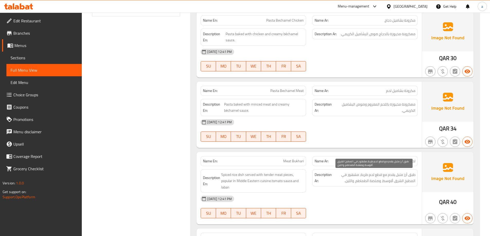
scroll to position [283, 0]
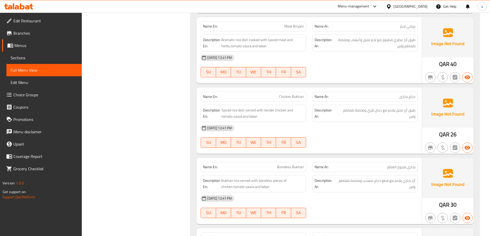
scroll to position [540, 0]
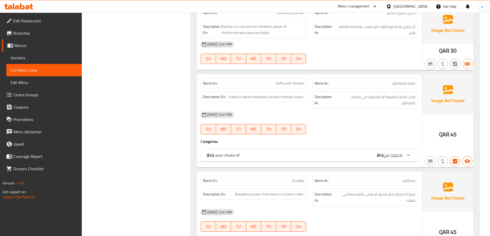
click at [389, 149] on div "(En): your choice of (Ar): اختيارك من" at bounding box center [308, 155] width 217 height 12
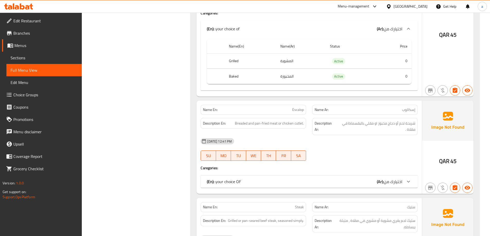
click at [406, 179] on icon at bounding box center [408, 182] width 6 height 6
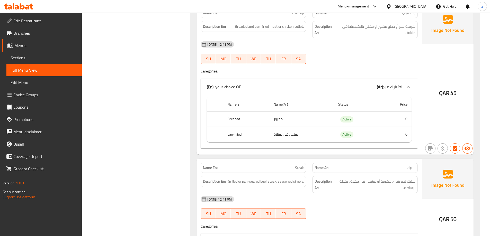
scroll to position [771, 0]
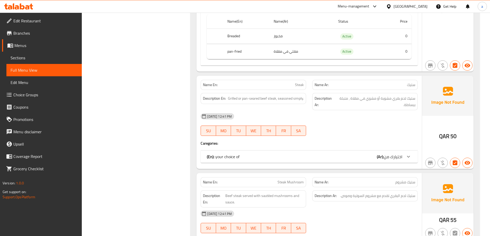
click at [400, 153] on span "اختيارك من" at bounding box center [392, 157] width 19 height 8
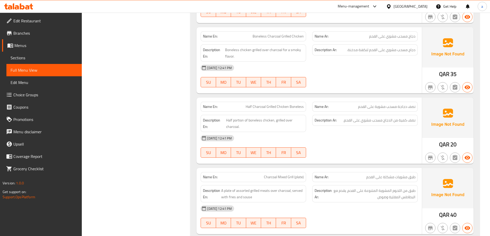
scroll to position [1414, 0]
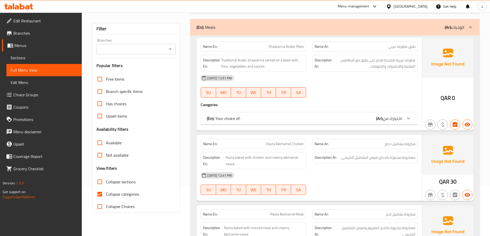
scroll to position [51, 0]
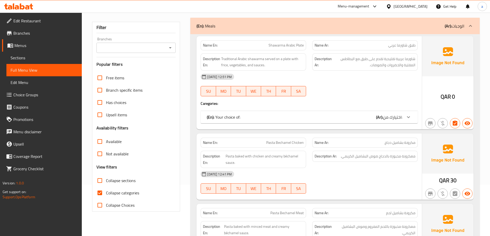
click at [98, 194] on input "Collapse categories" at bounding box center [100, 193] width 12 height 12
checkbox input "false"
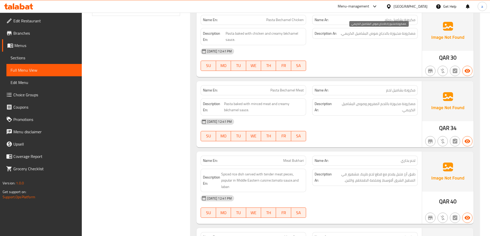
scroll to position [257, 0]
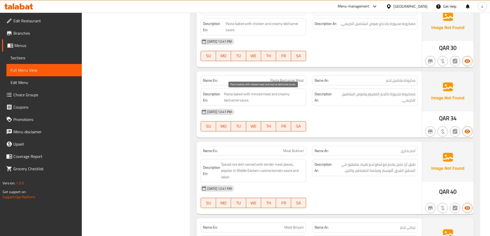
click at [229, 92] on span "Pasta baked with minced meat and creamy béchamel sauce." at bounding box center [264, 97] width 80 height 13
click at [230, 95] on span "Pasta baked with minced meat and creamy béchamel sauce." at bounding box center [264, 97] width 80 height 13
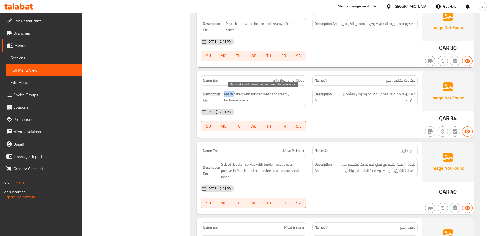
click at [230, 95] on span "Pasta baked with minced meat and creamy béchamel sauce." at bounding box center [264, 97] width 80 height 13
click at [228, 95] on span "Pasta baked with minced meat and creamy béchamel sauce." at bounding box center [264, 97] width 80 height 13
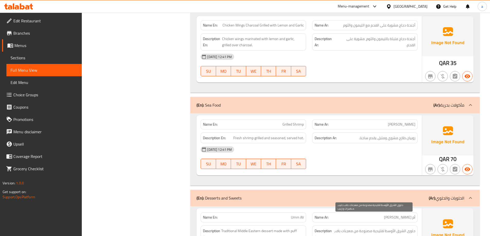
scroll to position [2339, 0]
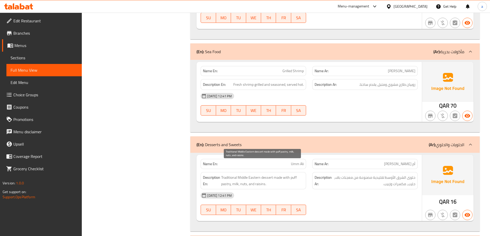
click at [258, 175] on span "Traditional Middle Eastern dessert made with puff pastry, milk, nuts, and raisi…" at bounding box center [262, 181] width 83 height 13
drag, startPoint x: 358, startPoint y: 190, endPoint x: 358, endPoint y: 184, distance: 5.9
click at [358, 190] on div "[DATE] 12:41 PM SU MO TU WE TH FR SA" at bounding box center [308, 203] width 223 height 29
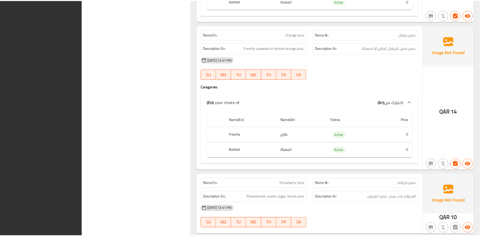
scroll to position [2880, 0]
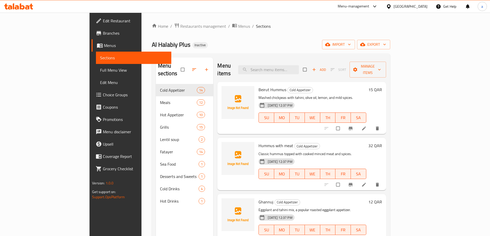
click at [158, 67] on h2 "Menu sections" at bounding box center [169, 69] width 23 height 15
copy h2 "sections"
